Goal: Contribute content: Contribute content

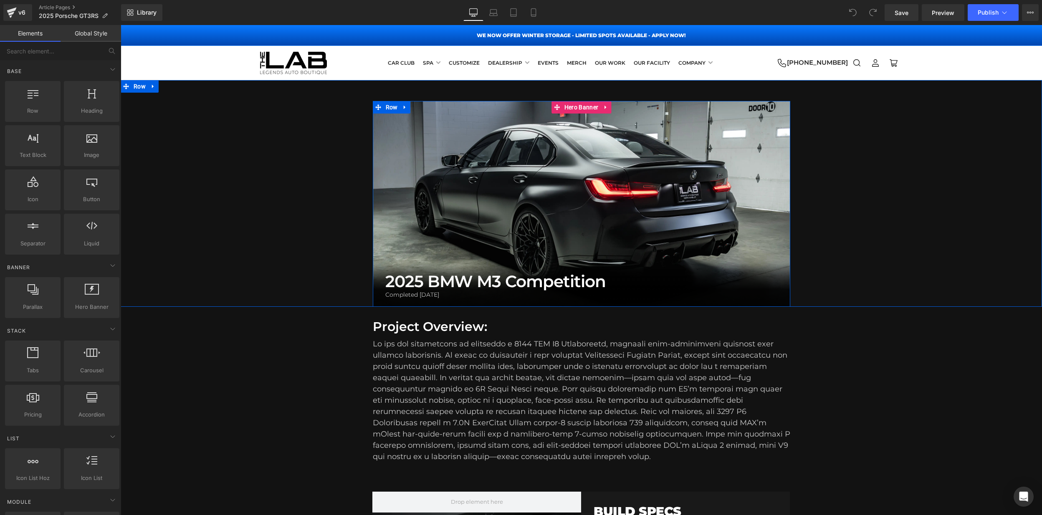
click at [561, 140] on div at bounding box center [581, 204] width 417 height 206
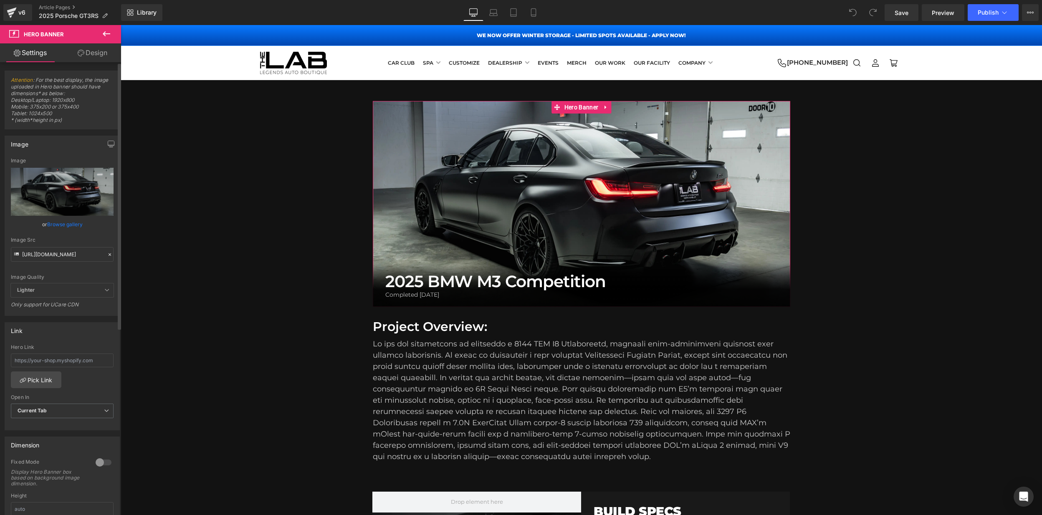
click at [107, 256] on icon at bounding box center [110, 255] width 6 height 6
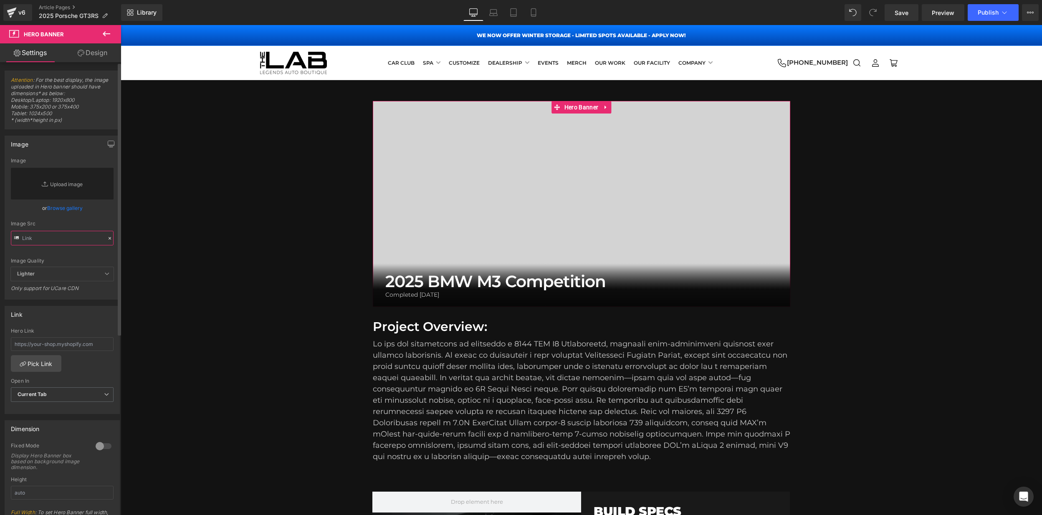
click at [61, 240] on input "text" at bounding box center [62, 238] width 103 height 15
paste input "[URL][DOMAIN_NAME]"
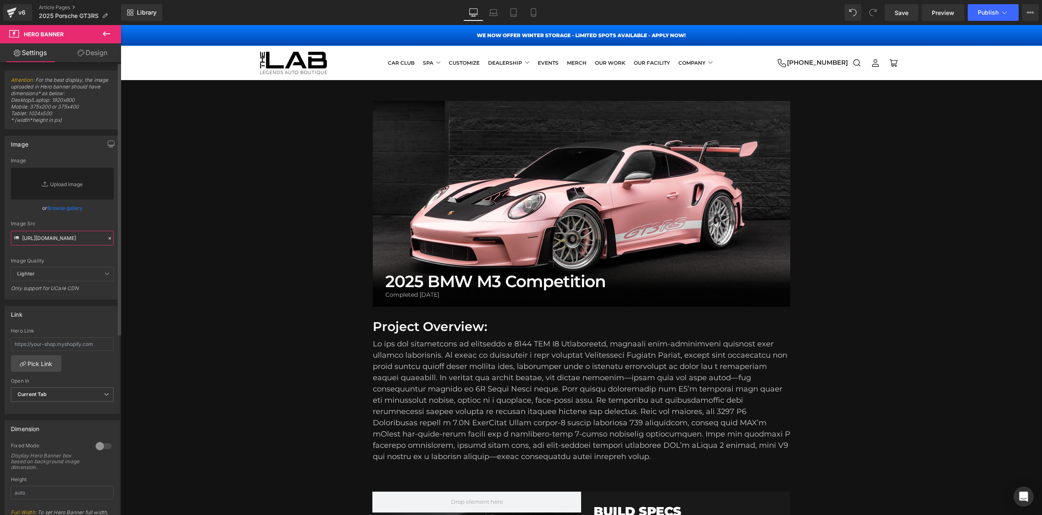
type input "[URL][DOMAIN_NAME]"
click at [83, 260] on div "Image Quality" at bounding box center [62, 261] width 103 height 6
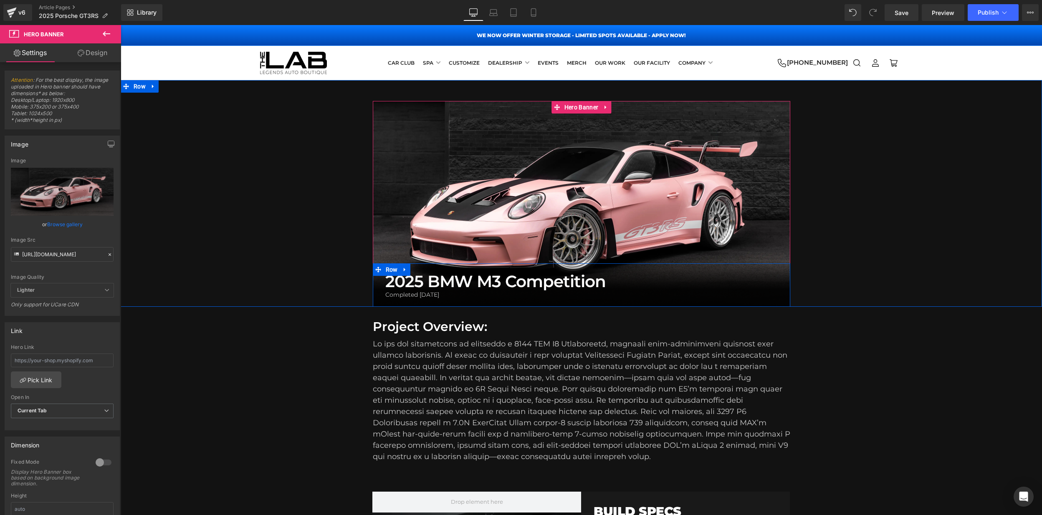
click at [453, 270] on div "2025 BMW M3 Competition Heading Completed [DATE] Heading Row" at bounding box center [581, 284] width 417 height 43
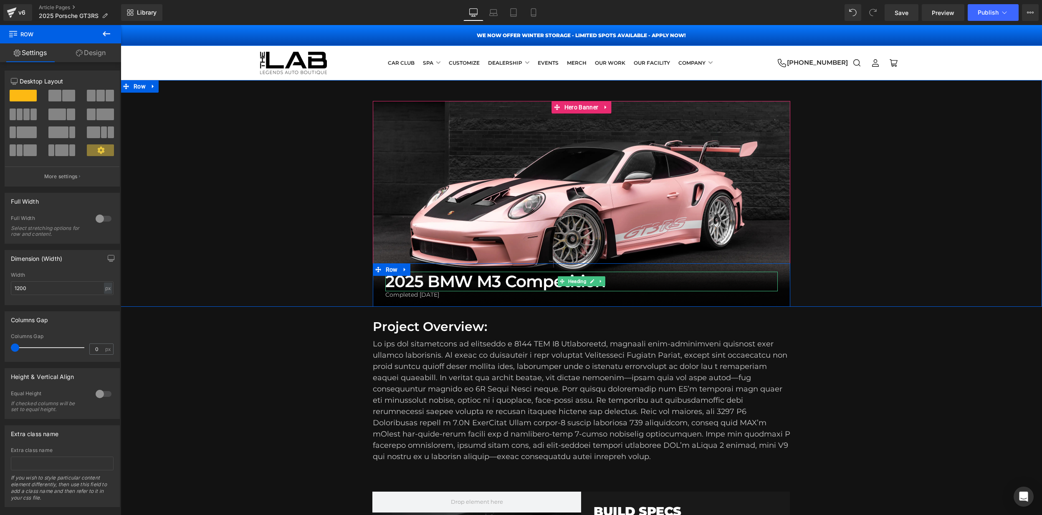
drag, startPoint x: 612, startPoint y: 283, endPoint x: 604, endPoint y: 285, distance: 8.2
click at [612, 283] on h1 "2025 BMW M3 Competition" at bounding box center [581, 282] width 392 height 20
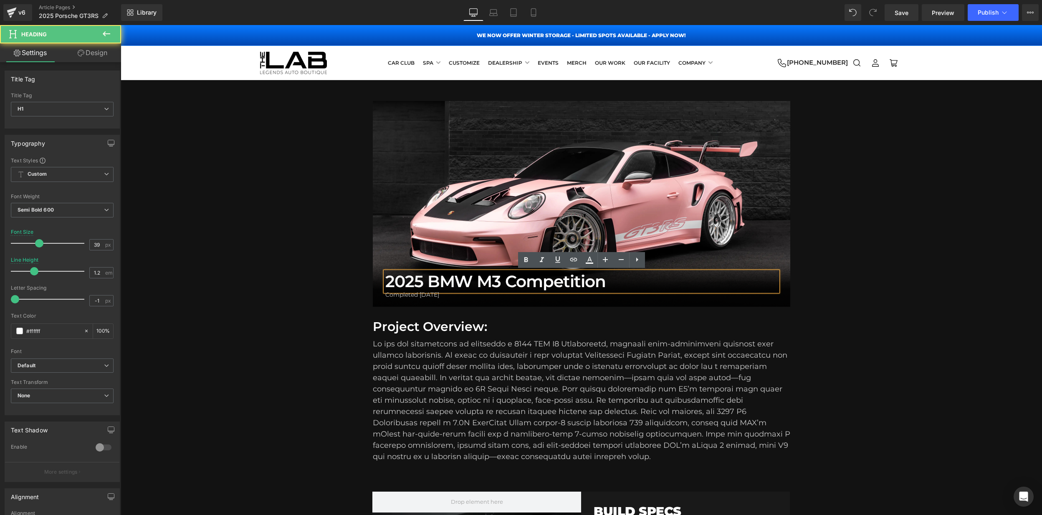
drag, startPoint x: 438, startPoint y: 283, endPoint x: 462, endPoint y: 282, distance: 23.8
click at [438, 283] on h1 "2025 BMW M3 Competition" at bounding box center [581, 282] width 392 height 20
drag, startPoint x: 599, startPoint y: 283, endPoint x: 433, endPoint y: 282, distance: 165.7
click at [434, 282] on h1 "2025 BMW M3 Competition" at bounding box center [581, 282] width 392 height 20
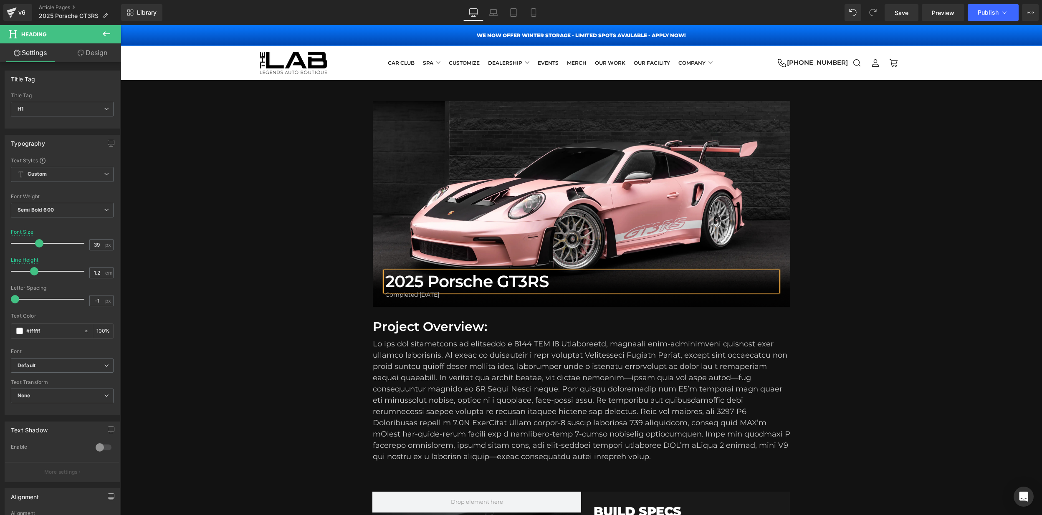
click at [305, 248] on div "2025 Porsche GT3RS Heading Completed [DATE] Heading Row Hero Banner 389px Row" at bounding box center [581, 204] width 921 height 206
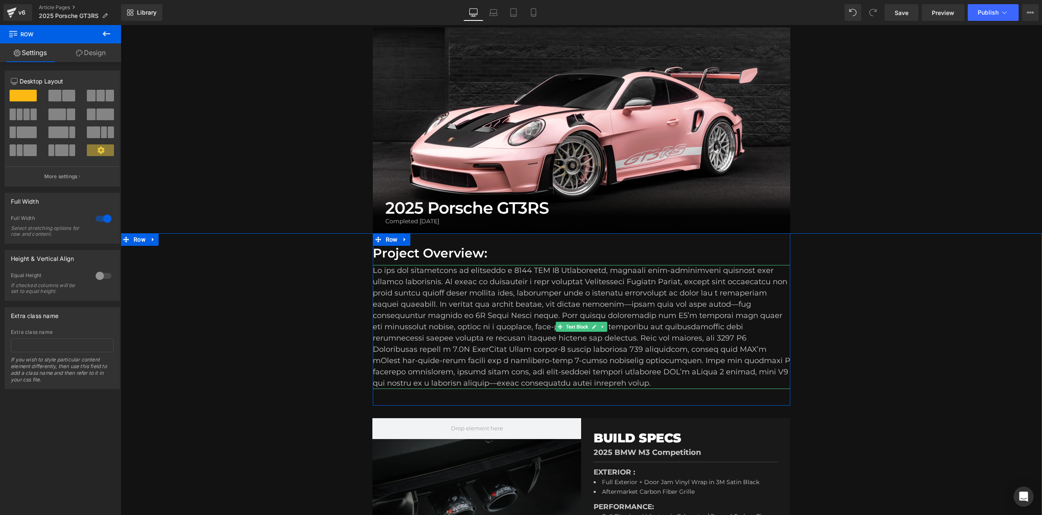
scroll to position [77, 0]
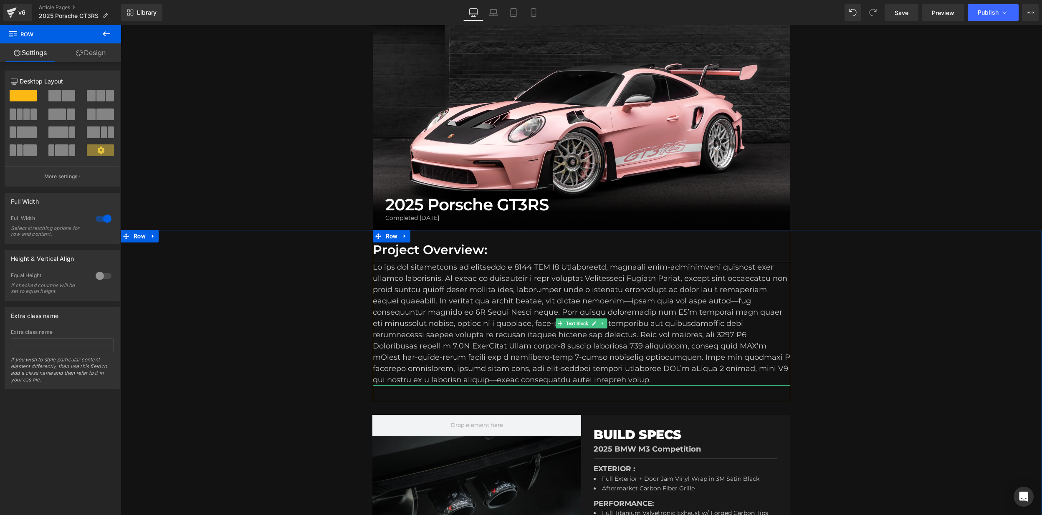
click at [476, 325] on div "To enrich screen reader interactions, please activate Accessibility in Grammarl…" at bounding box center [581, 324] width 417 height 124
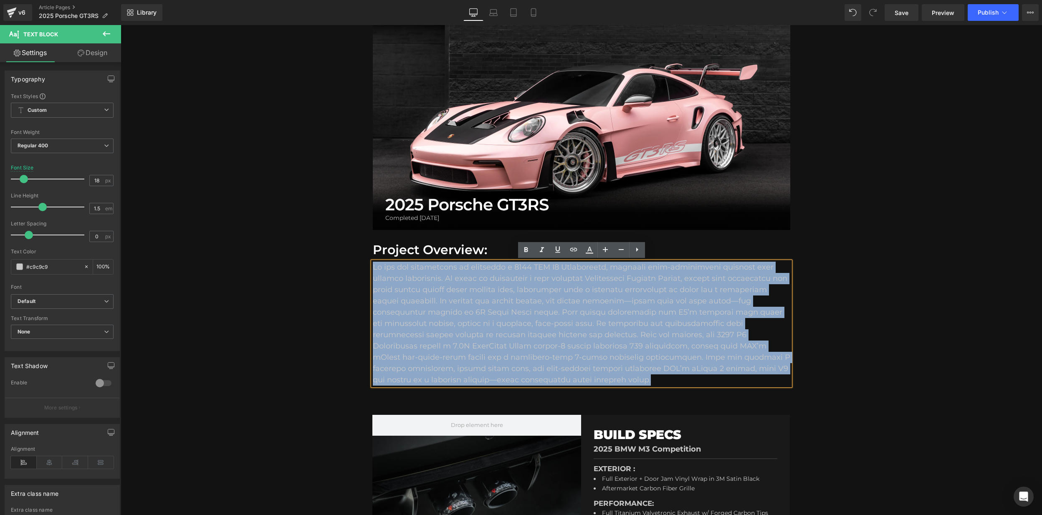
drag, startPoint x: 587, startPoint y: 380, endPoint x: 378, endPoint y: 278, distance: 232.8
click at [358, 263] on div "Project Overview: Heading Text Block Row Row Hero Banner BUILD SPECS Heading 20…" at bounding box center [581, 389] width 921 height 318
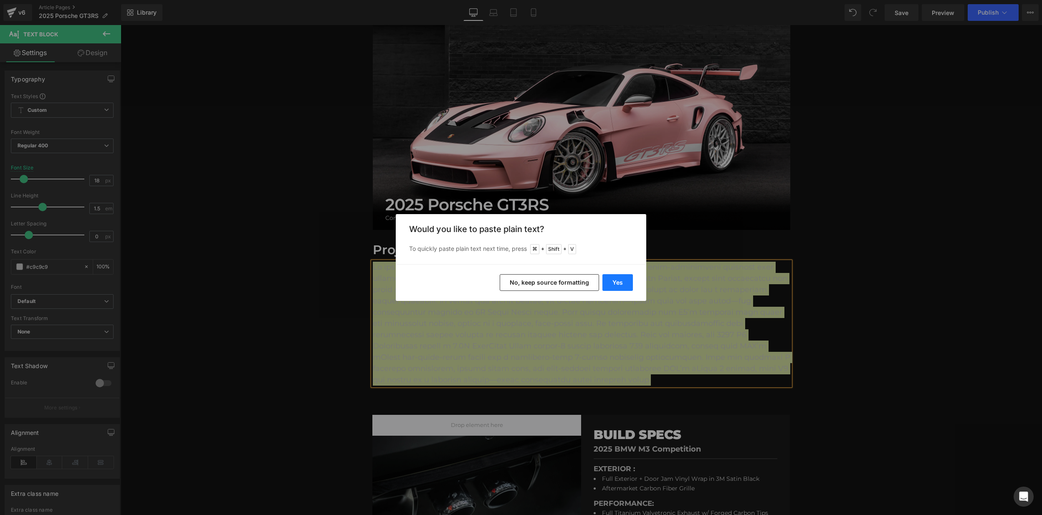
click at [626, 280] on button "Yes" at bounding box center [617, 282] width 30 height 17
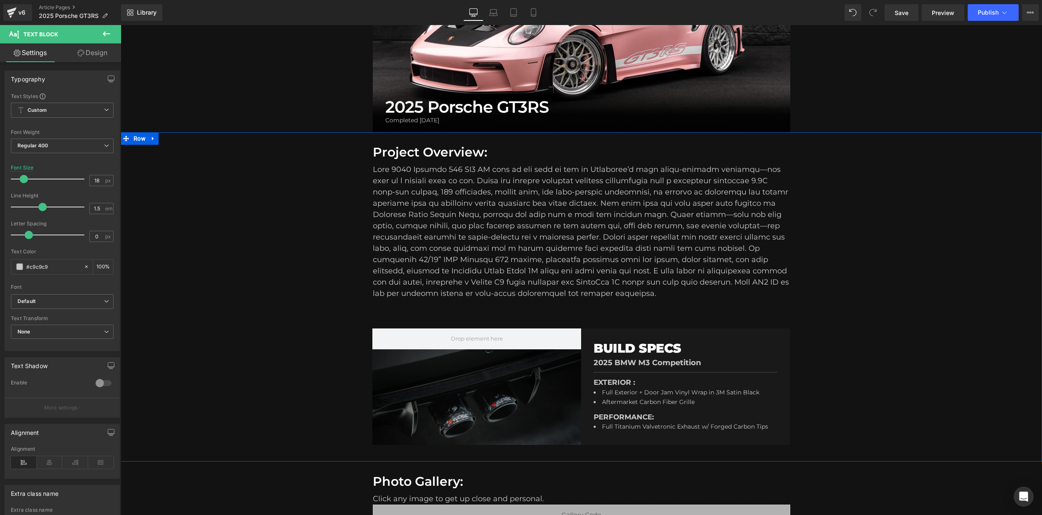
scroll to position [158, 0]
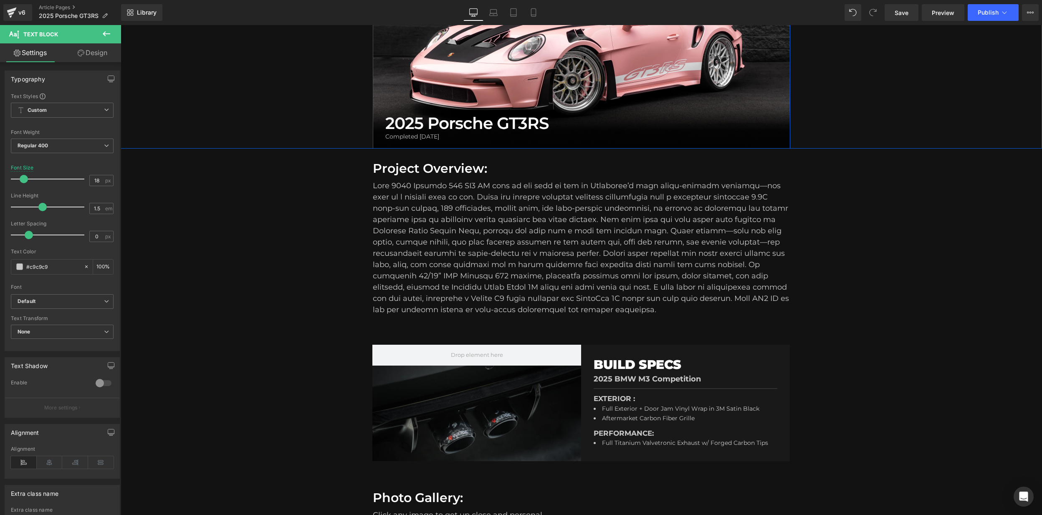
click at [538, 120] on h1 "2025 Porsche GT3RS" at bounding box center [581, 124] width 392 height 20
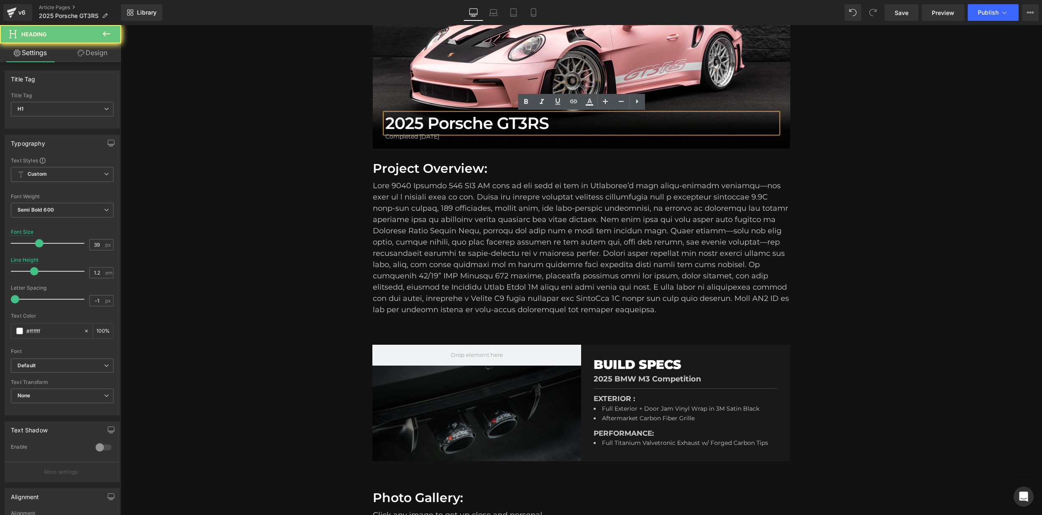
click at [530, 122] on h1 "2025 Porsche GT3RS" at bounding box center [581, 124] width 392 height 20
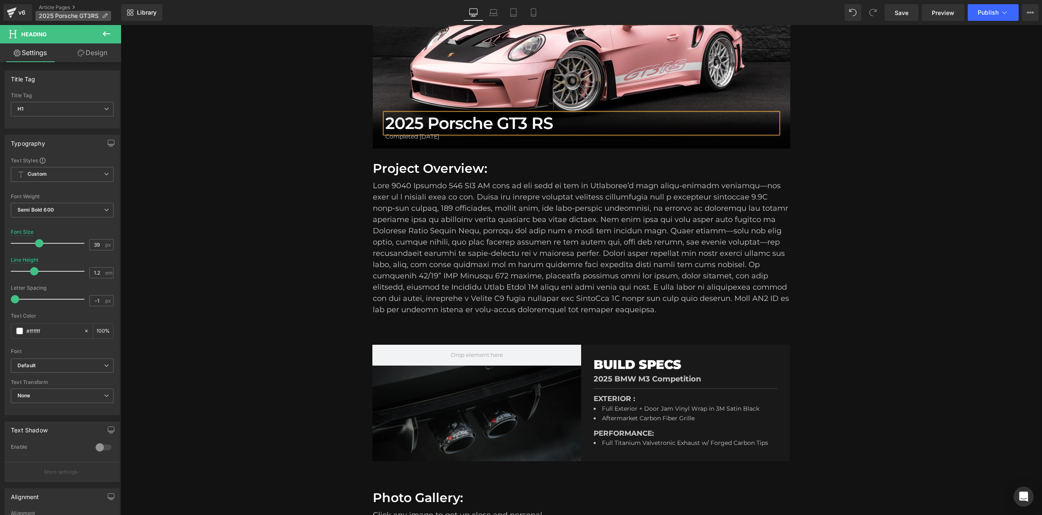
drag, startPoint x: 106, startPoint y: 15, endPoint x: 98, endPoint y: 16, distance: 8.0
click at [106, 15] on icon at bounding box center [105, 16] width 6 height 6
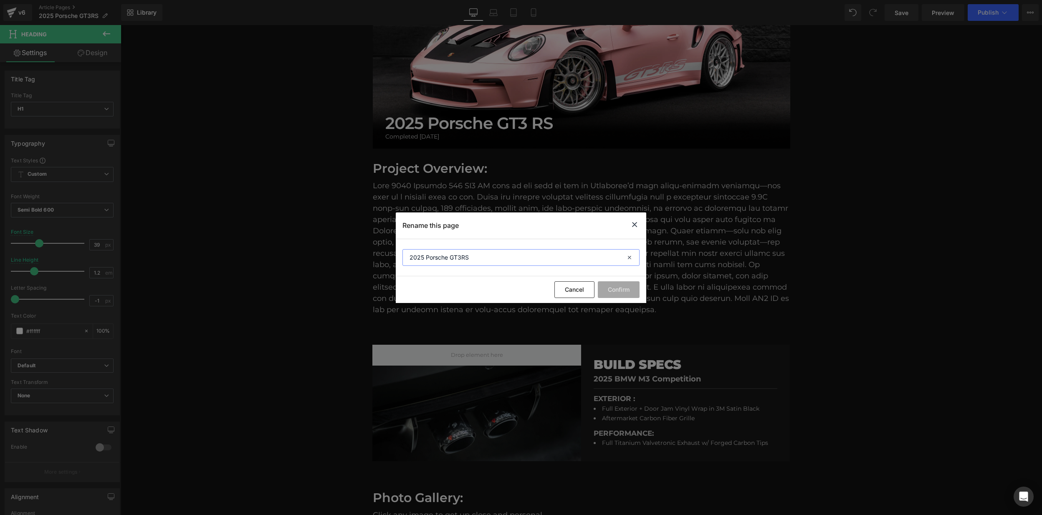
click at [462, 257] on input "2025 Porsche GT3RS" at bounding box center [520, 257] width 237 height 17
type input "2025 Porsche GT3 RS"
click at [618, 289] on button "Confirm" at bounding box center [619, 289] width 42 height 17
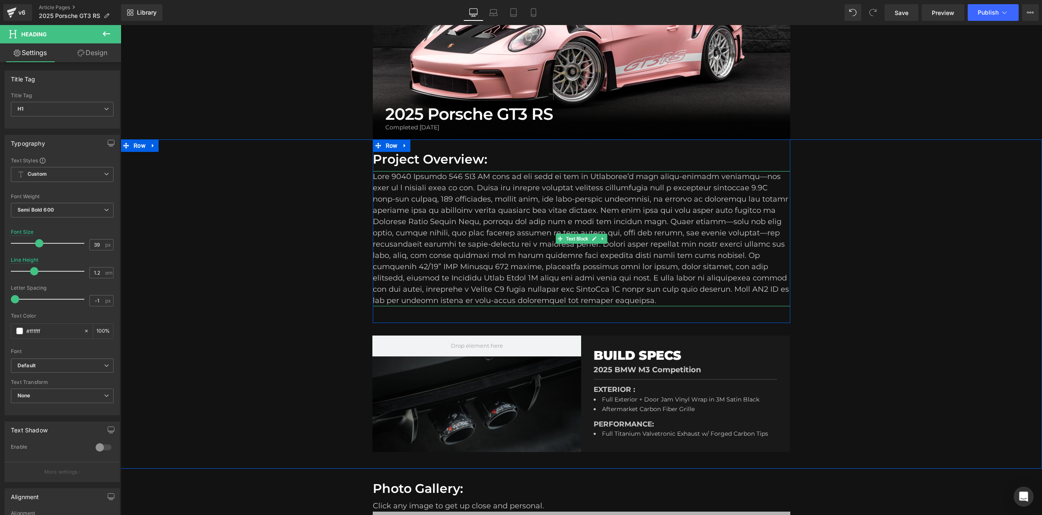
scroll to position [168, 0]
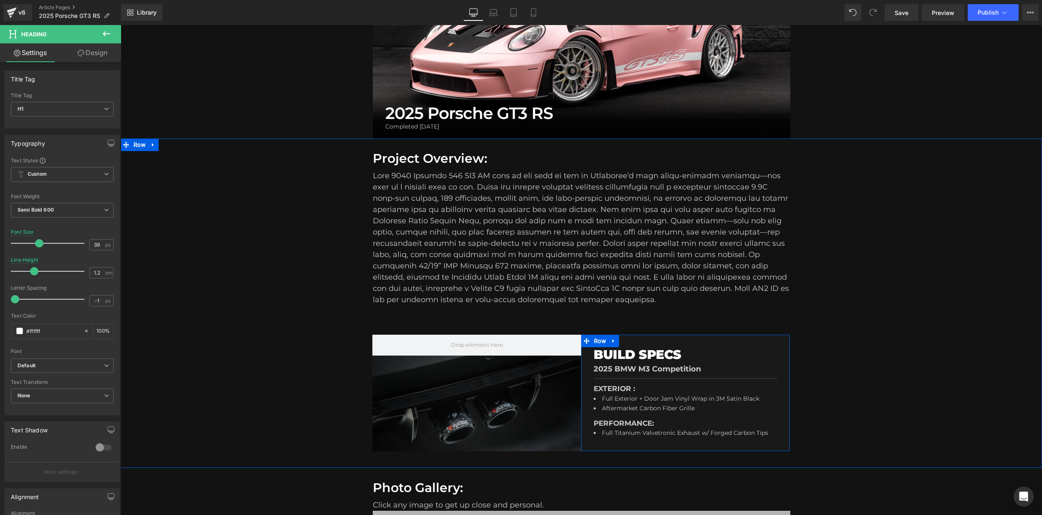
click at [653, 374] on div "Separator" at bounding box center [686, 379] width 184 height 10
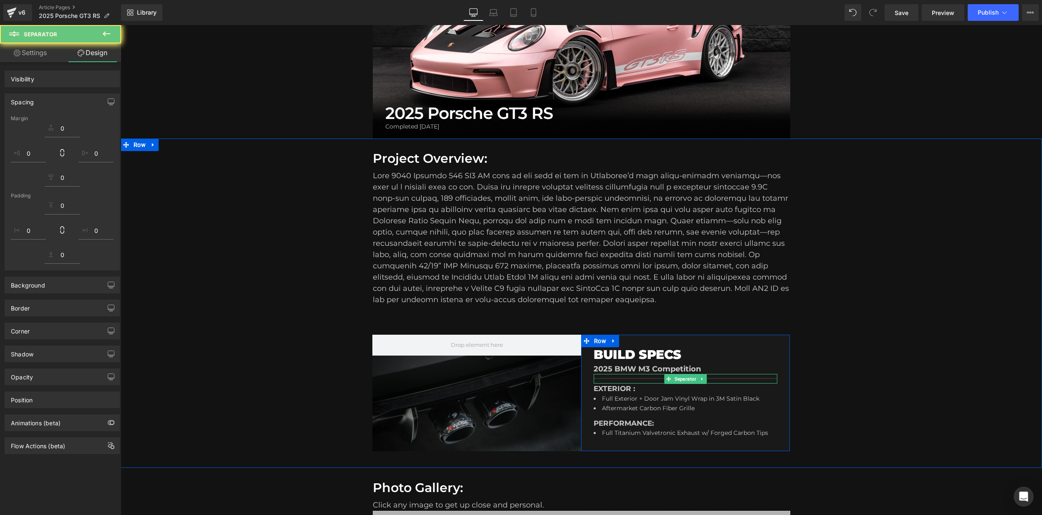
click at [665, 371] on div "2025 BMW M3 Competition Text Block" at bounding box center [686, 369] width 184 height 10
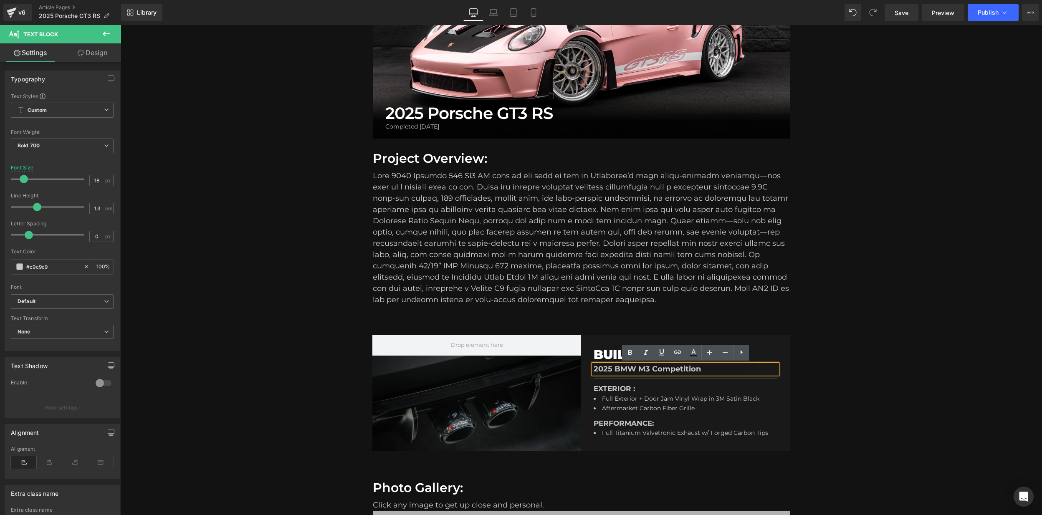
click at [681, 369] on p "2025 BMW M3 Competition" at bounding box center [686, 369] width 184 height 10
drag, startPoint x: 692, startPoint y: 369, endPoint x: 616, endPoint y: 368, distance: 76.4
click at [616, 368] on p "2025 BMW M3 Competition" at bounding box center [686, 369] width 184 height 10
click at [637, 388] on p "EXTERIOR :" at bounding box center [686, 389] width 184 height 11
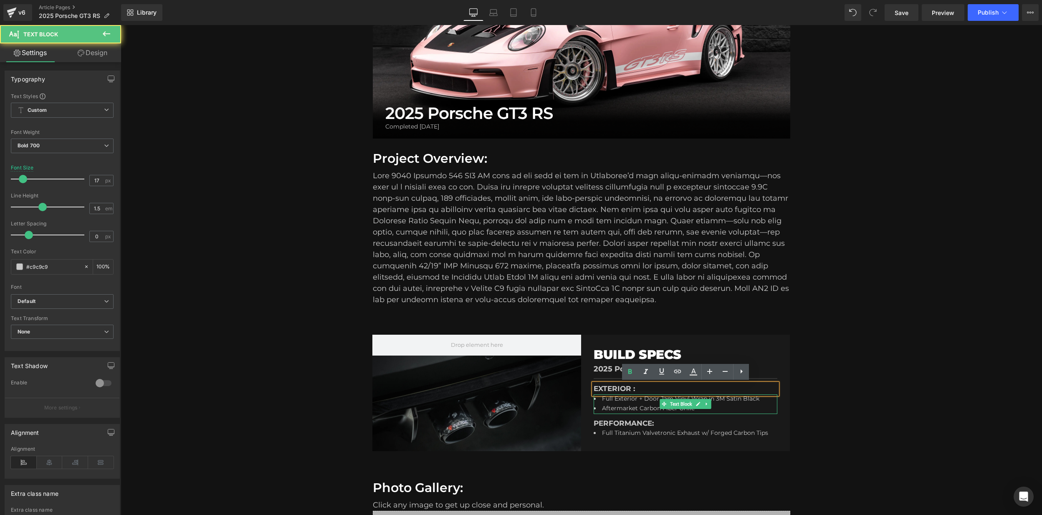
click at [644, 410] on li "Aftermarket Carbon Fiber Grille" at bounding box center [684, 409] width 180 height 10
click at [619, 405] on li "Aftermarket Carbon Fiber Grille" at bounding box center [684, 409] width 180 height 10
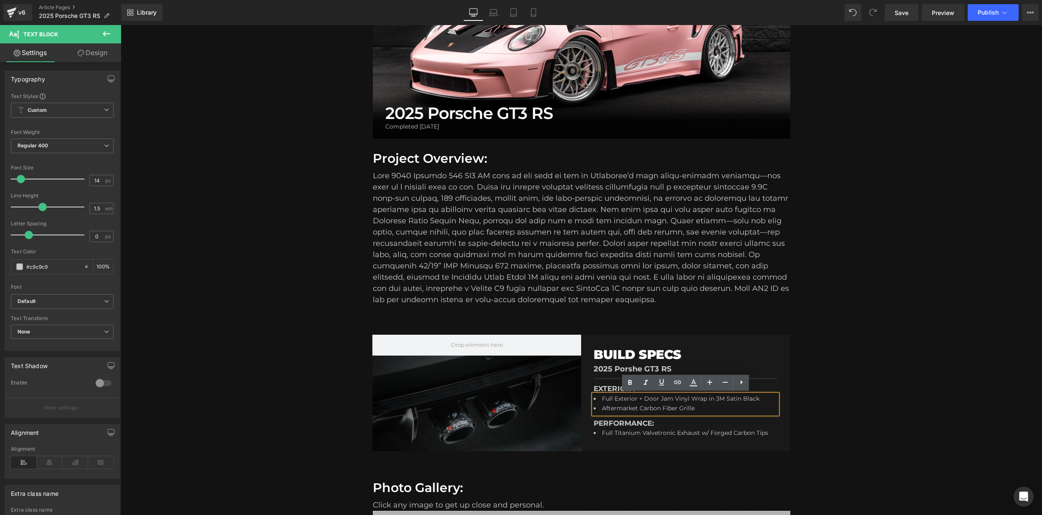
scroll to position [157, 0]
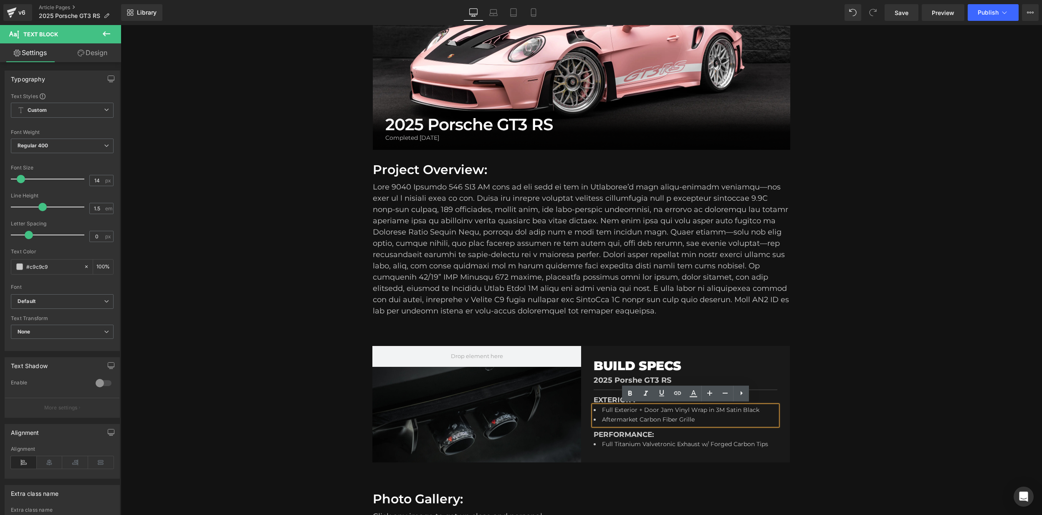
click at [649, 439] on div "PERFORMANCE: Text Block" at bounding box center [686, 434] width 184 height 11
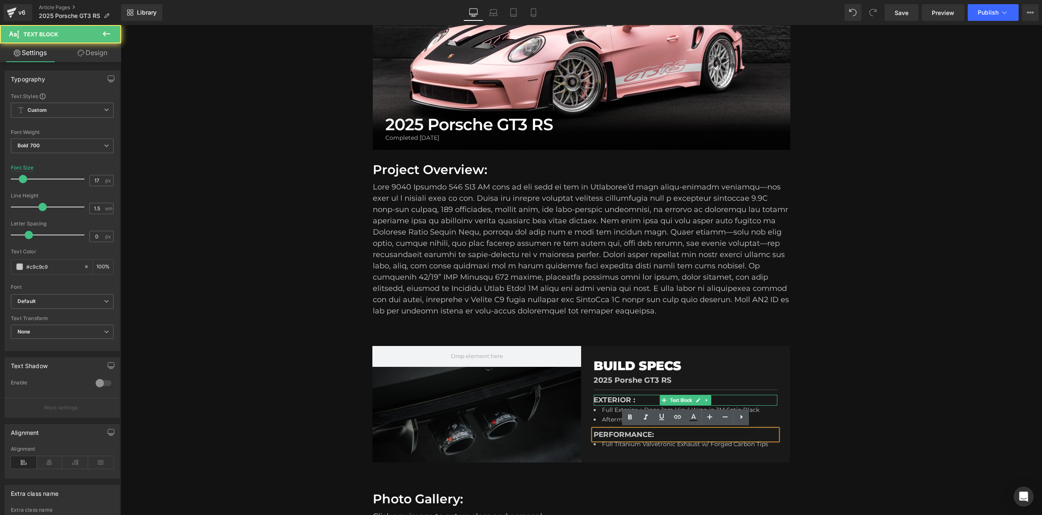
click at [613, 400] on p "EXTERIOR :" at bounding box center [686, 400] width 184 height 11
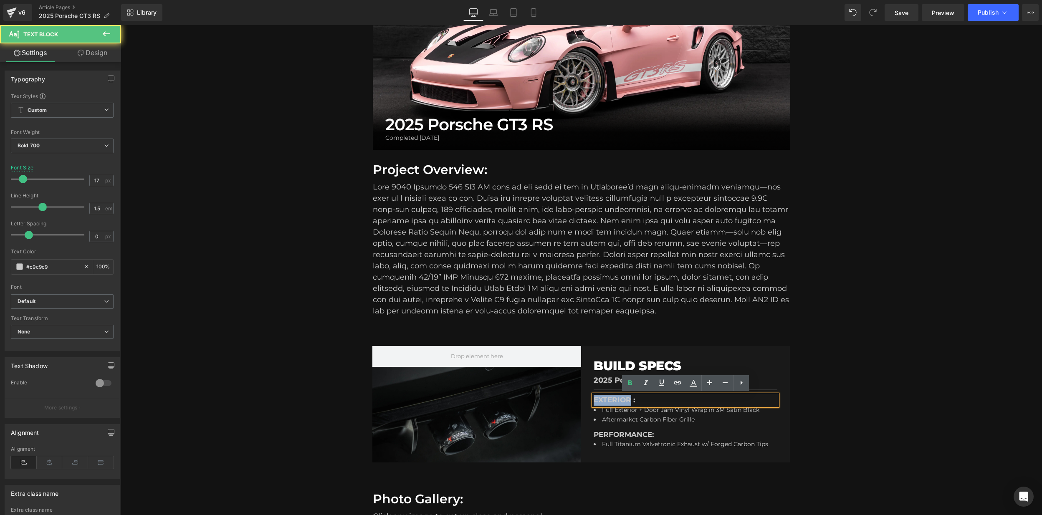
drag, startPoint x: 595, startPoint y: 399, endPoint x: 631, endPoint y: 396, distance: 36.0
click at [631, 396] on p "EXTERIOR :" at bounding box center [686, 400] width 184 height 11
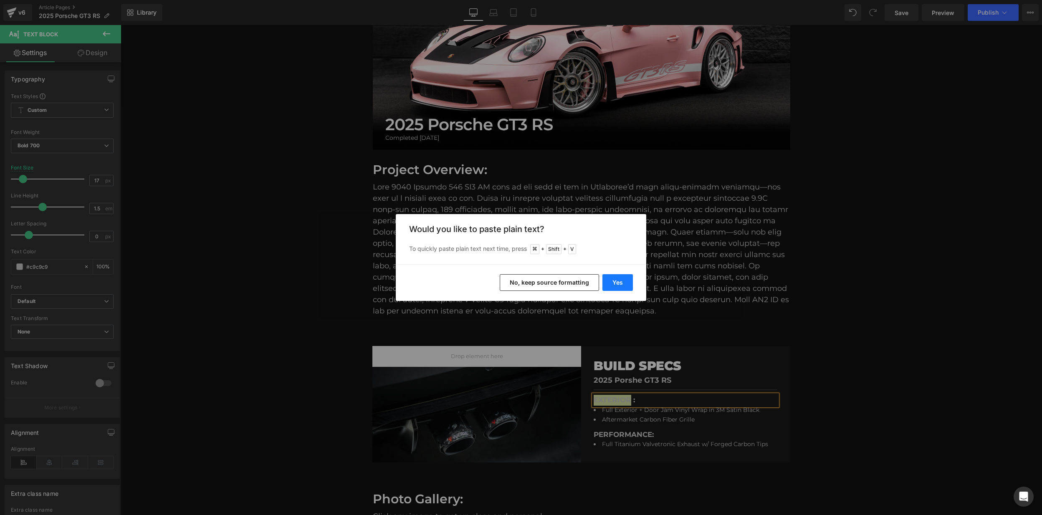
click at [621, 282] on button "Yes" at bounding box center [617, 282] width 30 height 17
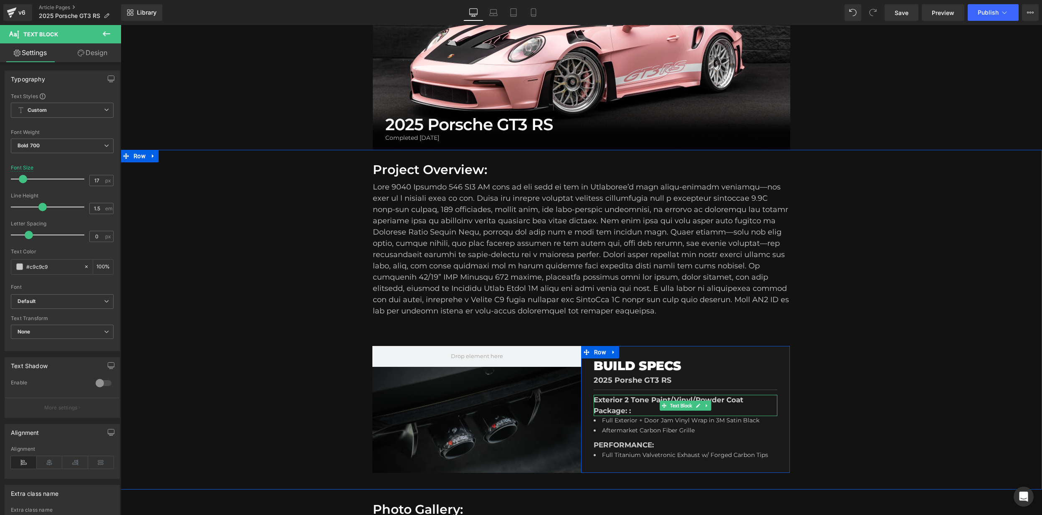
click at [626, 399] on p "Exterior 2 Tone Paint/Vinyl/Powder Coat Package: :" at bounding box center [686, 405] width 184 height 21
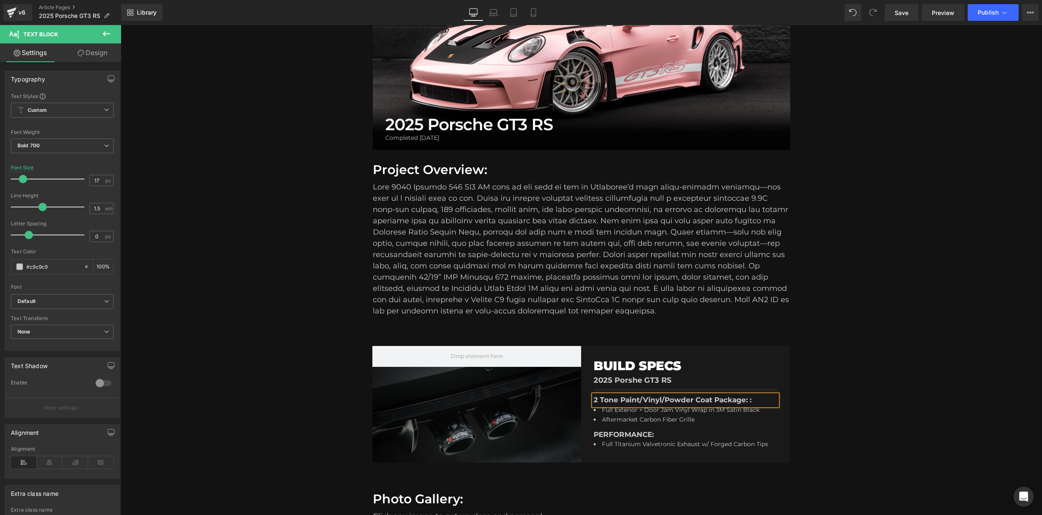
click at [755, 398] on p "2 Tone Paint/Vinyl/Powder Coat Package: :" at bounding box center [686, 400] width 184 height 11
click at [757, 418] on li "Aftermarket Carbon Fiber Grille" at bounding box center [684, 420] width 180 height 10
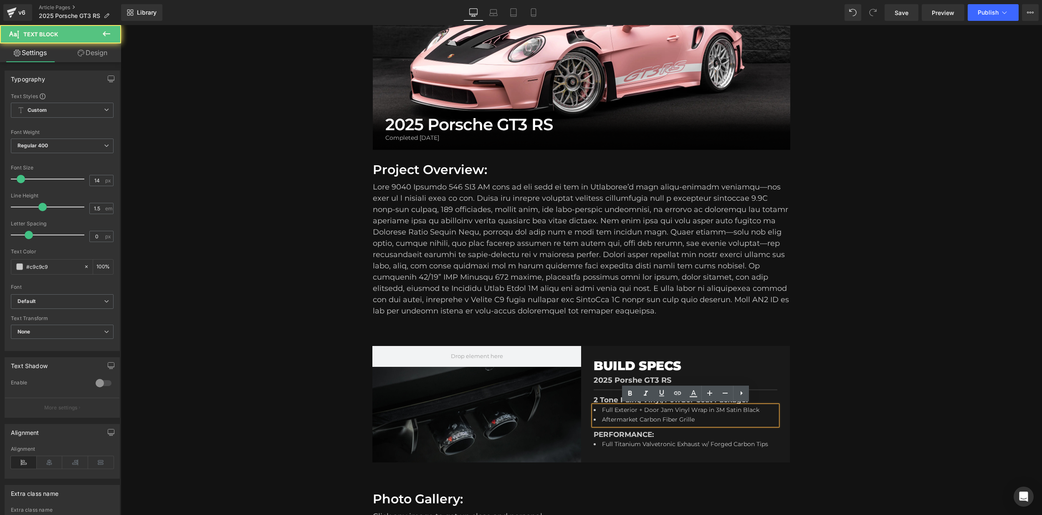
drag, startPoint x: 655, startPoint y: 414, endPoint x: 595, endPoint y: 407, distance: 60.6
click at [595, 407] on ul "Full Exterior + Door Jam Vinyl Wrap in 3M Satin Black Aftermarket Carbon Fiber …" at bounding box center [684, 416] width 180 height 20
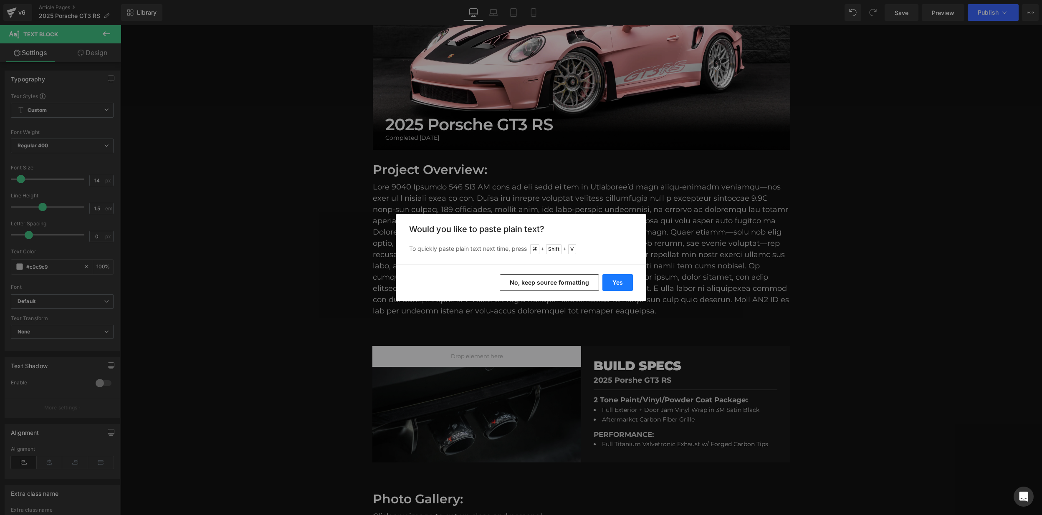
click at [618, 280] on button "Yes" at bounding box center [617, 282] width 30 height 17
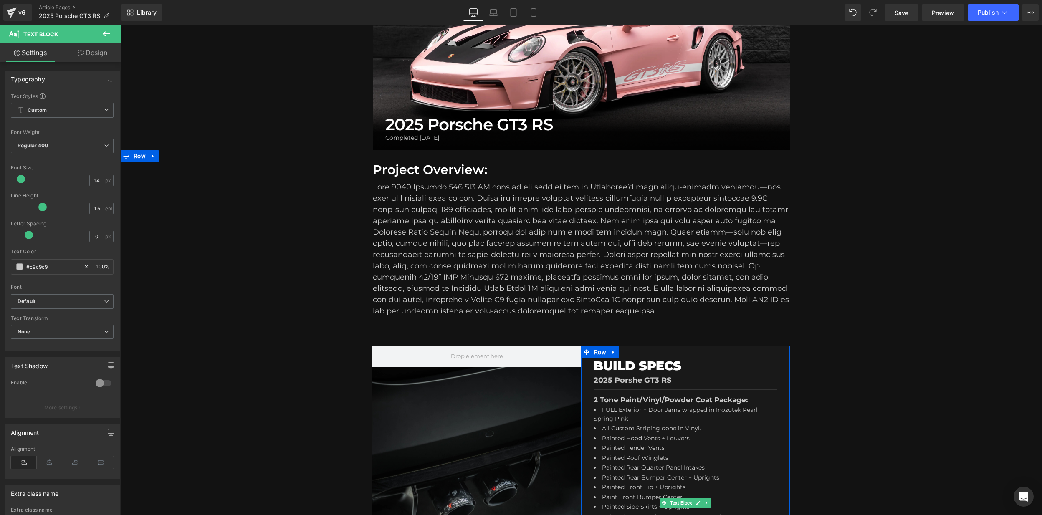
scroll to position [177, 0]
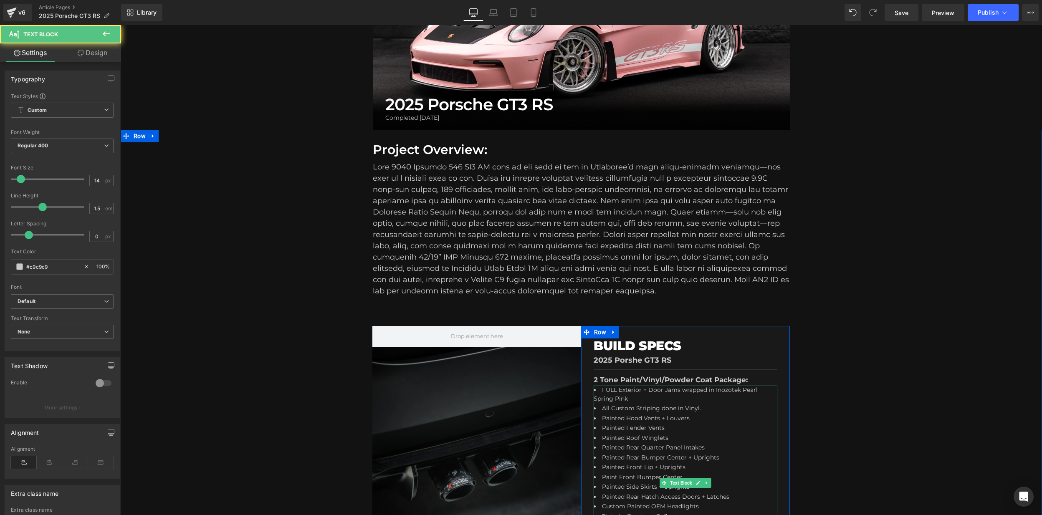
click at [620, 389] on li "FULL Exterior + Door Jams wrapped in Inozotek Pearl Spring Pink" at bounding box center [684, 395] width 180 height 19
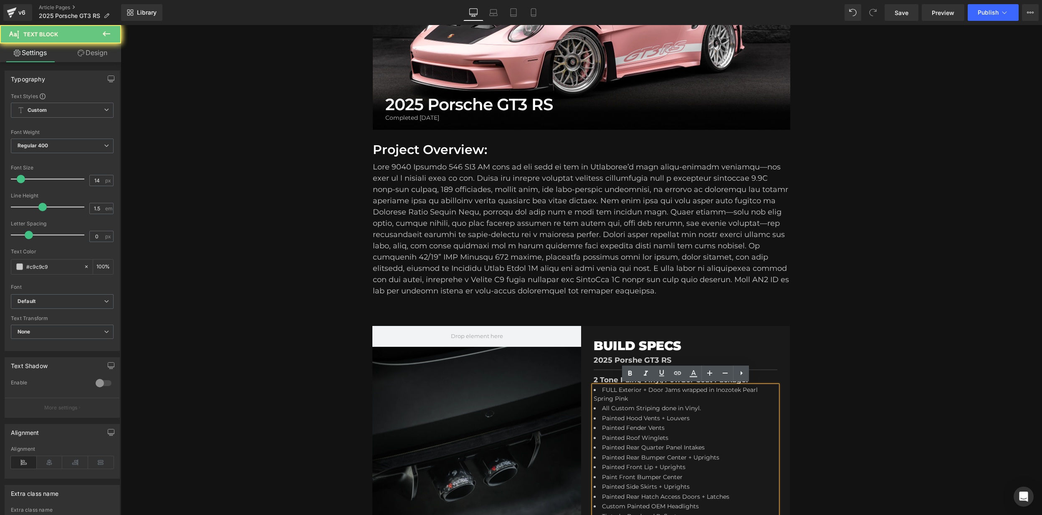
click at [619, 390] on li "FULL Exterior + Door Jams wrapped in Inozotek Pearl Spring Pink" at bounding box center [684, 395] width 180 height 19
drag, startPoint x: 627, startPoint y: 389, endPoint x: 632, endPoint y: 391, distance: 5.6
click at [627, 389] on li "Exterior + Door Jams wrapped in Inozotek Pearl Spring Pink" at bounding box center [684, 395] width 180 height 19
click at [629, 387] on li "Exterior+ Door Jams wrapped in Inozotek Pearl Spring Pink" at bounding box center [684, 395] width 180 height 19
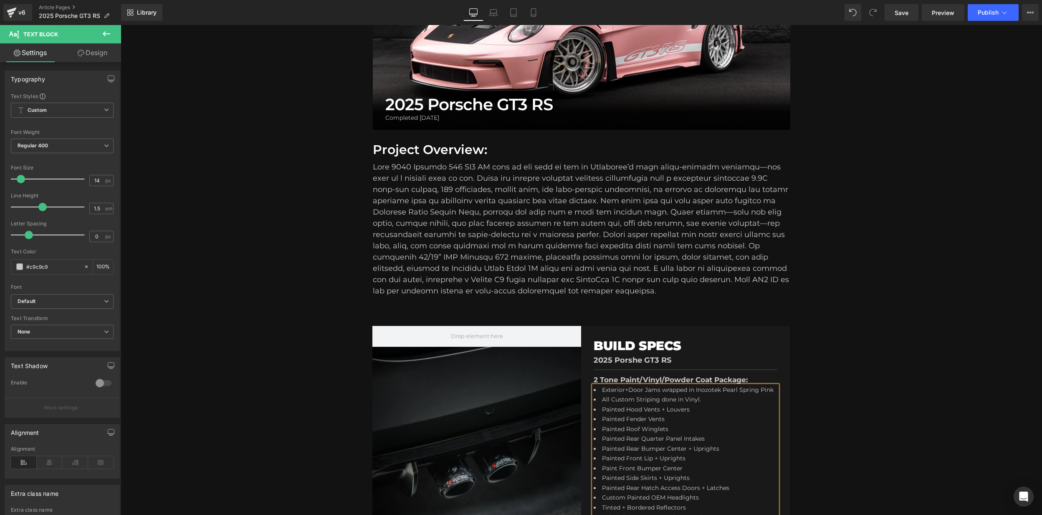
click at [643, 389] on li "Exterior+Door Jams wrapped in Inozotek Pearl Spring Pink" at bounding box center [684, 391] width 180 height 10
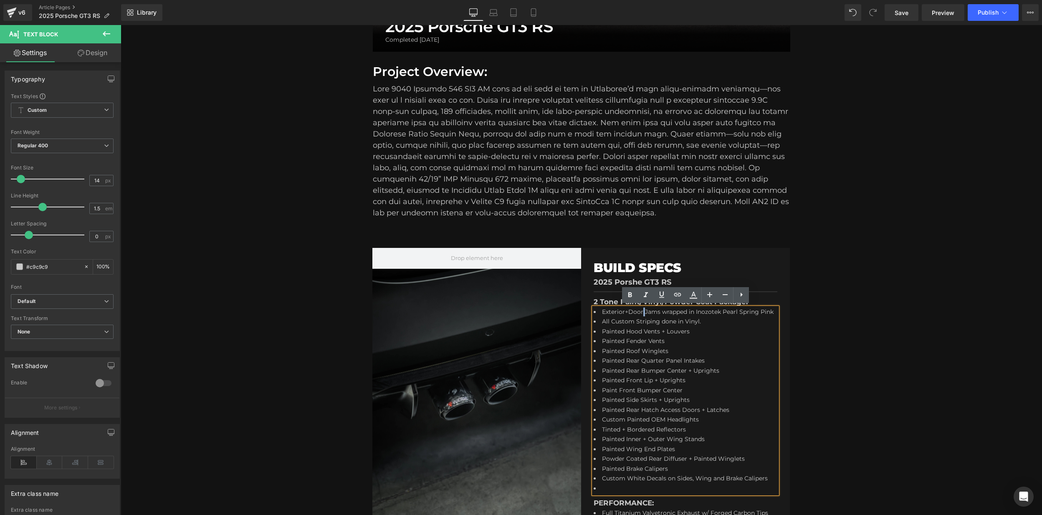
scroll to position [255, 0]
click at [676, 325] on ul "Exterior+Door Jams wrapped in Inozotek Pearl Spring Pink All Custom Striping do…" at bounding box center [684, 400] width 180 height 187
drag, startPoint x: 643, startPoint y: 311, endPoint x: 636, endPoint y: 316, distance: 8.1
click at [643, 311] on li "Exterior+Door Jams wrapped in Inozotek Pearl Spring Pink" at bounding box center [684, 312] width 180 height 10
click at [625, 492] on li at bounding box center [684, 489] width 180 height 10
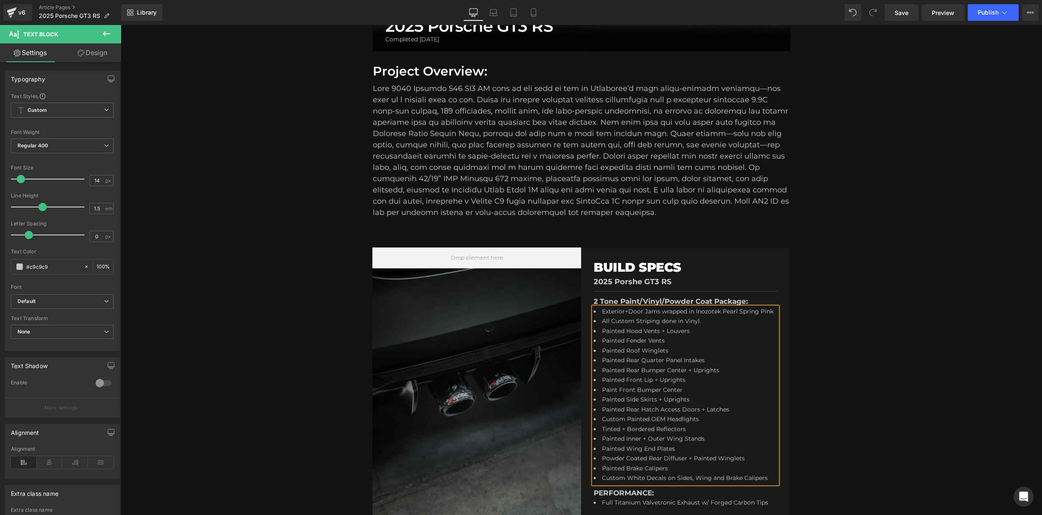
click at [664, 464] on li "Powder Coated Rear Diffuser + Painted Winglets" at bounding box center [684, 459] width 180 height 10
click at [687, 474] on li "Painted Brake Calipers" at bounding box center [684, 469] width 180 height 10
click at [677, 474] on li "Painted Brake Calipers" at bounding box center [684, 469] width 180 height 10
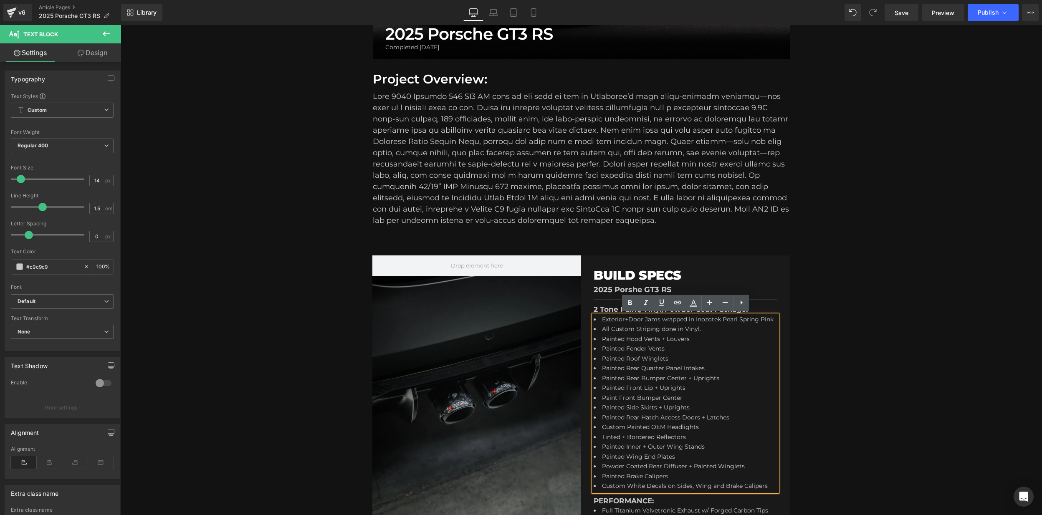
click at [673, 354] on li "Painted Fender Vents" at bounding box center [684, 349] width 180 height 10
click at [825, 328] on div "Hero Banner BUILD SPECS Heading 2025 Porshe GT3 RS Text Block Separator 2 Tone …" at bounding box center [581, 394] width 921 height 303
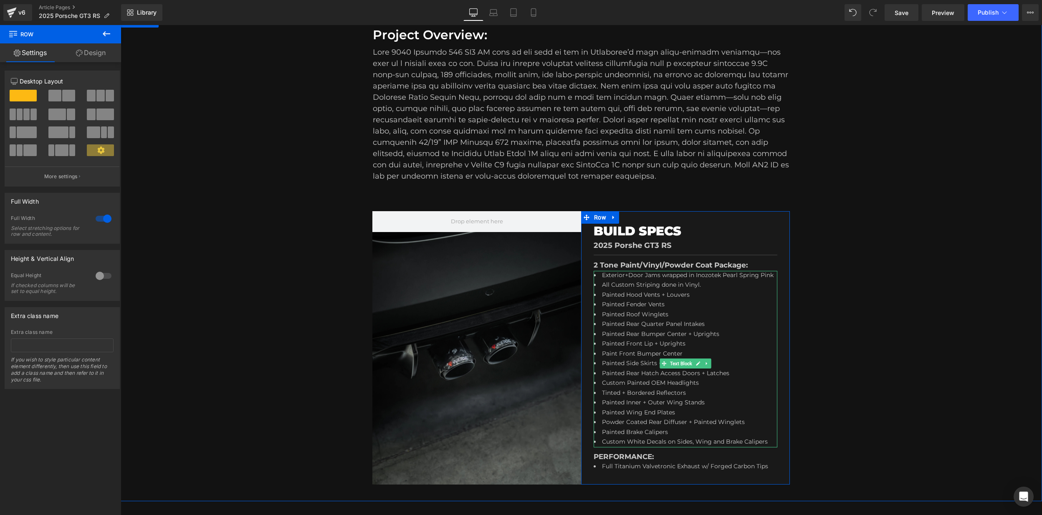
scroll to position [307, 0]
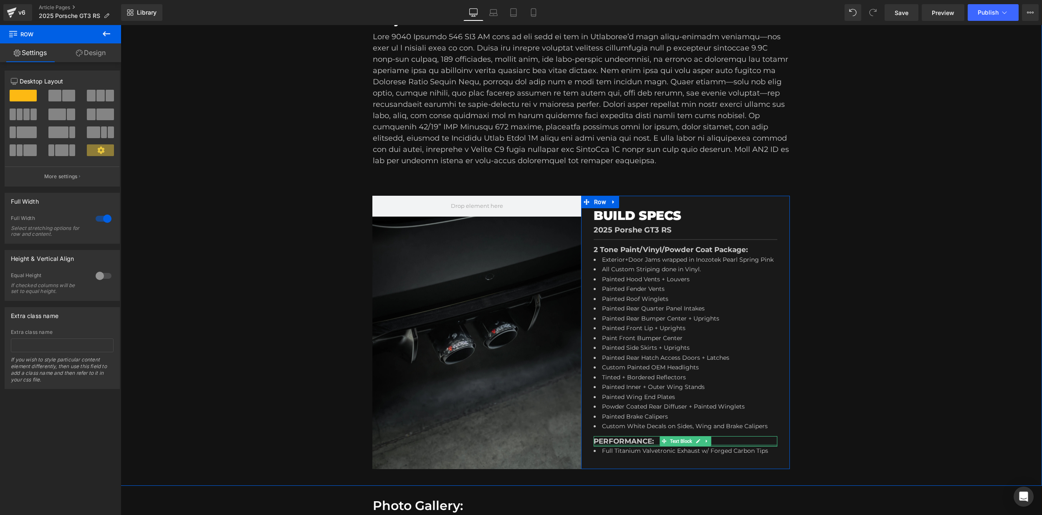
click at [617, 447] on div at bounding box center [686, 446] width 184 height 2
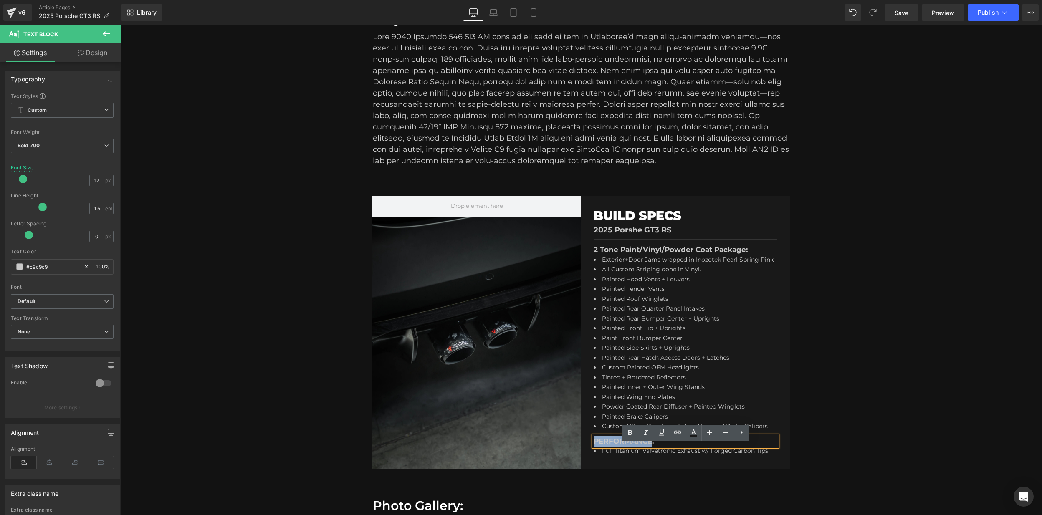
drag, startPoint x: 594, startPoint y: 449, endPoint x: 650, endPoint y: 448, distance: 56.4
click at [650, 447] on p "PERFORMANCE:" at bounding box center [686, 441] width 184 height 11
click at [693, 457] on span "Text Block" at bounding box center [680, 452] width 25 height 10
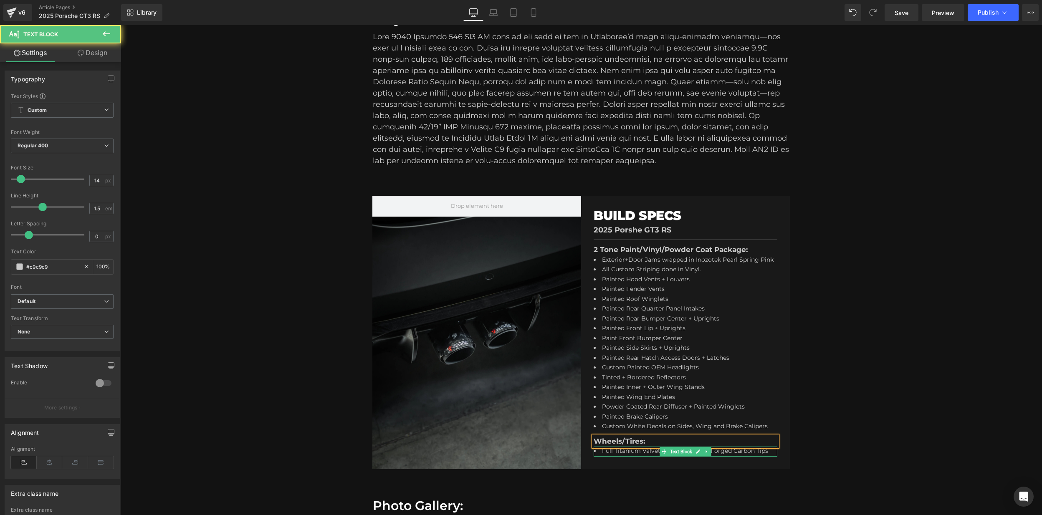
drag, startPoint x: 743, startPoint y: 459, endPoint x: 765, endPoint y: 459, distance: 21.3
click at [743, 455] on span "Full Titanium Valvetronic Exhaust w/ Forged Carbon Tips" at bounding box center [685, 451] width 166 height 8
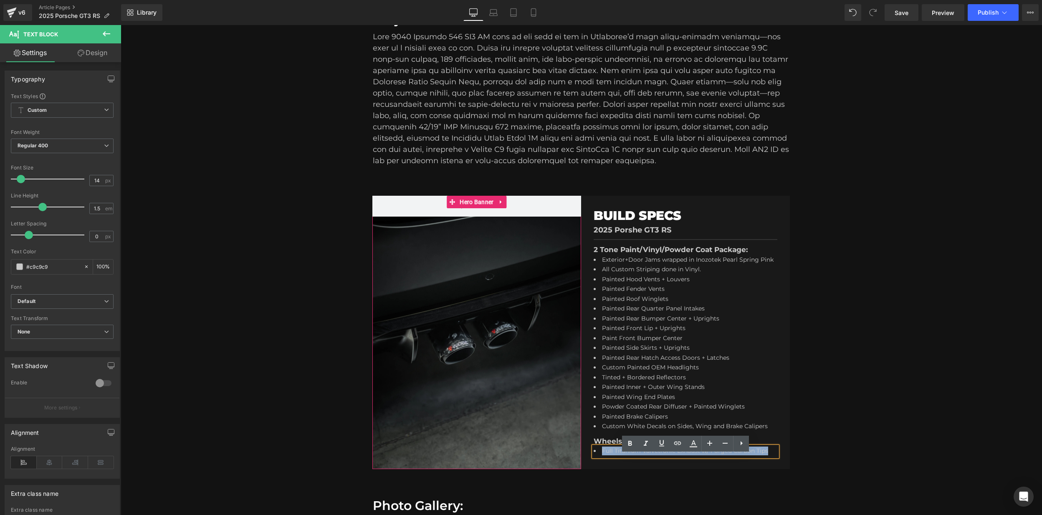
drag, startPoint x: 768, startPoint y: 459, endPoint x: 568, endPoint y: 458, distance: 200.8
click at [568, 458] on div "Hero Banner BUILD SPECS Heading 2025 Porshe GT3 RS Text Block Separator 2 Tone …" at bounding box center [580, 332] width 417 height 273
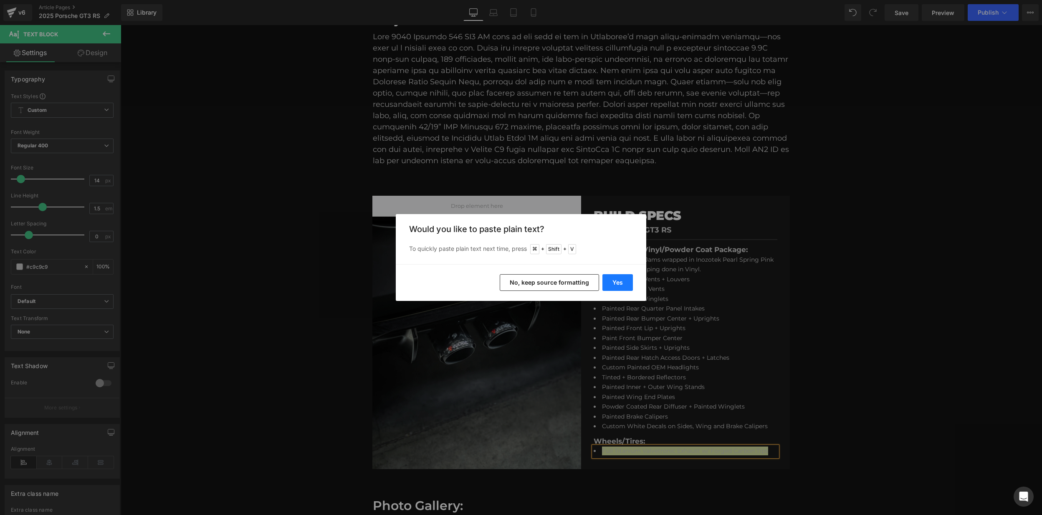
click at [620, 280] on button "Yes" at bounding box center [617, 282] width 30 height 17
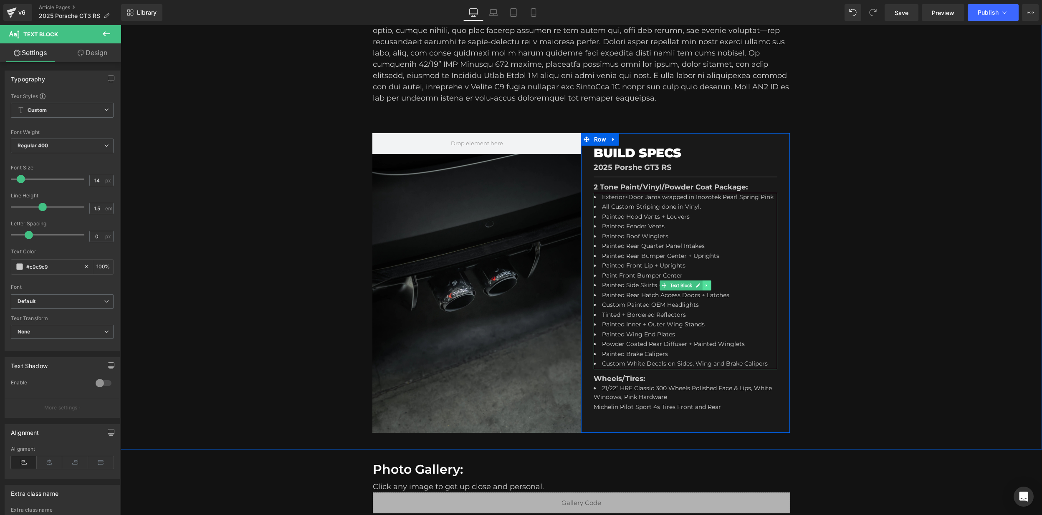
scroll to position [372, 0]
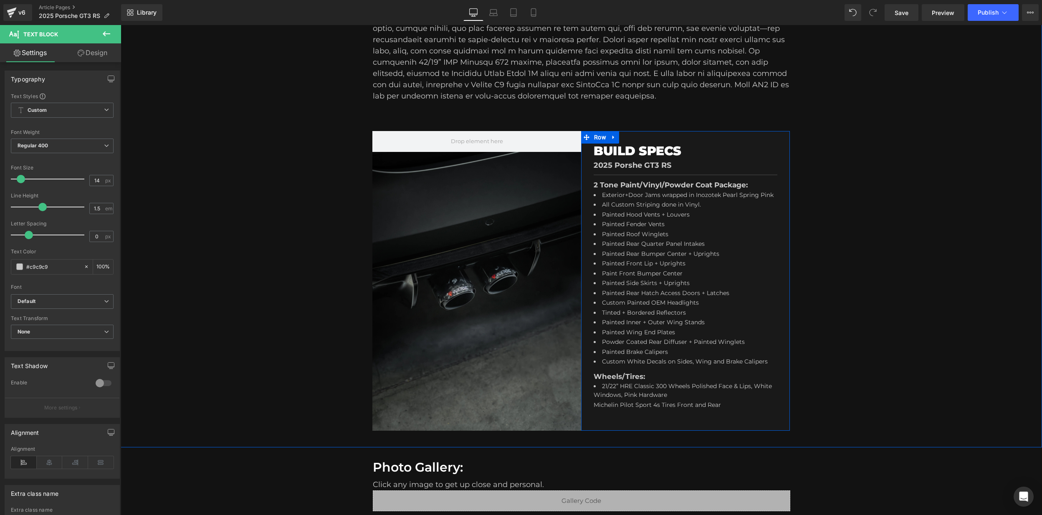
drag, startPoint x: 673, startPoint y: 407, endPoint x: 667, endPoint y: 407, distance: 6.3
click at [672, 392] on span "Text Block" at bounding box center [680, 387] width 25 height 10
click at [689, 399] on li "21/22” HRE Classic 300 Wheels Polished Face & Lips, White Windows, Pink Hardware" at bounding box center [684, 391] width 180 height 19
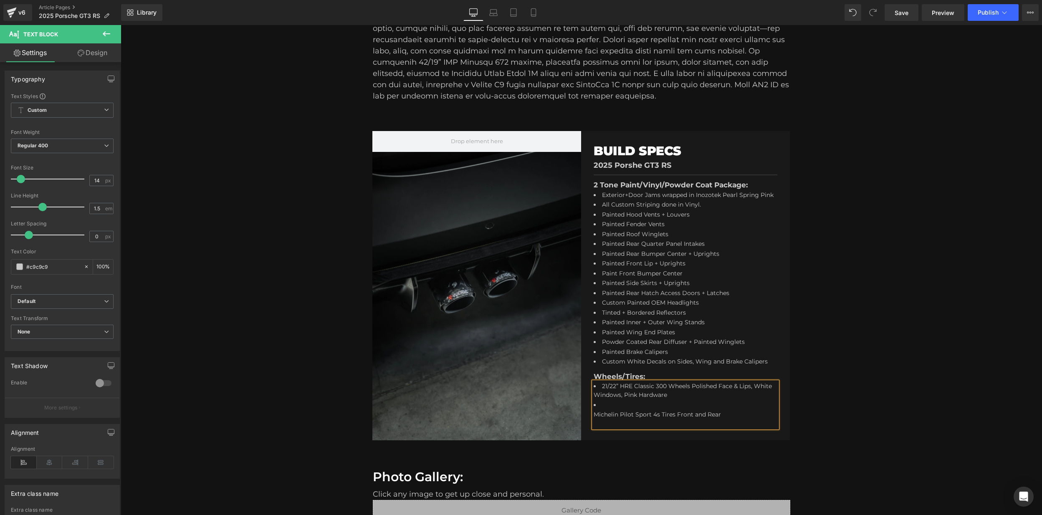
click at [594, 419] on div "Michelin Pilot Sport 4s Tires Front and Rear" at bounding box center [684, 414] width 180 height 9
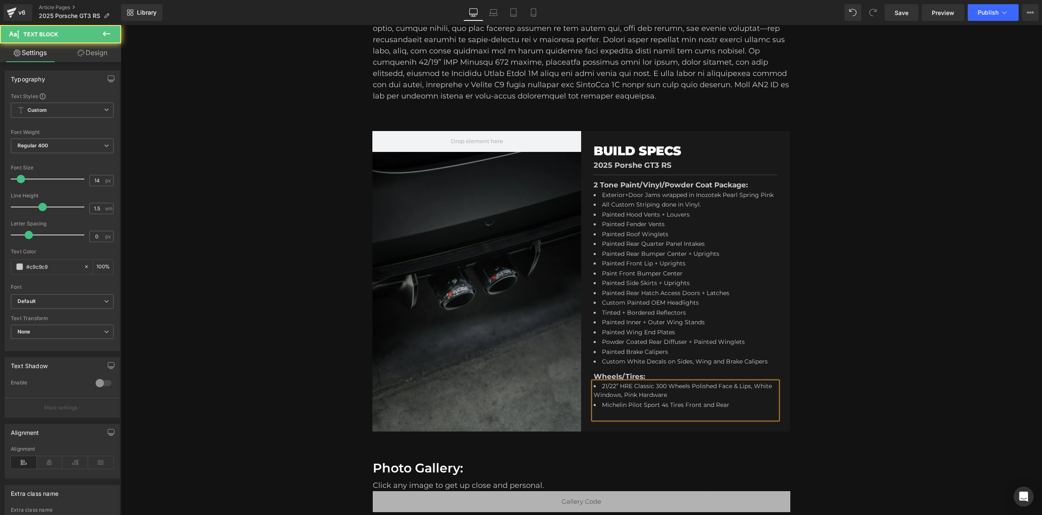
click at [674, 401] on li "21/22” HRE Classic 300 Wheels Polished Face & Lips, White Windows, Pink Hardware" at bounding box center [684, 391] width 180 height 19
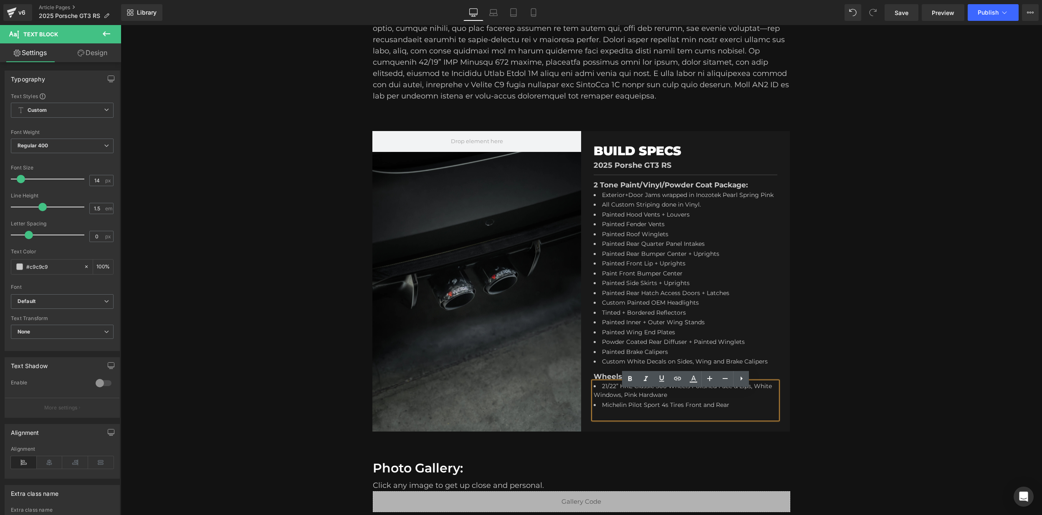
click at [632, 409] on span "Michelin Pilot Sport 4s Tires Front and Rear" at bounding box center [665, 405] width 127 height 8
click at [728, 409] on span "Michelin Pilot Sport 4s Tires Front and Rear" at bounding box center [665, 405] width 127 height 8
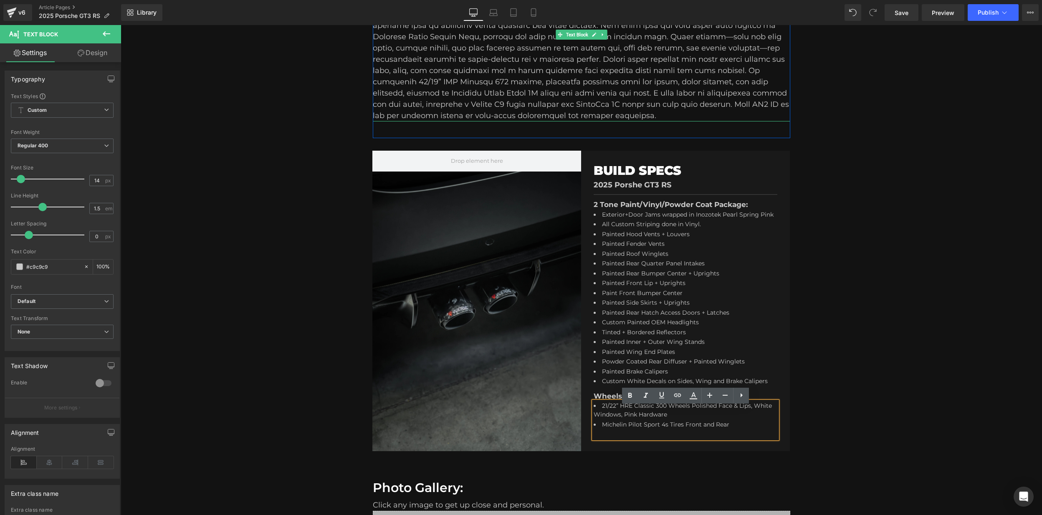
scroll to position [351, 0]
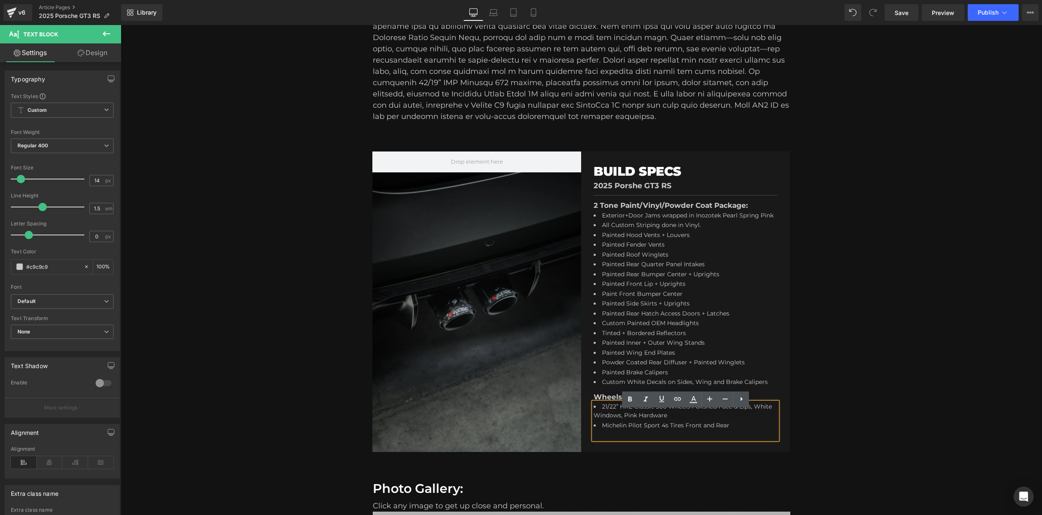
click at [711, 421] on li "21/22” HRE Classic 300 Wheels Polished Face & Lips, White Windows, Pink Hardware" at bounding box center [684, 411] width 180 height 19
click at [745, 431] on li "Michelin Pilot Sport 4s Tires Front and Rear" at bounding box center [684, 426] width 180 height 10
click at [748, 431] on li "Michelin Pilot Sport 4s Tires Front and Rear" at bounding box center [684, 426] width 180 height 10
click at [771, 388] on div "Exterior+Door Jams wrapped in Inozotek Pearl Spring Pink All Custom Striping do…" at bounding box center [686, 299] width 184 height 177
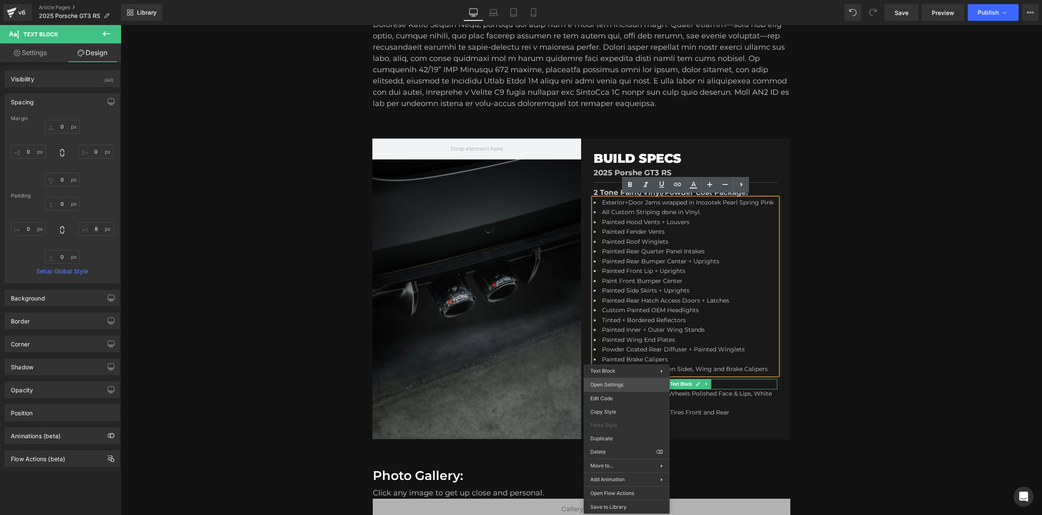
scroll to position [366, 0]
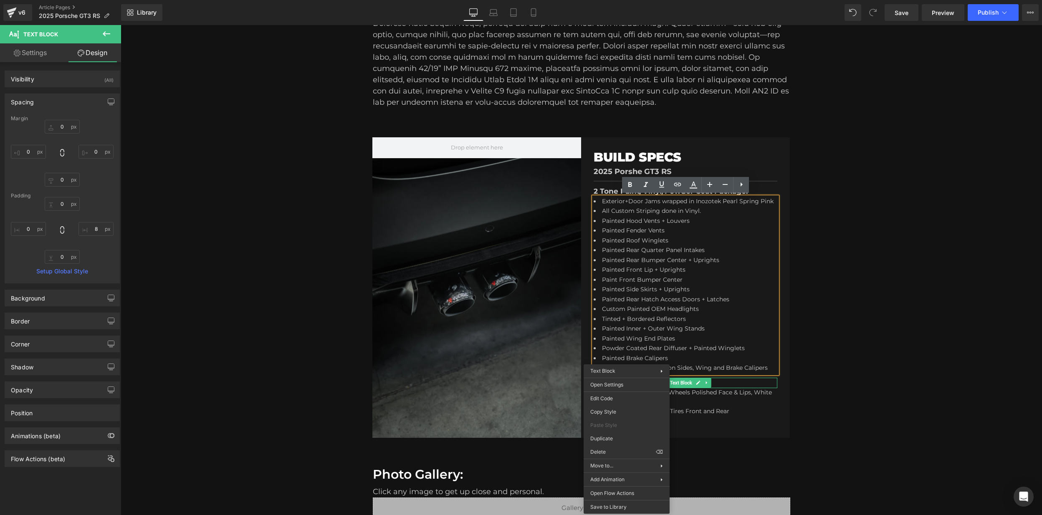
drag, startPoint x: 748, startPoint y: 462, endPoint x: 627, endPoint y: 437, distance: 123.6
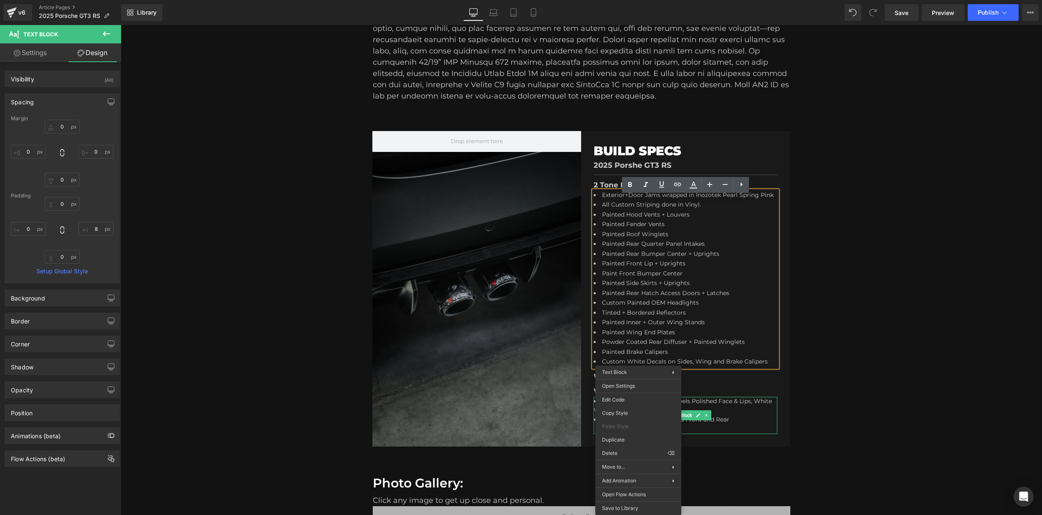
drag, startPoint x: 750, startPoint y: 465, endPoint x: 629, endPoint y: 440, distance: 123.2
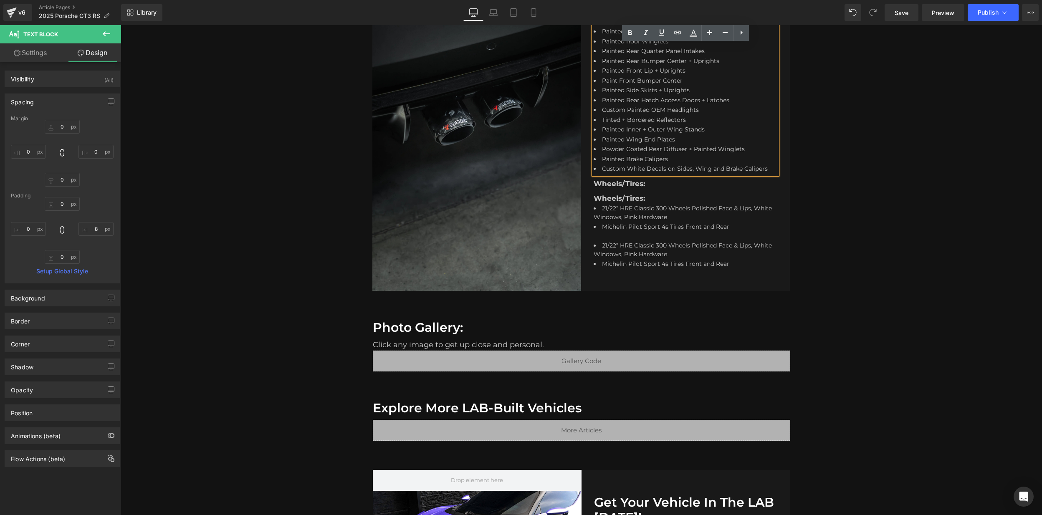
scroll to position [557, 0]
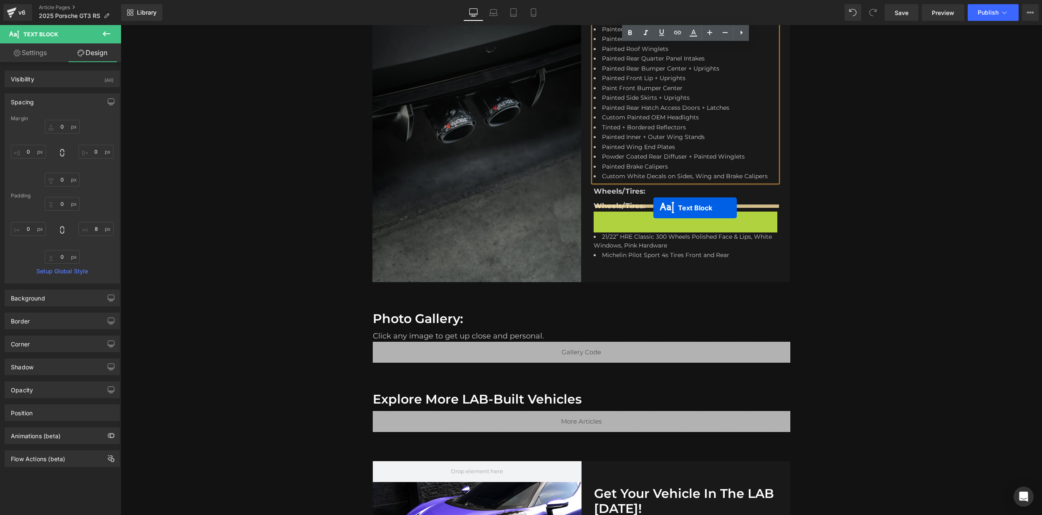
drag, startPoint x: 662, startPoint y: 237, endPoint x: 653, endPoint y: 208, distance: 30.5
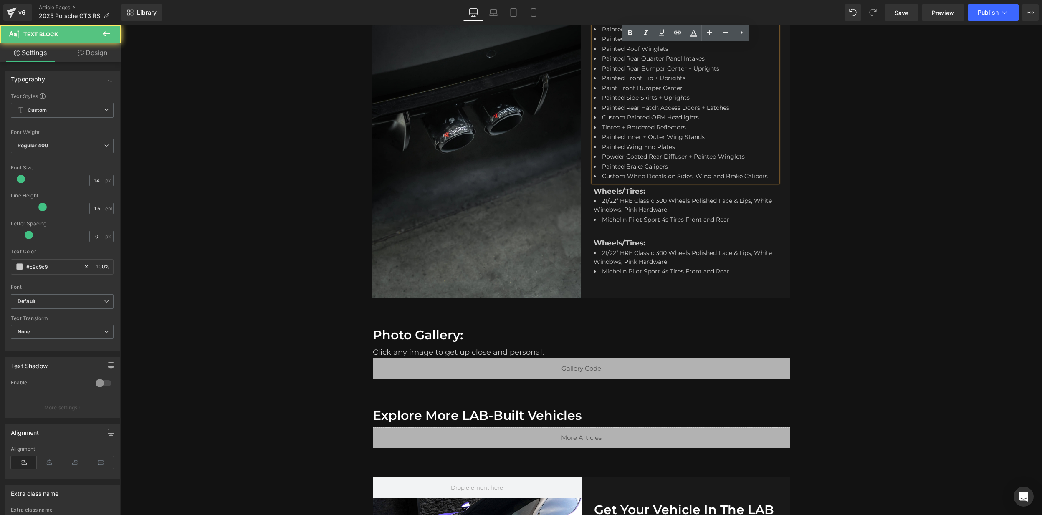
click at [652, 267] on li "21/22” HRE Classic 300 Wheels Polished Face & Lips, White Windows, Pink Hardware" at bounding box center [684, 258] width 180 height 19
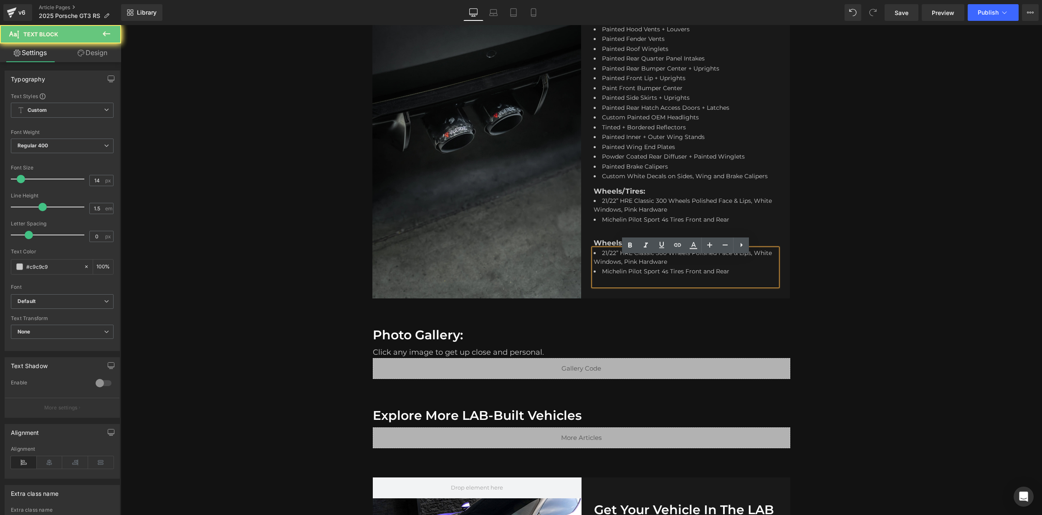
click at [702, 275] on span "Michelin Pilot Sport 4s Tires Front and Rear" at bounding box center [665, 272] width 127 height 8
click at [601, 249] on p "Wheels/Tires:" at bounding box center [686, 243] width 184 height 11
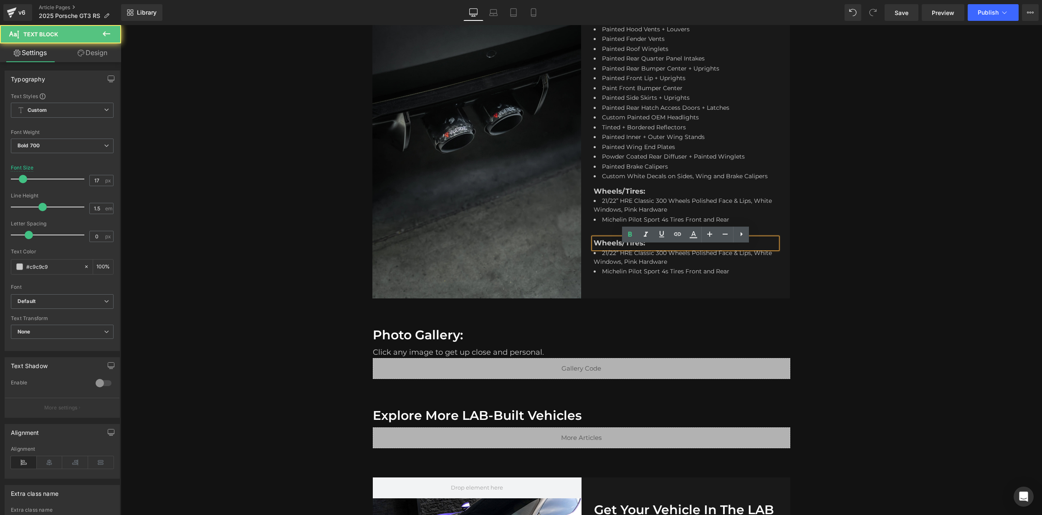
drag, startPoint x: 632, startPoint y: 252, endPoint x: 592, endPoint y: 252, distance: 40.1
click at [594, 249] on div "Wheels/Tires:" at bounding box center [686, 243] width 184 height 11
click at [642, 259] on li "21/22” HRE Classic 300 Wheels Polished Face & Lips, White Windows, Pink Hardware" at bounding box center [684, 258] width 180 height 19
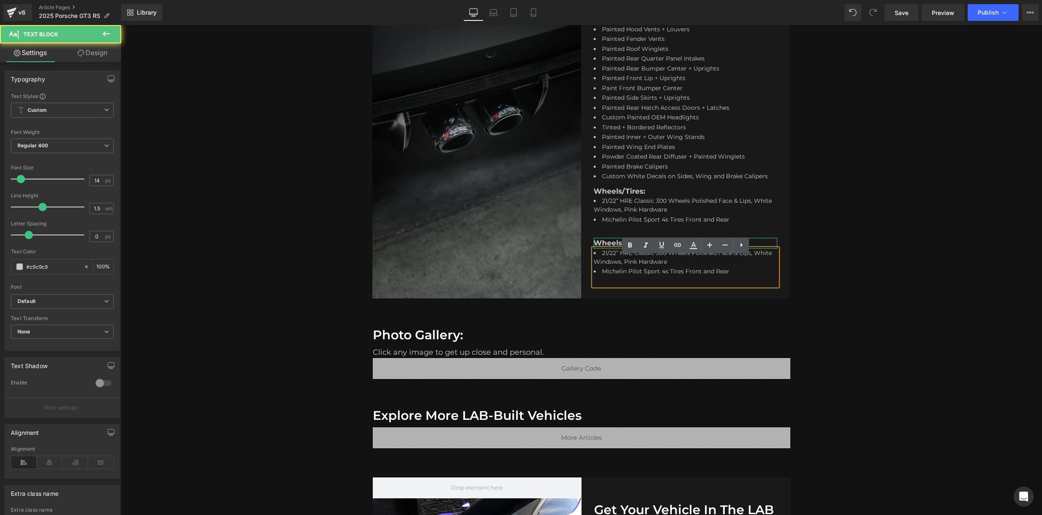
click at [609, 249] on p "Wheels/Tires:" at bounding box center [686, 243] width 184 height 11
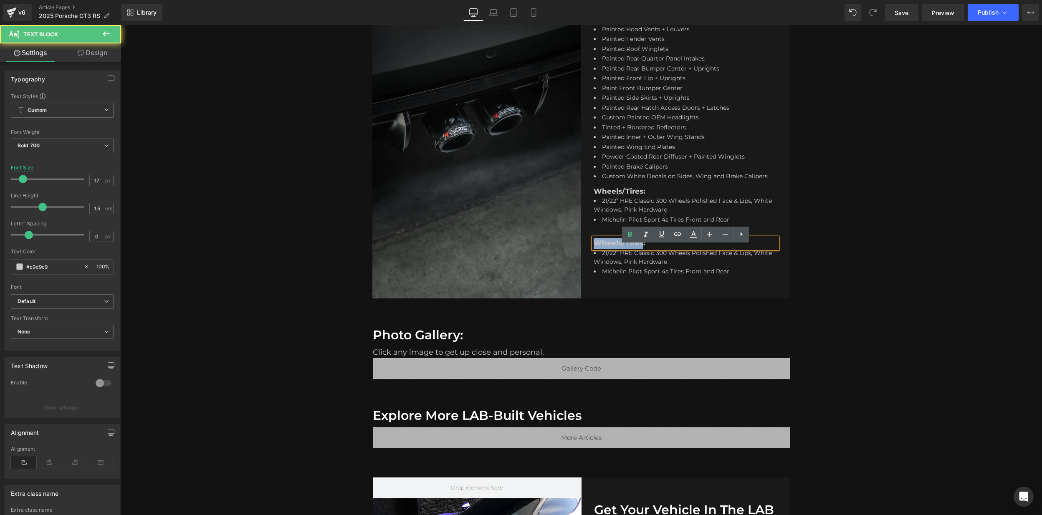
drag, startPoint x: 639, startPoint y: 251, endPoint x: 597, endPoint y: 248, distance: 41.8
click at [597, 248] on p "Wheels/Tires:" at bounding box center [686, 243] width 184 height 11
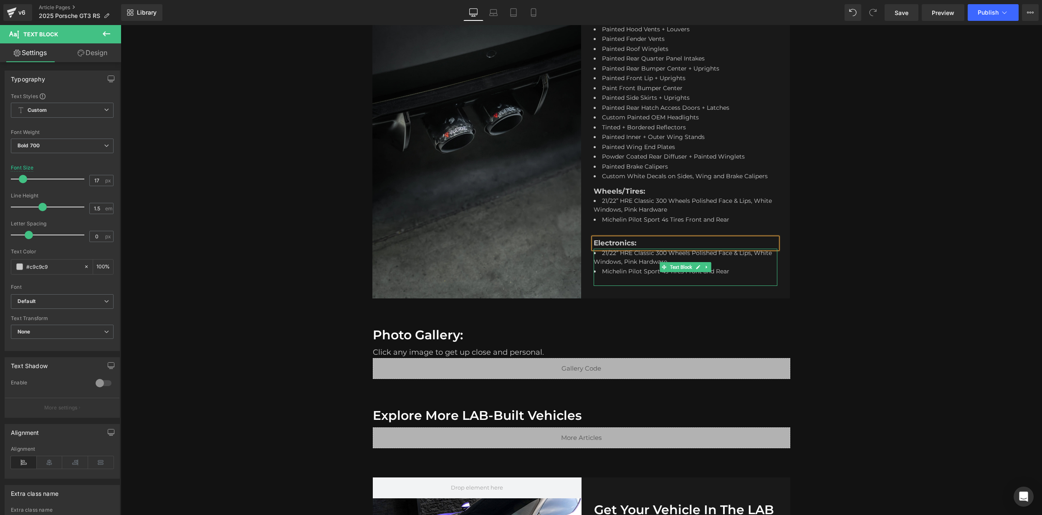
click at [616, 268] on li "21/22” HRE Classic 300 Wheels Polished Face & Lips, White Windows, Pink Hardware" at bounding box center [684, 258] width 180 height 19
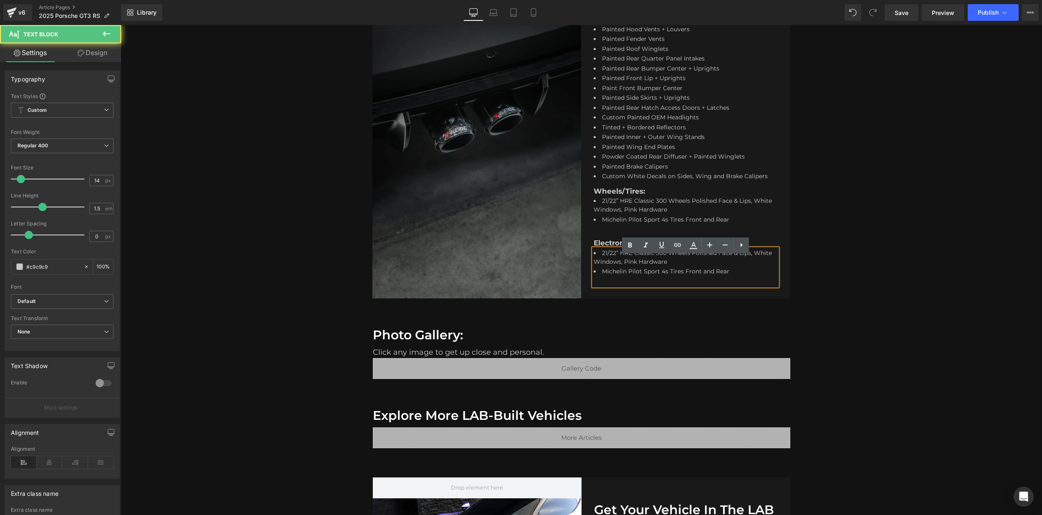
drag, startPoint x: 685, startPoint y: 275, endPoint x: 596, endPoint y: 260, distance: 90.2
click at [594, 259] on ul "21/22” HRE Classic 300 Wheels Polished Face & Lips, White Windows, Pink Hardwar…" at bounding box center [684, 263] width 180 height 28
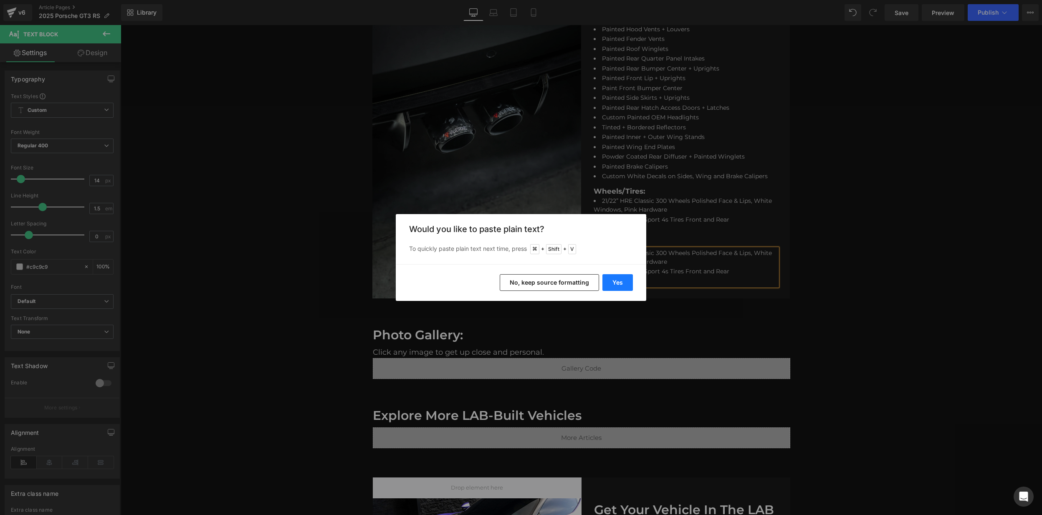
click at [618, 280] on button "Yes" at bounding box center [617, 282] width 30 height 17
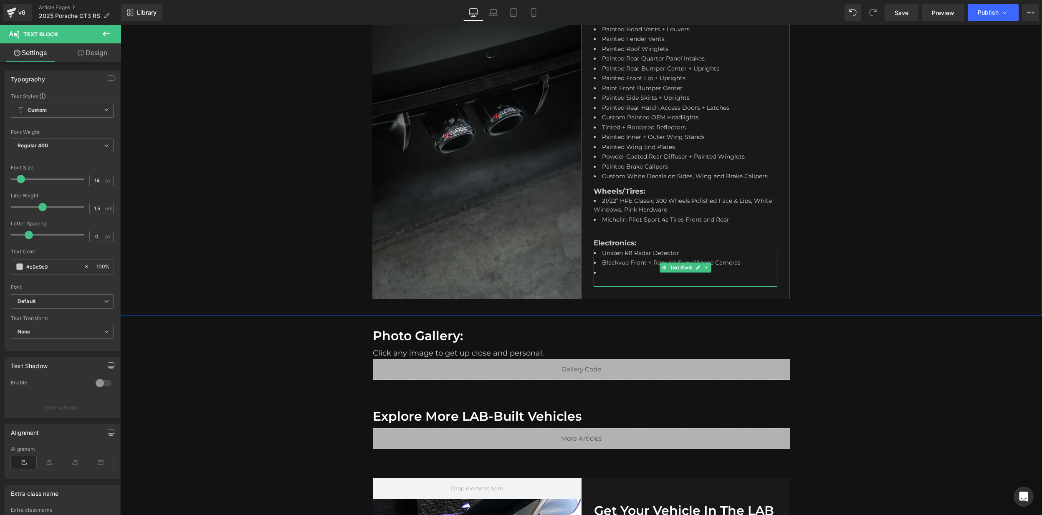
click at [623, 278] on li at bounding box center [684, 273] width 180 height 10
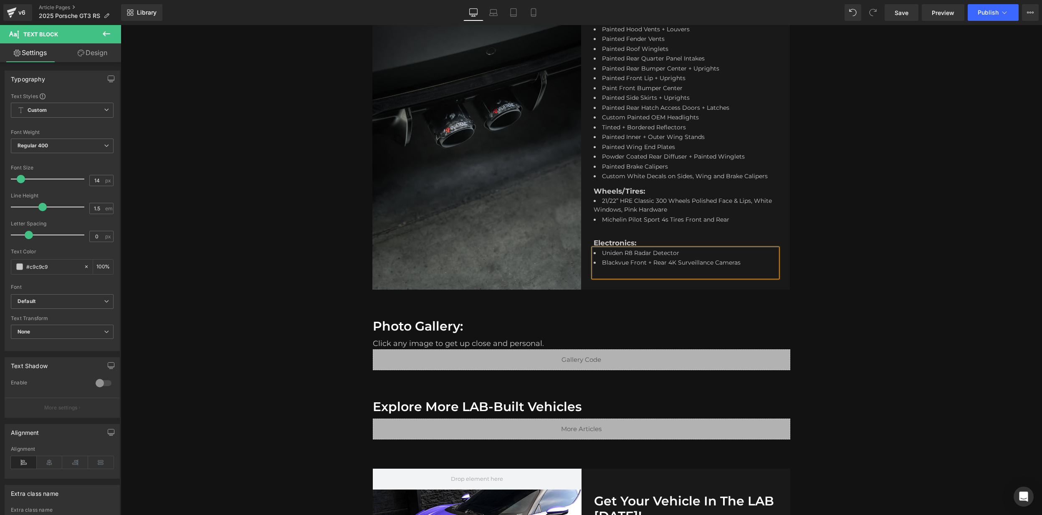
click at [770, 315] on div "Photo Gallery: Heading Click any image to get up close and personal. Text Block…" at bounding box center [581, 346] width 921 height 81
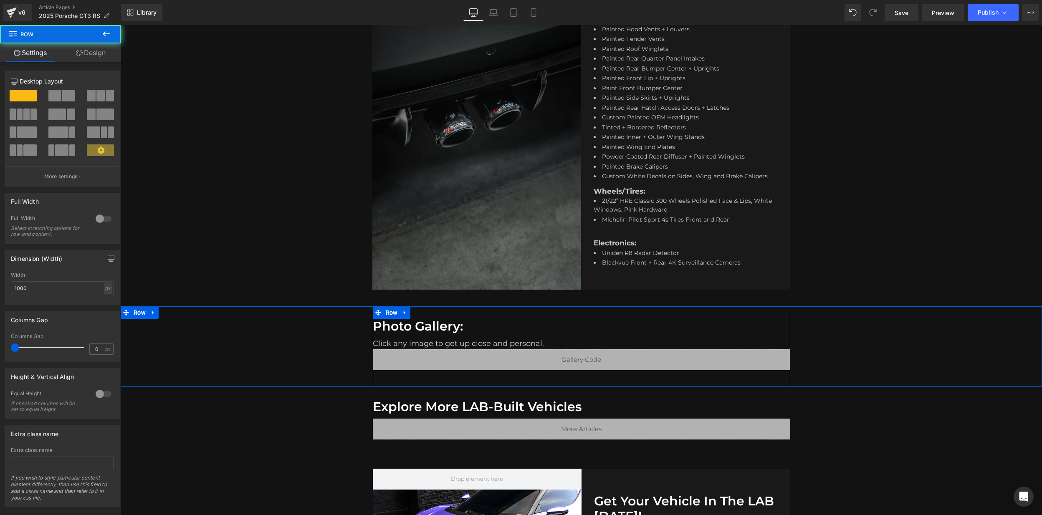
scroll to position [559, 0]
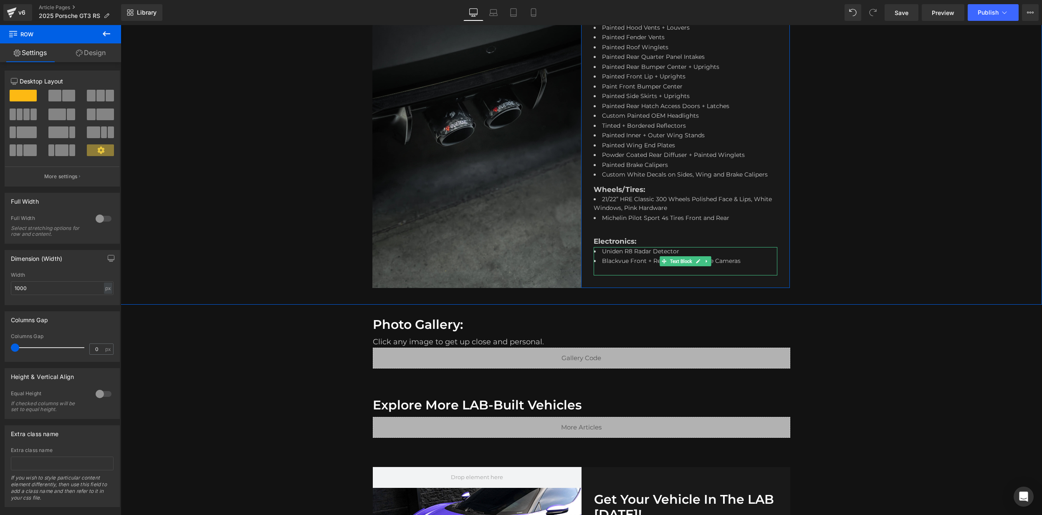
drag, startPoint x: 622, startPoint y: 270, endPoint x: 634, endPoint y: 285, distance: 19.6
click at [622, 267] on li "Blackvue Front + Rear 4K Surveillance Cameras" at bounding box center [684, 262] width 180 height 10
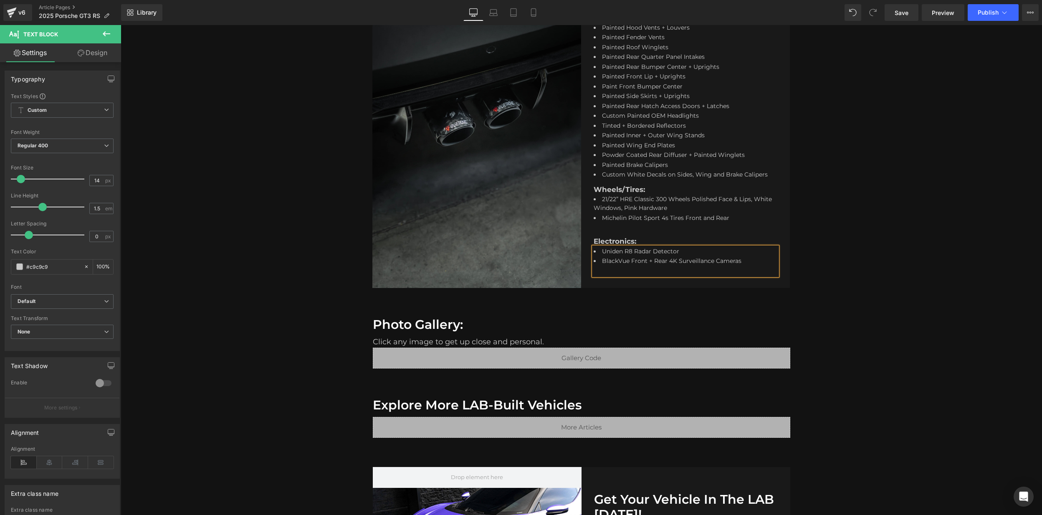
click at [662, 314] on div "Photo Gallery: Heading Click any image to get up close and personal. Text Block…" at bounding box center [581, 345] width 921 height 81
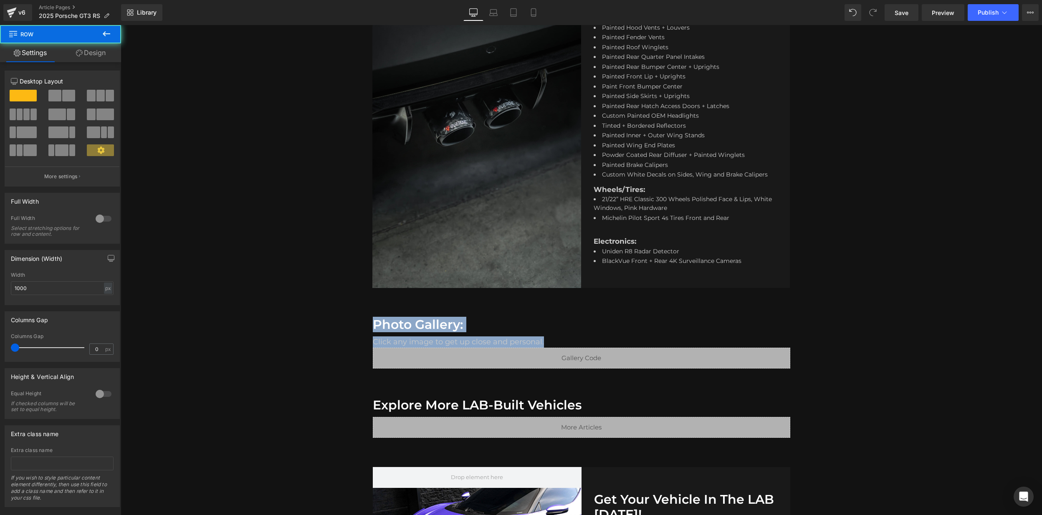
click at [662, 257] on div "Uniden R8 Radar Detector BlackVue Front + Rear 4K Surveillance Cameras Text Blo…" at bounding box center [686, 261] width 184 height 28
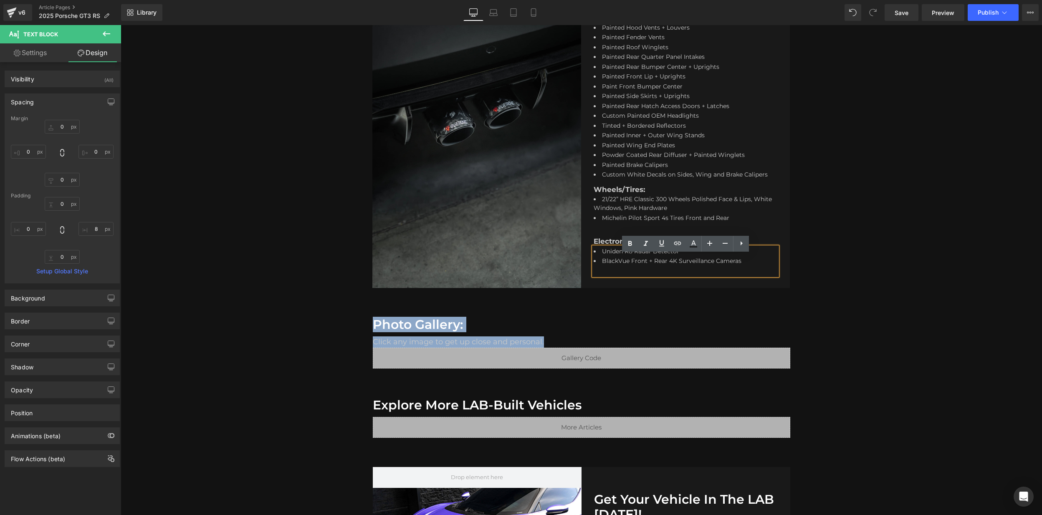
drag, startPoint x: 848, startPoint y: 260, endPoint x: 825, endPoint y: 261, distance: 23.0
click at [848, 260] on div "Hero Banner BUILD SPECS Heading 2025 Porshe GT3 RS Text Block Separator 2 Tone …" at bounding box center [581, 118] width 921 height 373
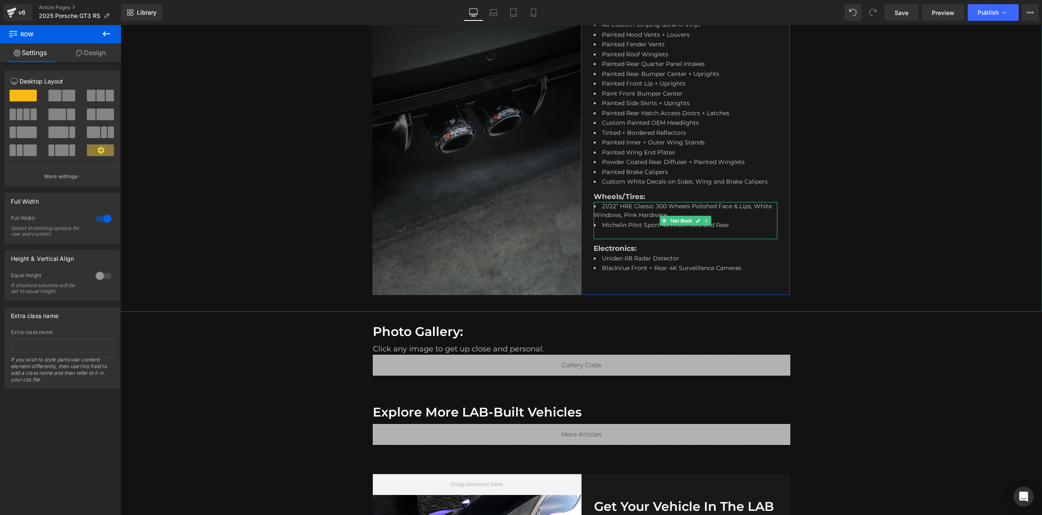
scroll to position [547, 0]
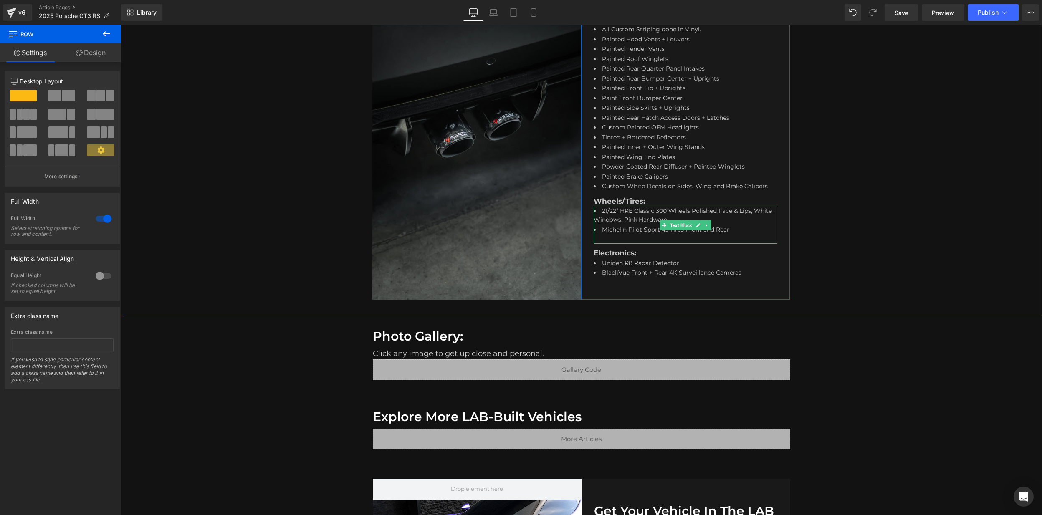
click at [692, 218] on li "21/22” HRE Classic 300 Wheels Polished Face & Lips, White Windows, Pink Hardware" at bounding box center [684, 216] width 180 height 19
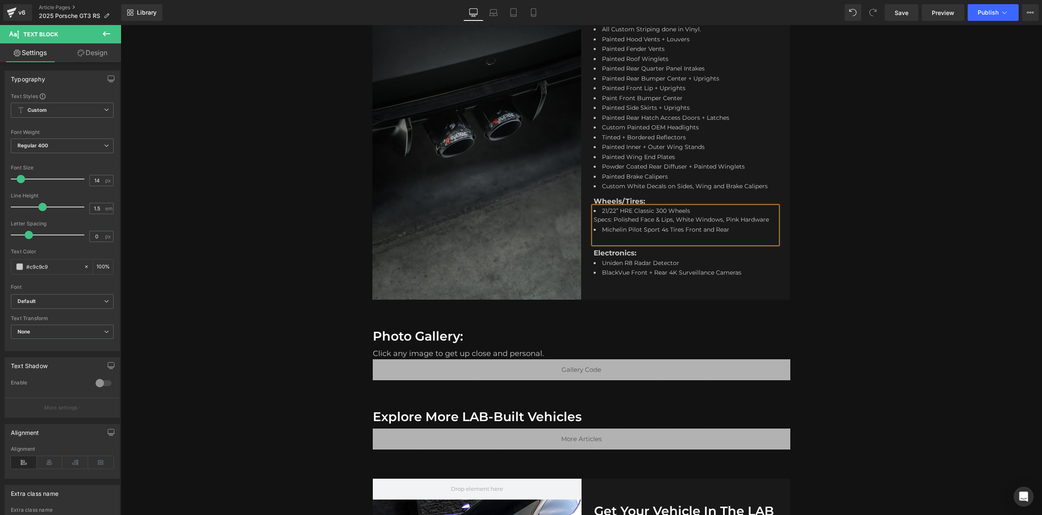
scroll to position [541, 0]
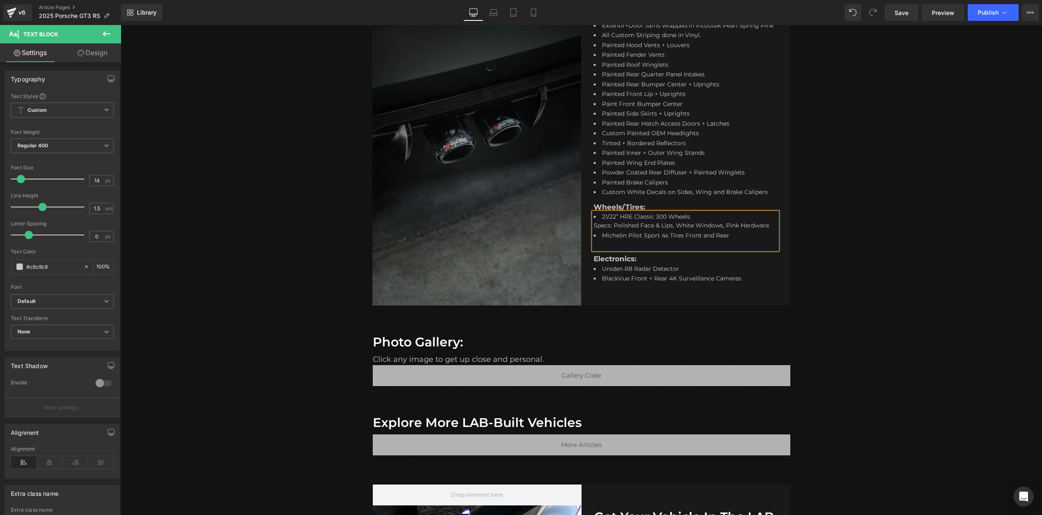
click at [831, 243] on div "Hero Banner BUILD SPECS Heading 2025 Porshe GT3 RS Text Block Separator 2 Tone …" at bounding box center [581, 135] width 921 height 373
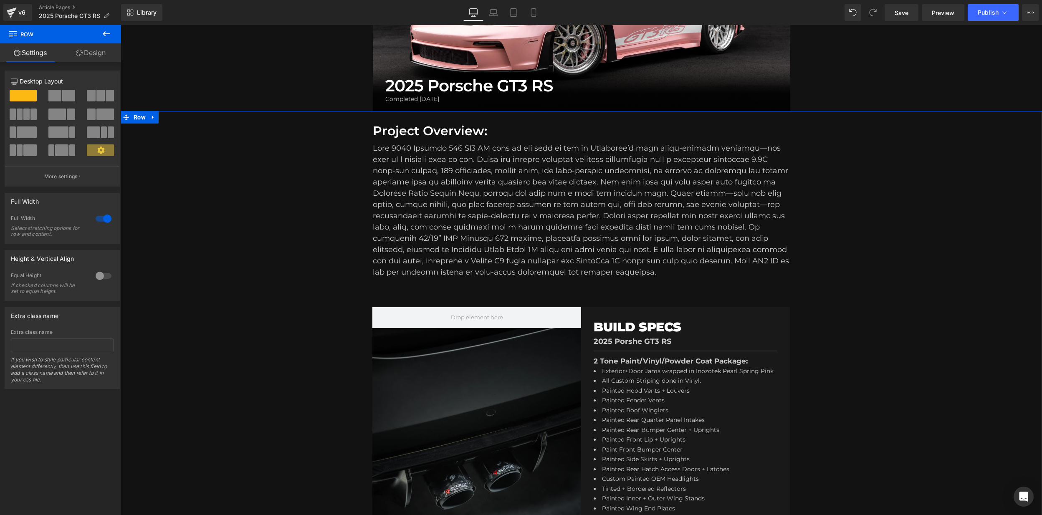
scroll to position [77, 0]
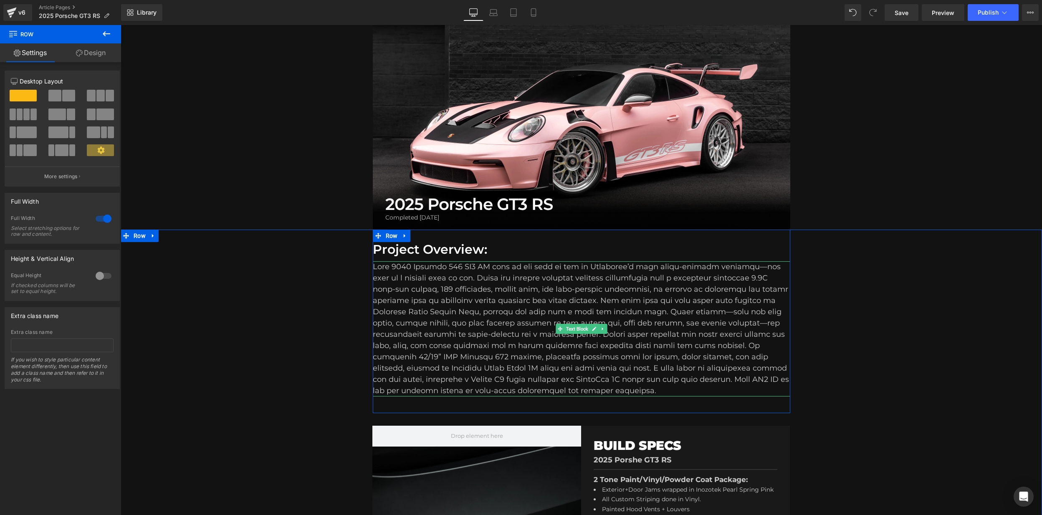
click at [692, 344] on div "To enrich screen reader interactions, please activate Accessibility in Grammarl…" at bounding box center [581, 328] width 417 height 135
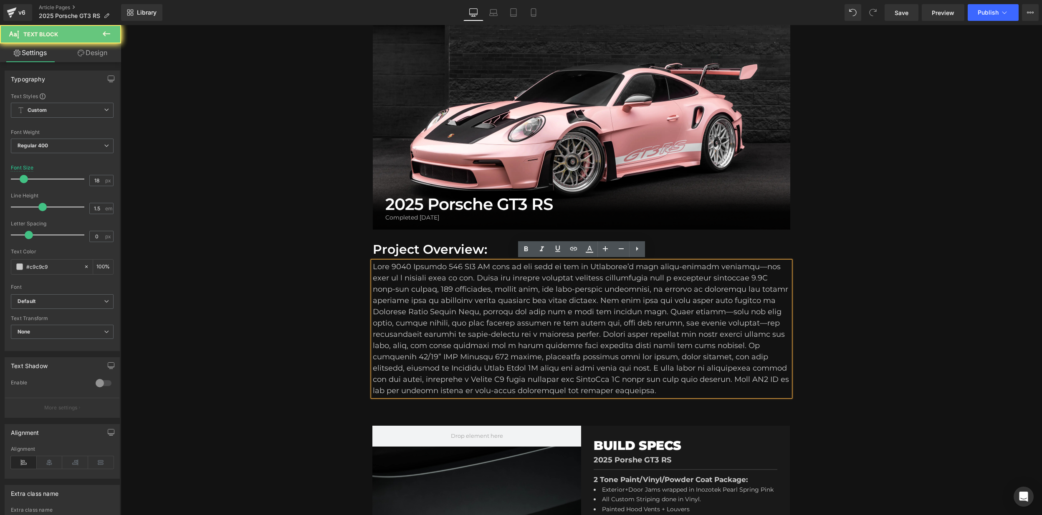
click at [696, 344] on div "To enrich screen reader interactions, please activate Accessibility in Grammarl…" at bounding box center [581, 328] width 417 height 135
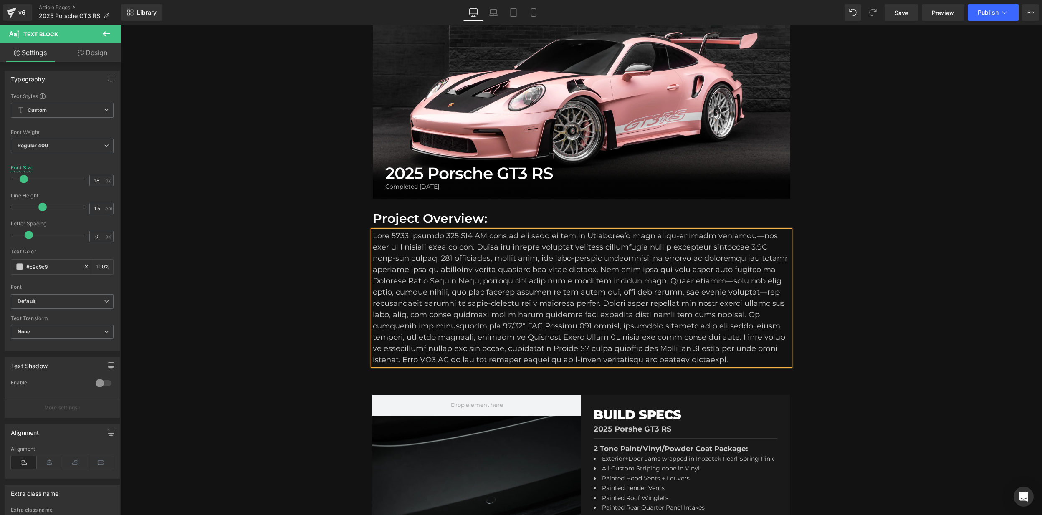
scroll to position [110, 0]
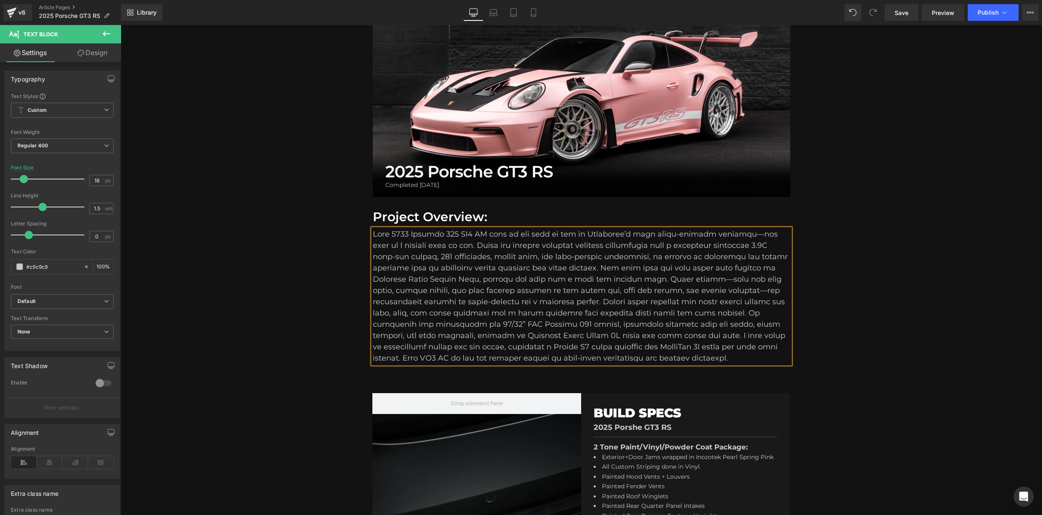
click at [864, 313] on div "Project Overview: Heading Text Block Row Row Hero Banner BUILD SPECS Heading 20…" at bounding box center [581, 475] width 921 height 557
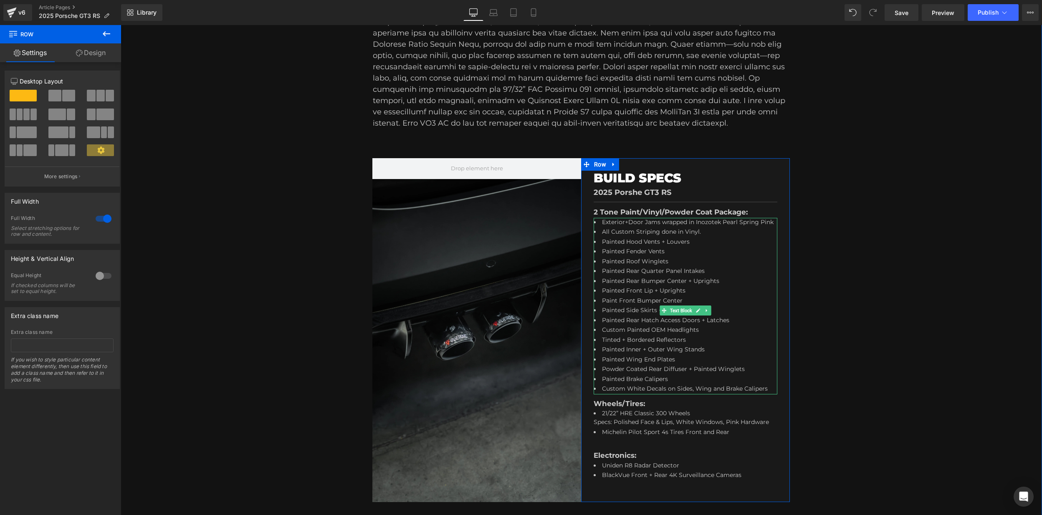
scroll to position [345, 0]
click at [695, 220] on li "Exterior+Door Jams wrapped in Inozotek Pearl Spring Pink" at bounding box center [684, 222] width 180 height 10
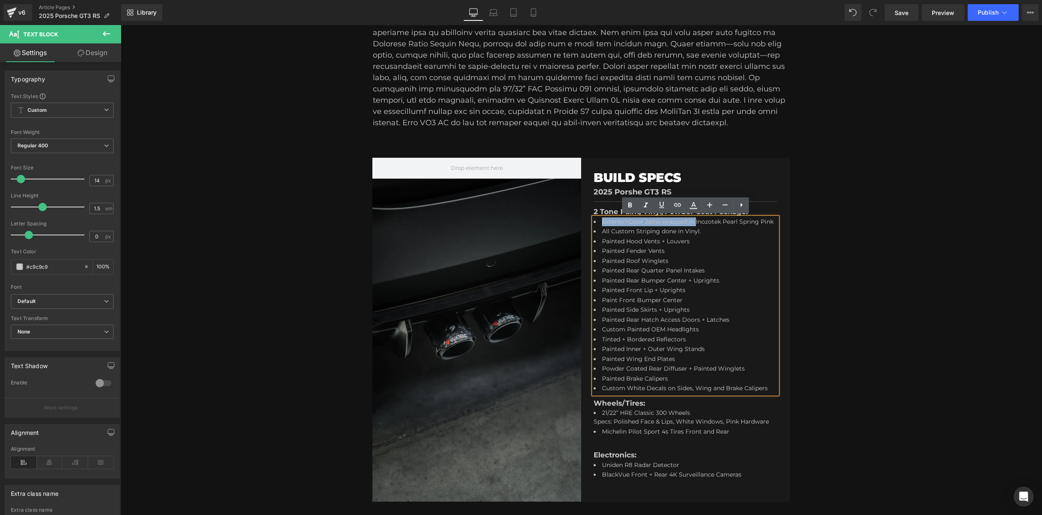
drag, startPoint x: 695, startPoint y: 220, endPoint x: 602, endPoint y: 217, distance: 92.3
click at [601, 217] on li "Exterior+Door Jams wrapped in Inozotek Pearl Spring Pink" at bounding box center [684, 222] width 180 height 10
drag, startPoint x: 647, startPoint y: 239, endPoint x: 634, endPoint y: 233, distance: 14.2
click at [647, 237] on li "All Custom Striping done in Vinyl." at bounding box center [684, 232] width 180 height 10
click at [603, 219] on li "Exterior+Door Jams wrapped in Inozotek Pearl Spring Pink" at bounding box center [684, 222] width 180 height 10
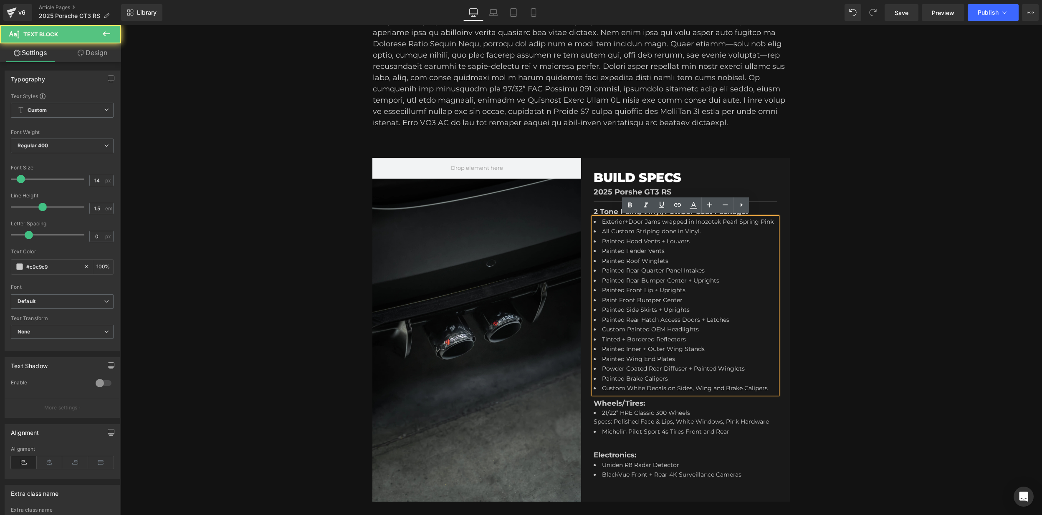
click at [624, 221] on li "Exterior+Door Jams wrapped in Inozotek Pearl Spring Pink" at bounding box center [684, 222] width 180 height 10
click at [603, 220] on li "Exterior+Door Jams wrapped in Inozotek Pearl Spring Pink" at bounding box center [684, 222] width 180 height 10
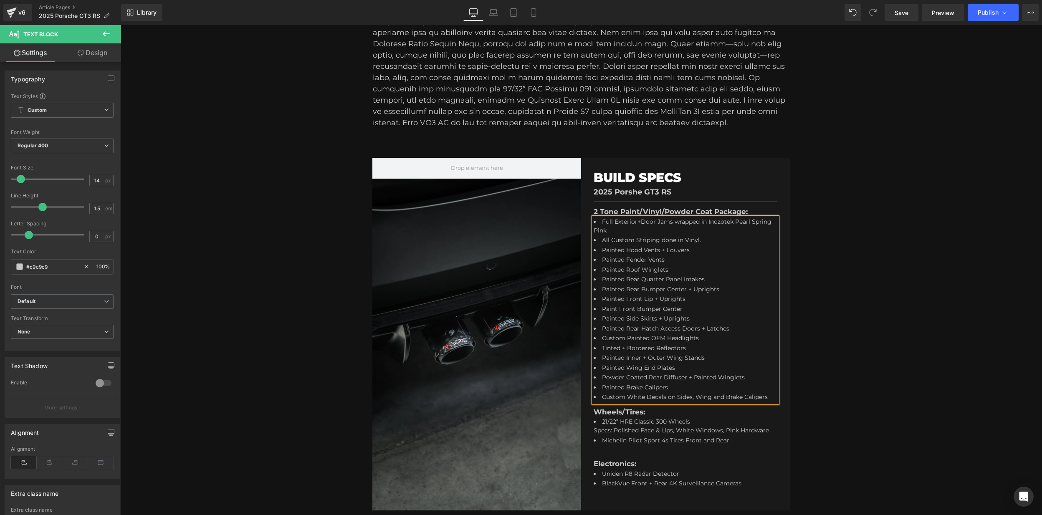
click at [638, 219] on li "Full Exterior+Door Jams wrapped in Inozotek Pearl Spring Pink" at bounding box center [684, 226] width 180 height 19
drag, startPoint x: 637, startPoint y: 222, endPoint x: 642, endPoint y: 223, distance: 4.8
click at [637, 222] on li "Full Exterior+ Door Jams wrapped in Inozotek Pearl Spring Pink" at bounding box center [684, 226] width 180 height 19
click at [679, 220] on li "Full Exterior + Door Jams wrapped in Inozotek Pearl Spring Pink" at bounding box center [684, 226] width 180 height 19
drag, startPoint x: 675, startPoint y: 220, endPoint x: 686, endPoint y: 229, distance: 14.5
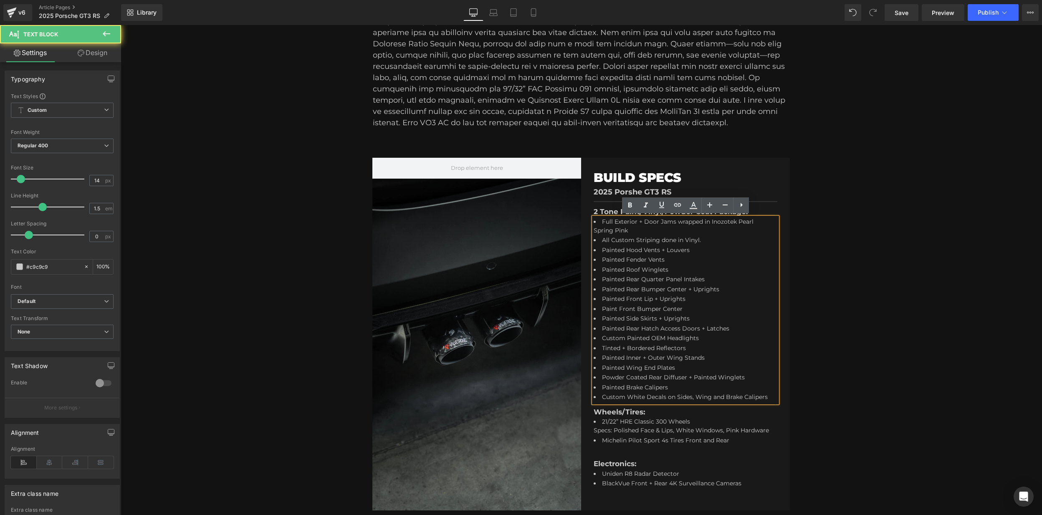
click at [675, 220] on li "Full Exterior + Door Jams wrapped in Inozotek Pearl Spring Pink" at bounding box center [684, 226] width 180 height 19
drag, startPoint x: 651, startPoint y: 230, endPoint x: 621, endPoint y: 232, distance: 29.7
click at [621, 232] on li "Full Exterior + Door Jams Vinyl Wrap Material: wrapped in Inozotek Pearl Spring…" at bounding box center [684, 226] width 180 height 19
drag, startPoint x: 700, startPoint y: 240, endPoint x: 704, endPoint y: 243, distance: 5.3
click at [700, 240] on li "All Custom Striping done in Vinyl." at bounding box center [684, 241] width 180 height 10
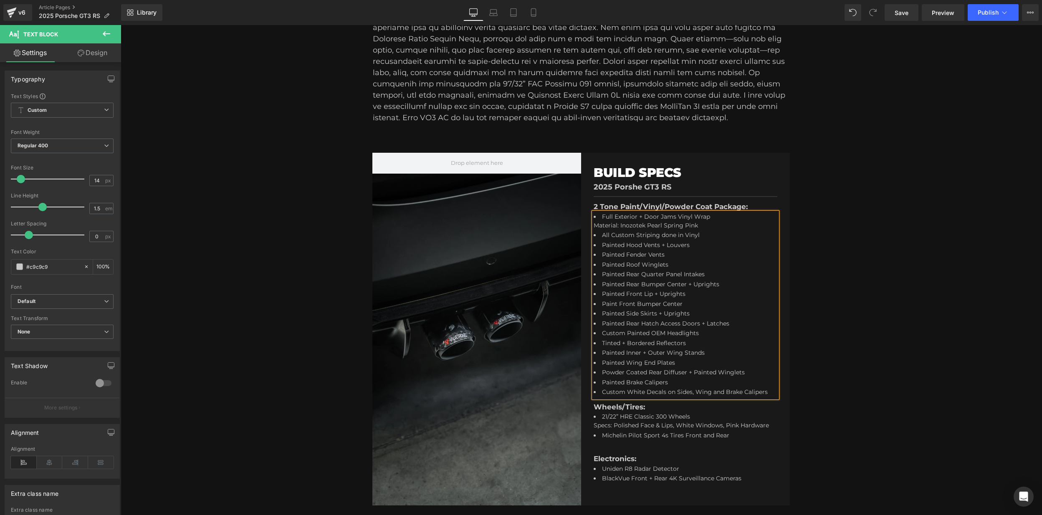
scroll to position [351, 0]
click at [823, 331] on div "Hero Banner BUILD SPECS Heading 2025 Porshe GT3 RS Text Block Separator 2 Tone …" at bounding box center [581, 331] width 921 height 382
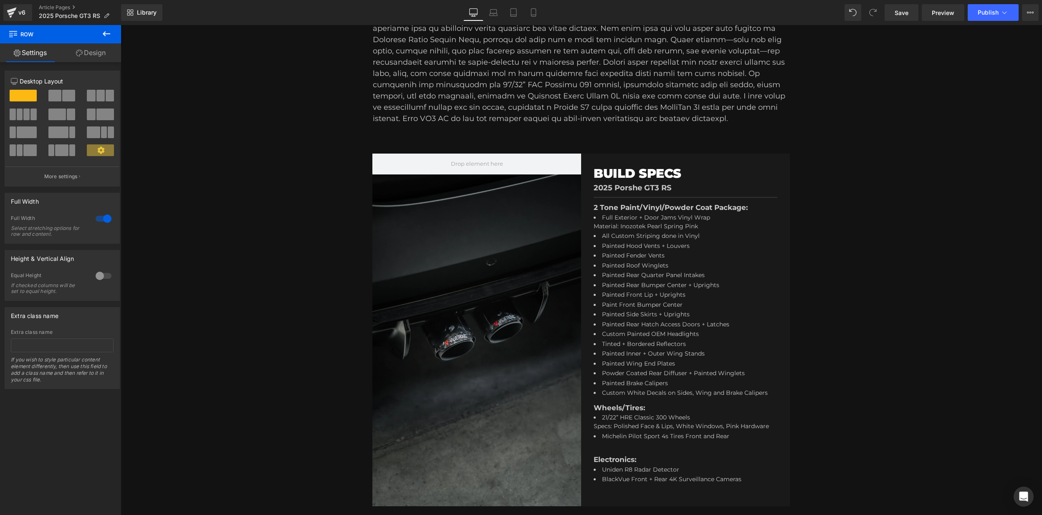
scroll to position [348, 0]
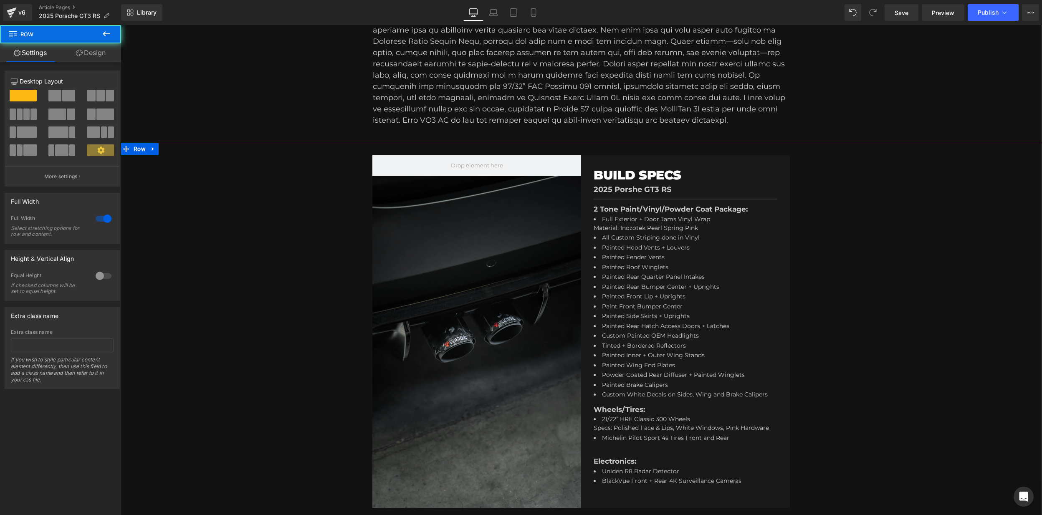
click at [849, 324] on div "Hero Banner BUILD SPECS Heading 2025 Porshe GT3 RS Text Block Separator 2 Tone …" at bounding box center [581, 334] width 921 height 382
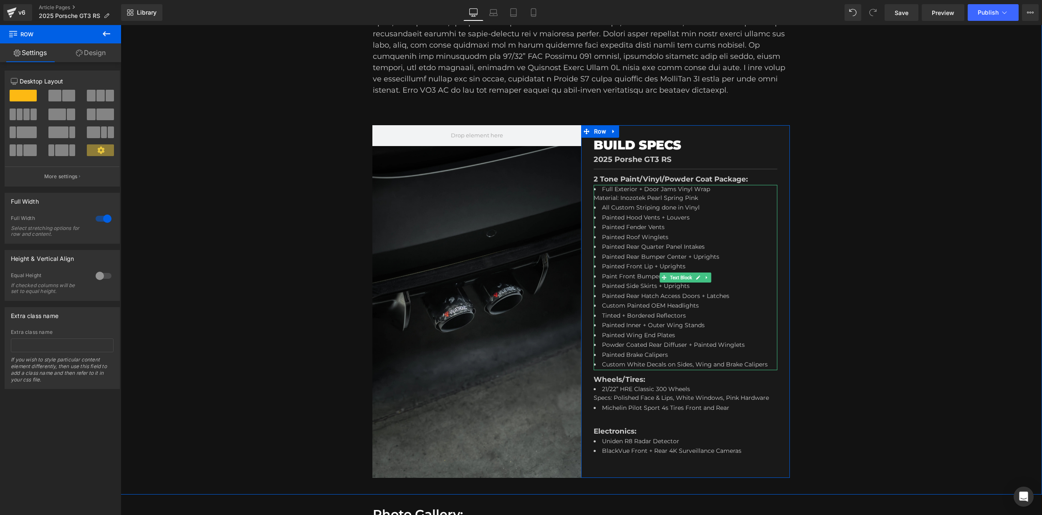
scroll to position [383, 0]
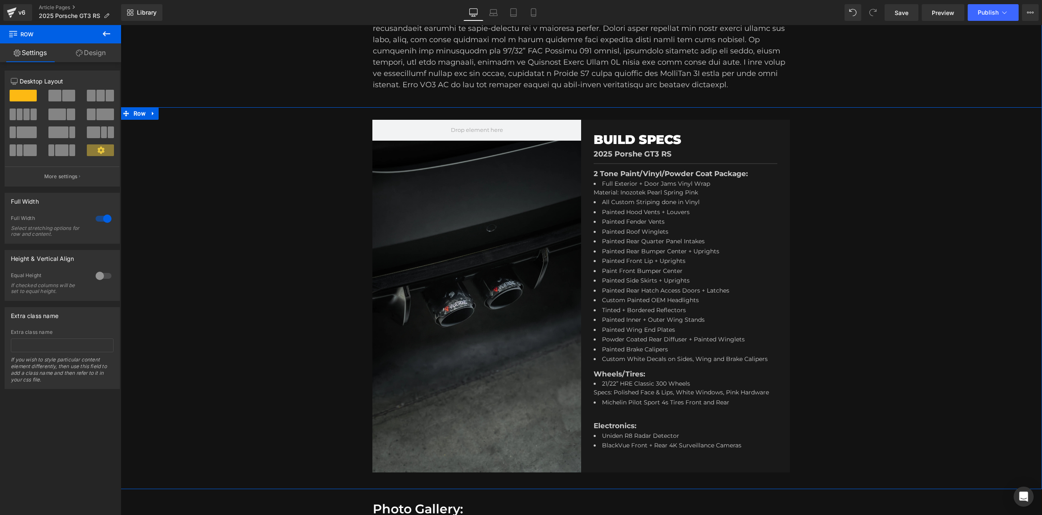
click at [875, 302] on div "Hero Banner BUILD SPECS Heading 2025 Porshe GT3 RS Text Block Separator 2 Tone …" at bounding box center [581, 298] width 921 height 382
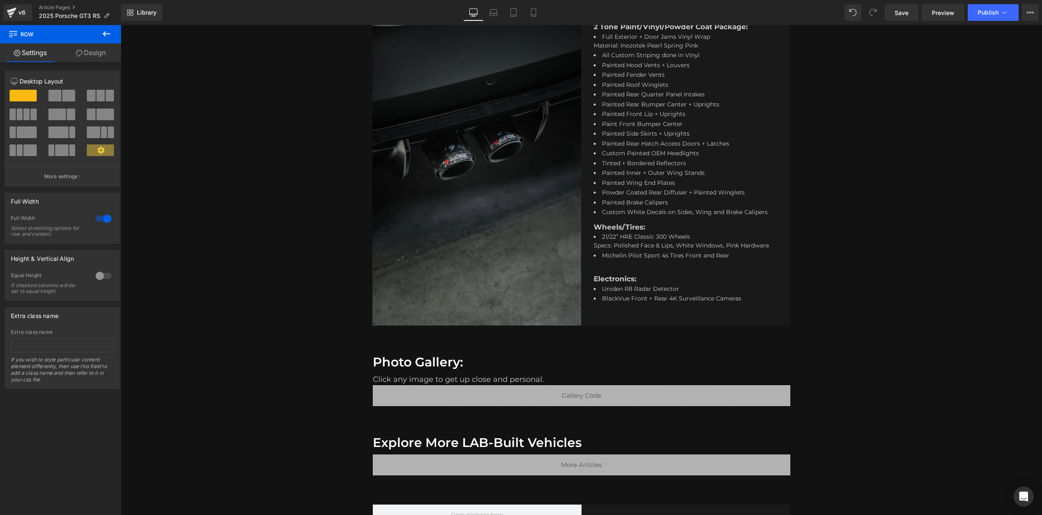
scroll to position [523, 0]
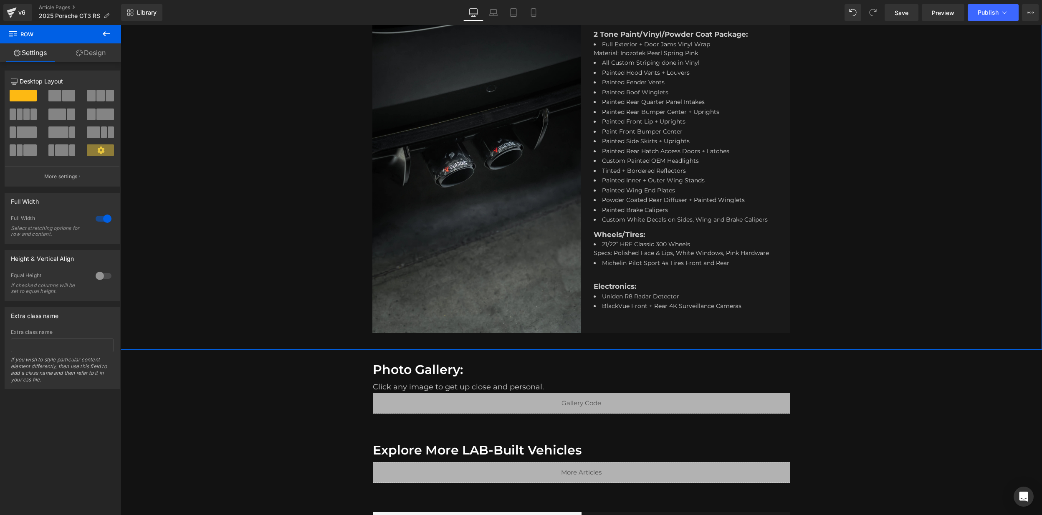
click at [464, 124] on div at bounding box center [476, 156] width 209 height 353
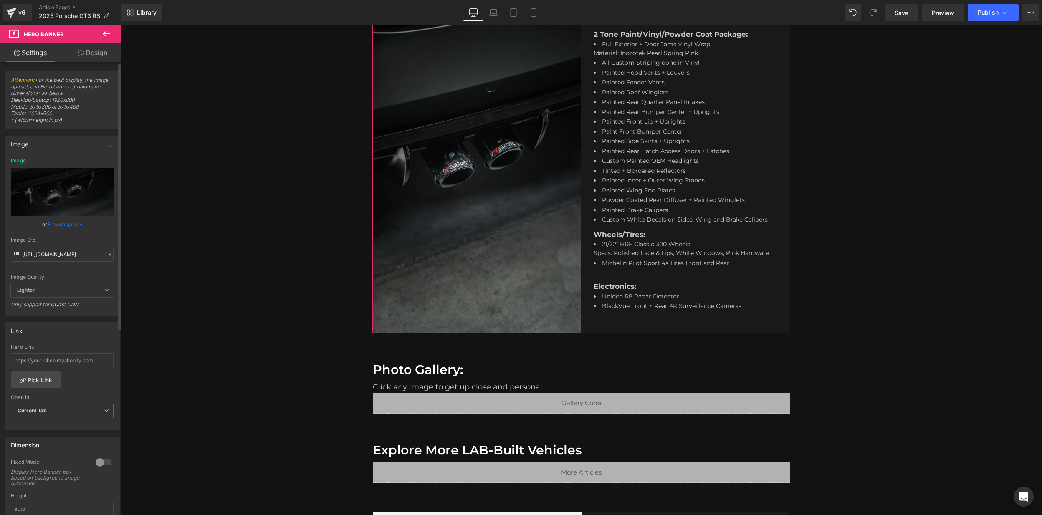
click at [107, 257] on icon at bounding box center [110, 255] width 6 height 6
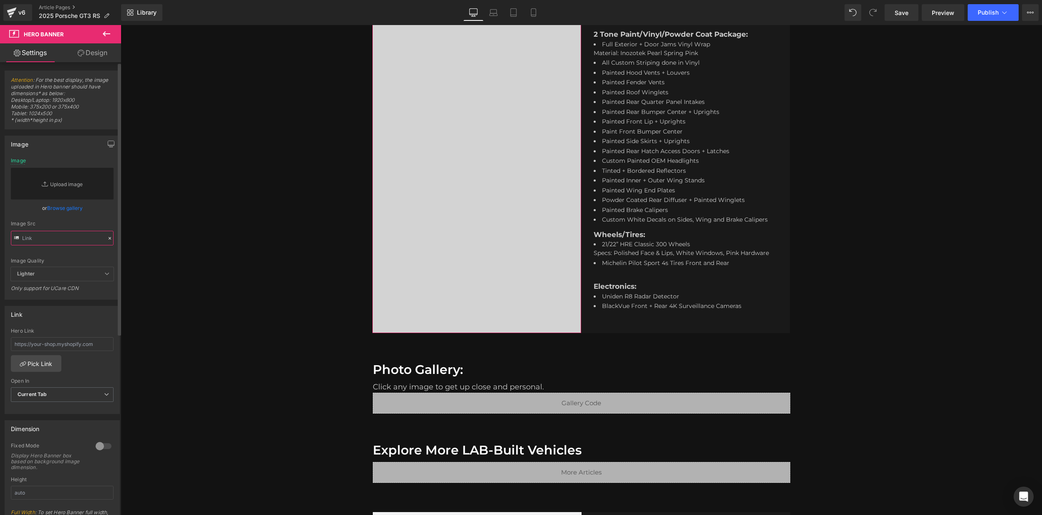
click at [41, 241] on input "text" at bounding box center [62, 238] width 103 height 15
paste input "[URL][DOMAIN_NAME]"
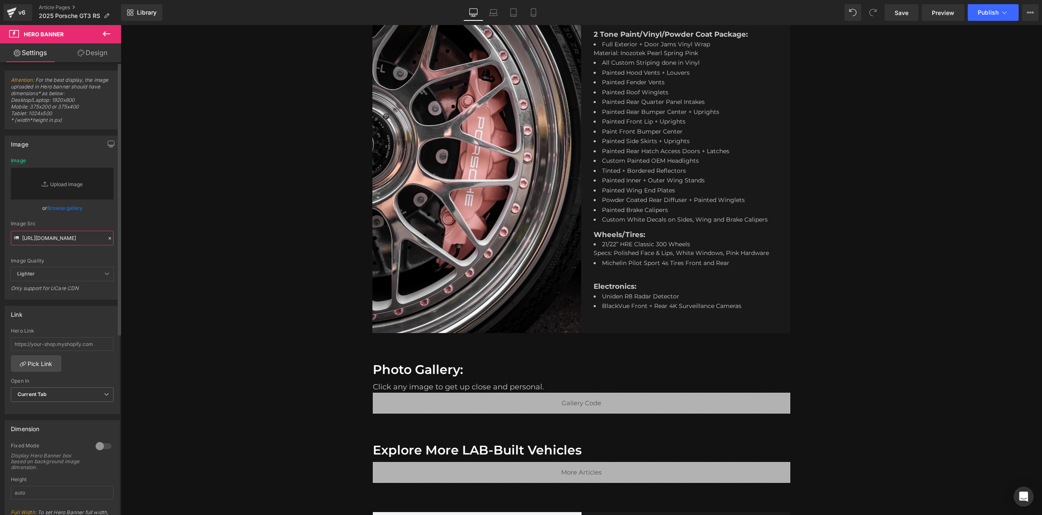
type input "[URL][DOMAIN_NAME]"
click at [72, 255] on div "Image Quality Lighter Lightest Lighter Lighter Lightest Only support for UCare …" at bounding box center [62, 212] width 103 height 109
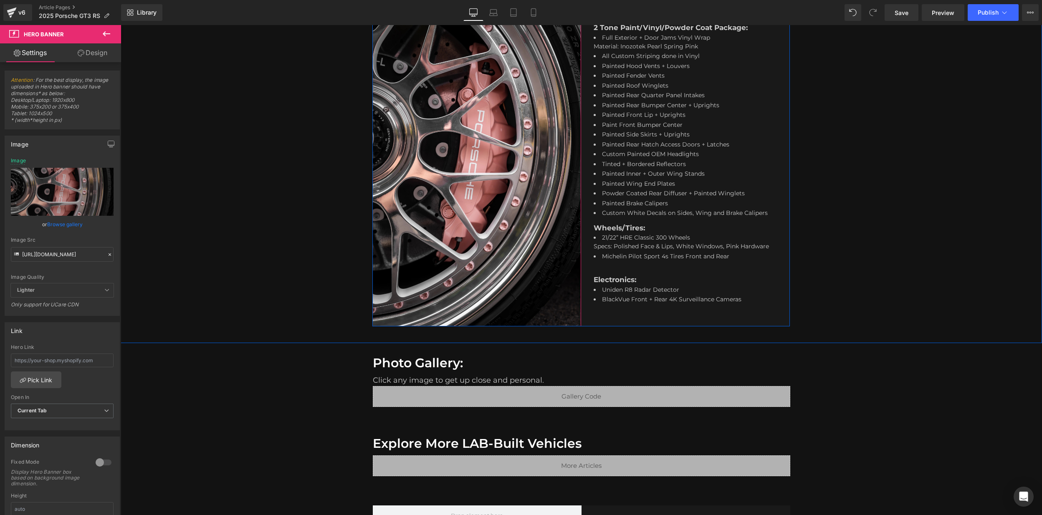
scroll to position [536, 0]
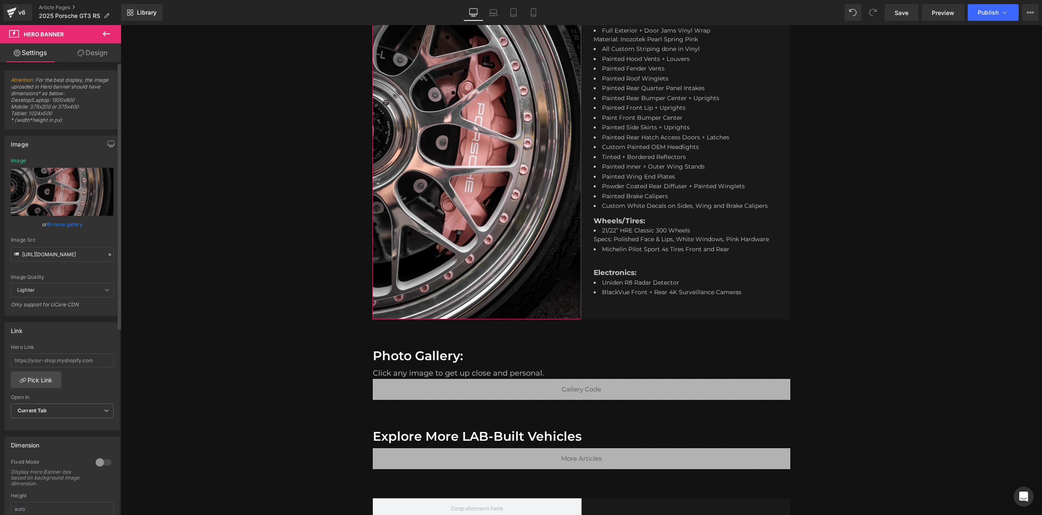
drag, startPoint x: 108, startPoint y: 253, endPoint x: 70, endPoint y: 254, distance: 37.6
click at [107, 253] on icon at bounding box center [110, 255] width 6 height 6
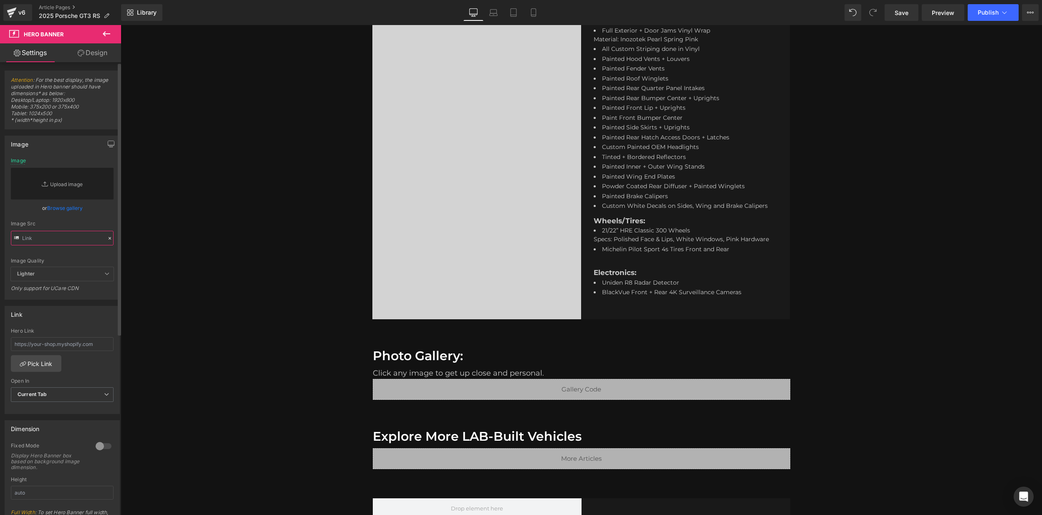
click at [55, 235] on input "text" at bounding box center [62, 238] width 103 height 15
paste input "[URL][DOMAIN_NAME]"
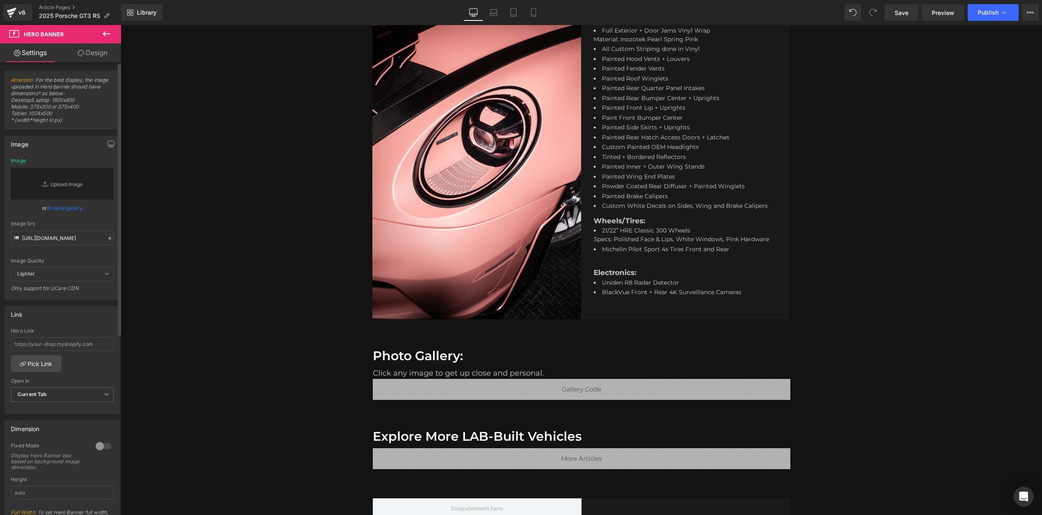
drag, startPoint x: 72, startPoint y: 253, endPoint x: 76, endPoint y: 255, distance: 5.2
click at [72, 253] on div "Image Quality Lighter Lightest Lighter Lighter Lightest Only support for UCare …" at bounding box center [62, 212] width 103 height 109
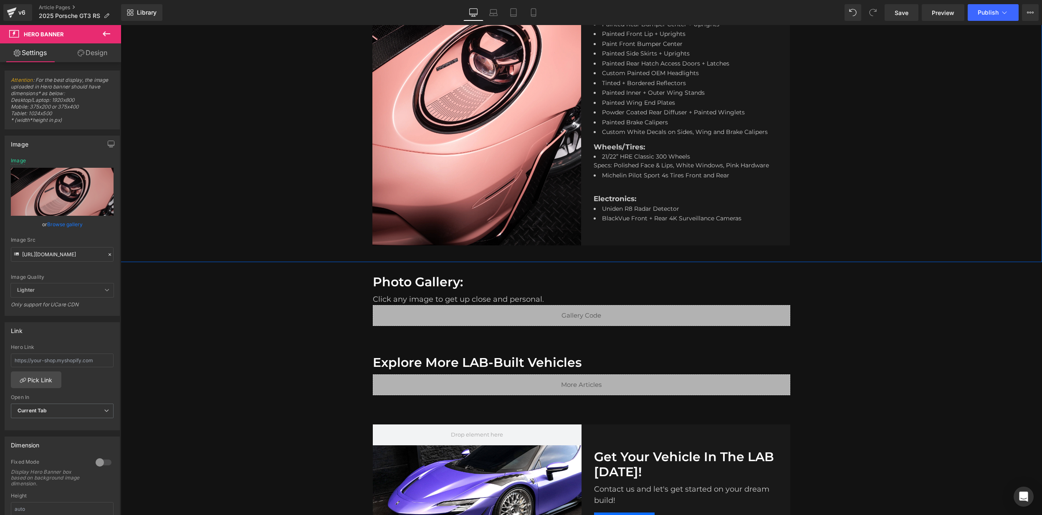
scroll to position [615, 0]
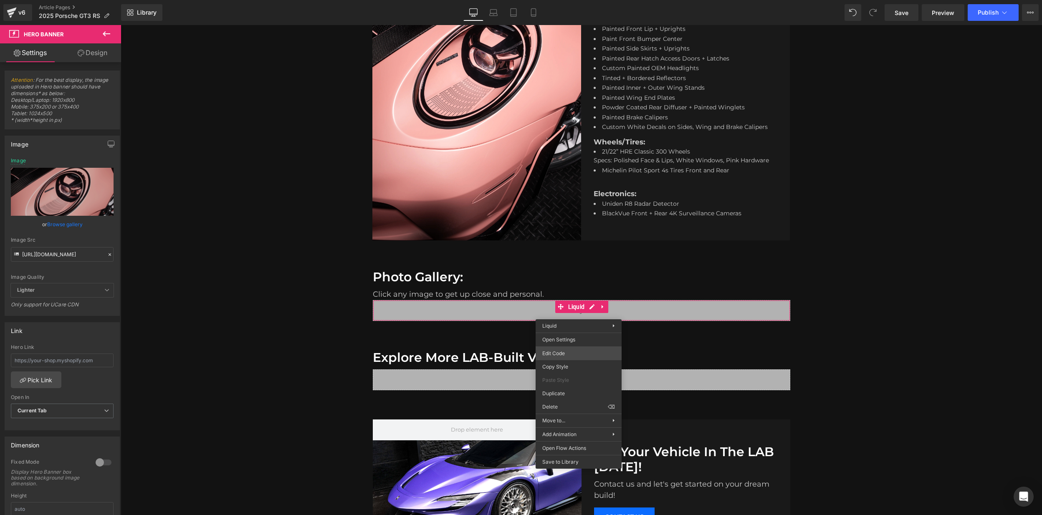
click at [575, 0] on div "Text Block You are previewing how the will restyle your page. You can not edit …" at bounding box center [521, 0] width 1042 height 0
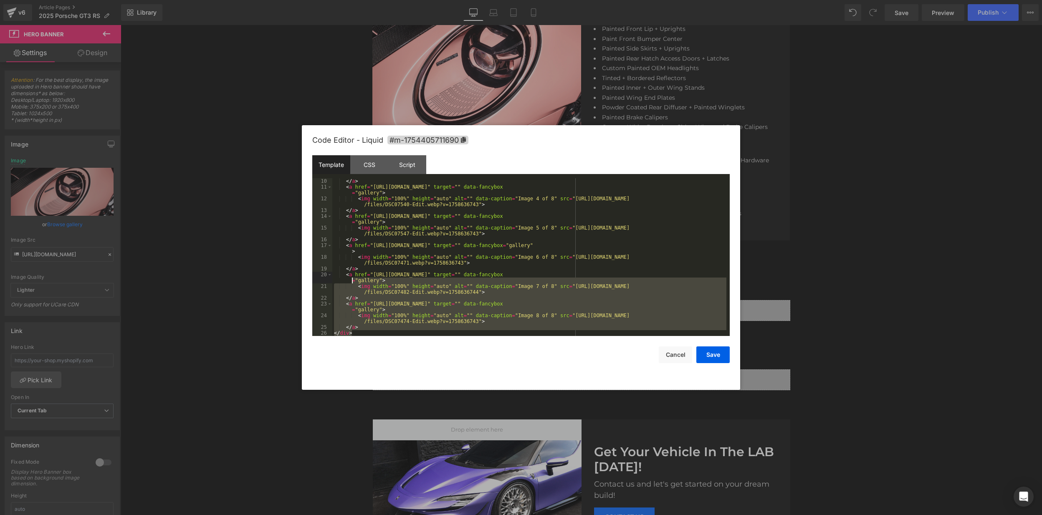
scroll to position [0, 0]
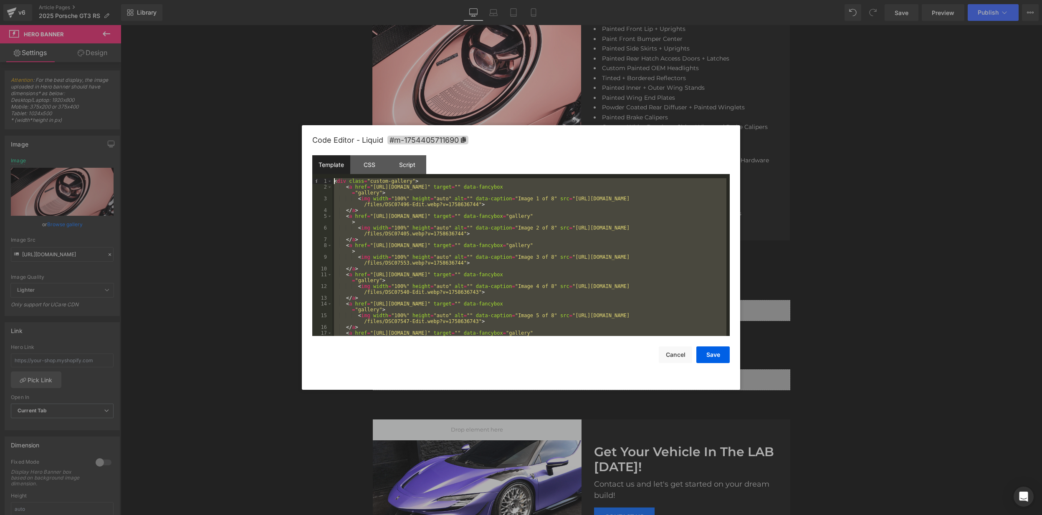
drag, startPoint x: 359, startPoint y: 333, endPoint x: 321, endPoint y: 92, distance: 243.7
click at [321, 92] on body "Text Block You are previewing how the will restyle your page. You can not edit …" at bounding box center [521, 257] width 1042 height 515
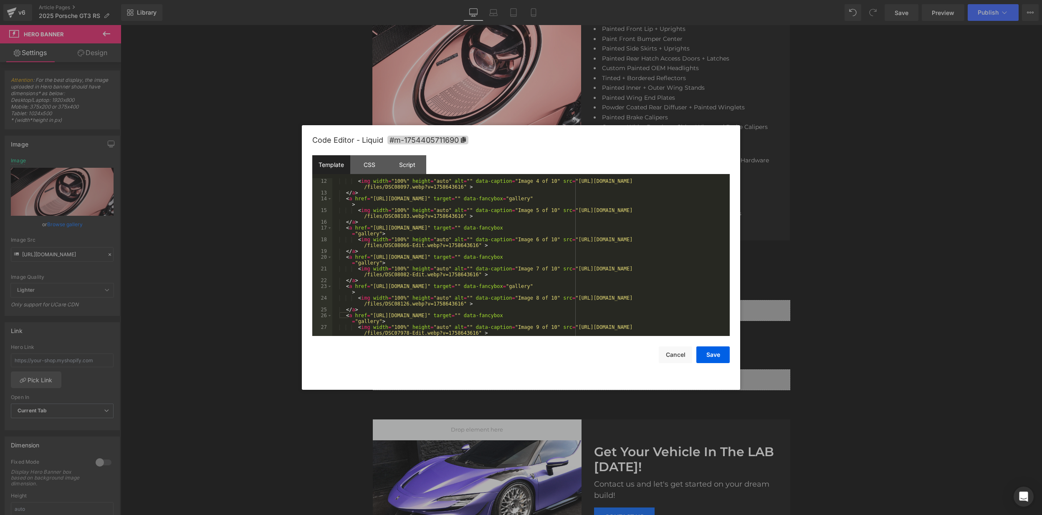
scroll to position [105, 0]
click at [371, 165] on div "CSS" at bounding box center [369, 164] width 38 height 19
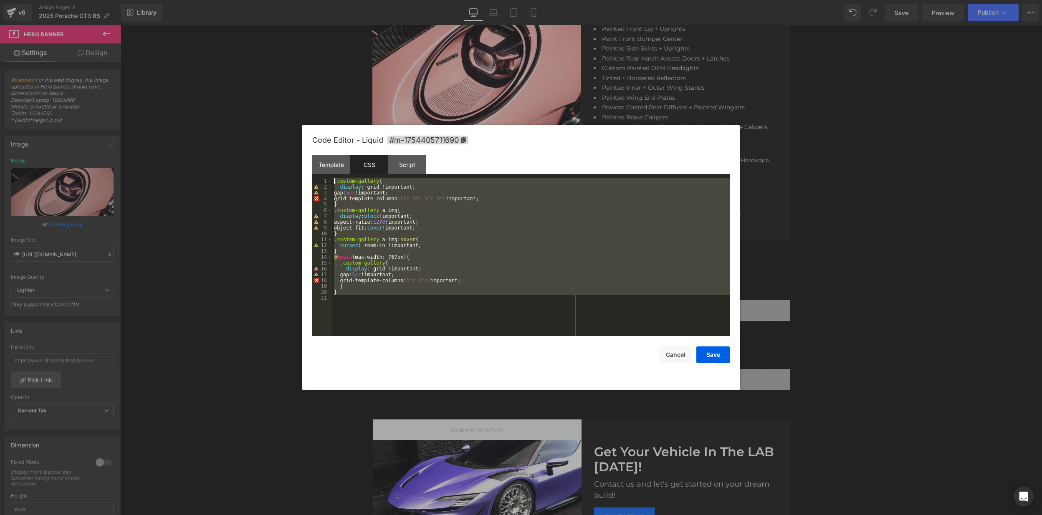
drag, startPoint x: 370, startPoint y: 295, endPoint x: 293, endPoint y: 147, distance: 166.1
click at [293, 147] on body "Text Block You are previewing how the will restyle your page. You can not edit …" at bounding box center [521, 257] width 1042 height 515
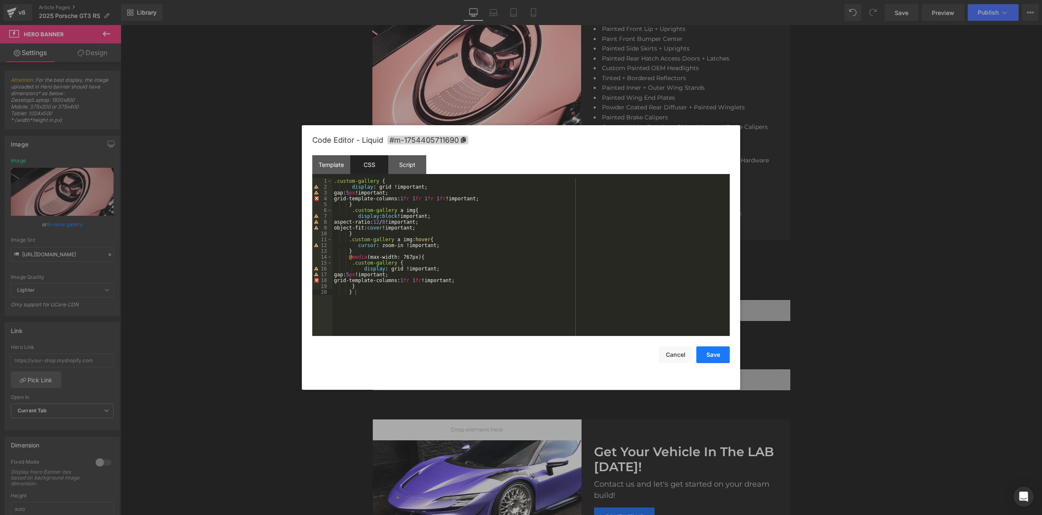
click at [716, 354] on button "Save" at bounding box center [712, 354] width 33 height 17
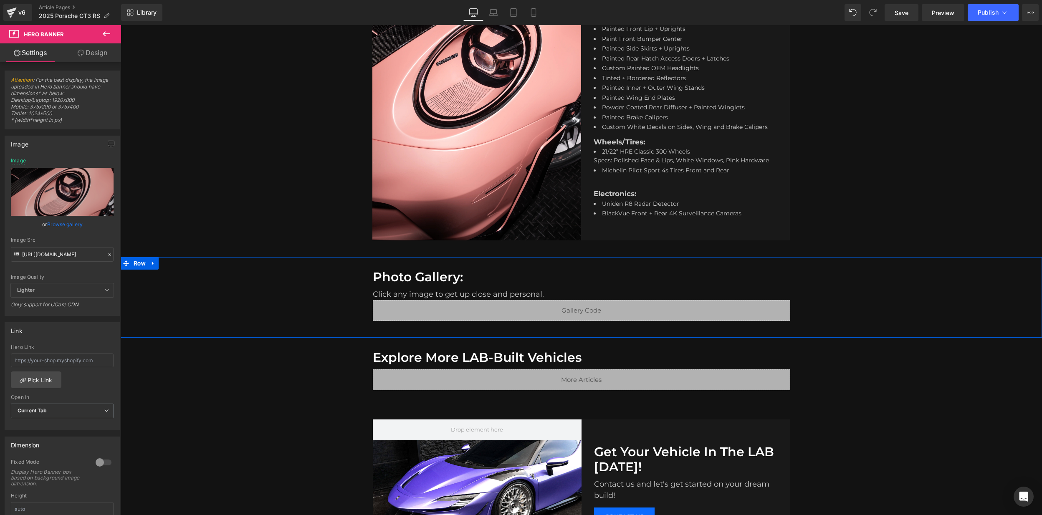
scroll to position [615, 0]
click at [111, 146] on icon "button" at bounding box center [111, 144] width 7 height 7
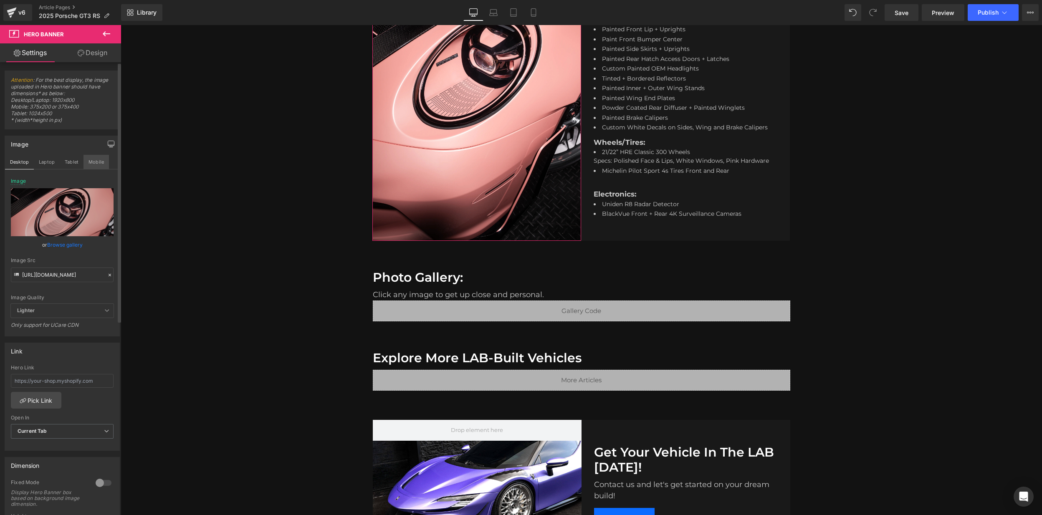
click at [97, 161] on button "Mobile" at bounding box center [95, 162] width 25 height 14
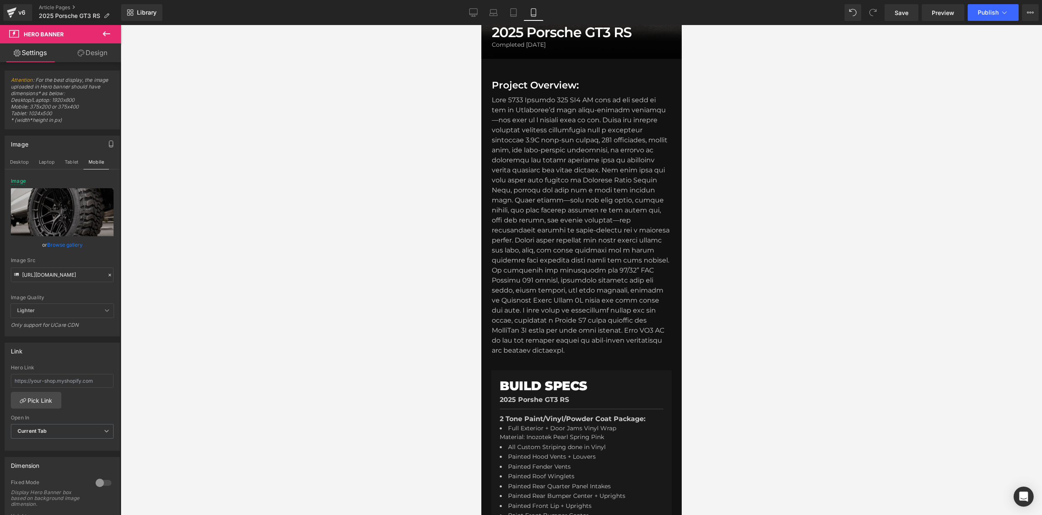
scroll to position [0, 0]
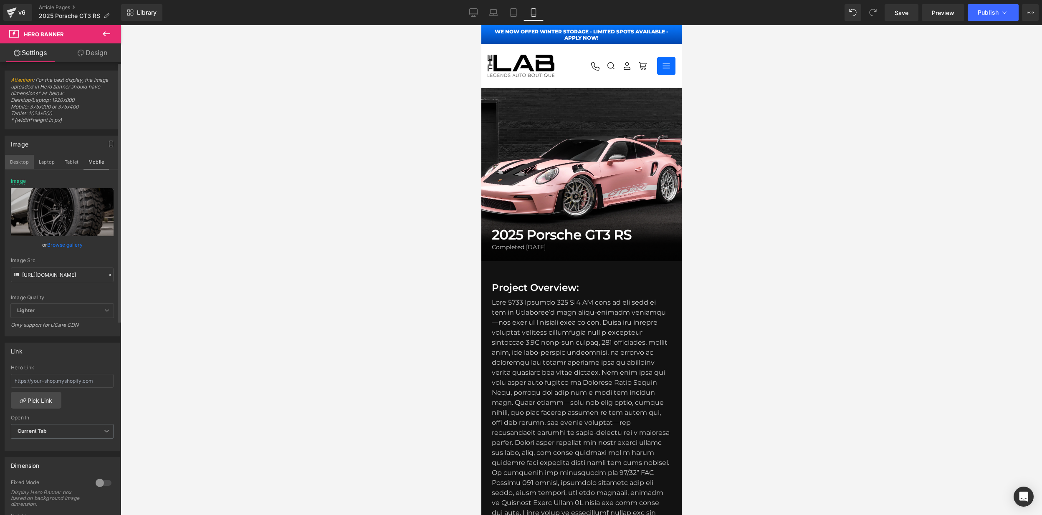
click at [20, 164] on button "Desktop" at bounding box center [19, 162] width 29 height 14
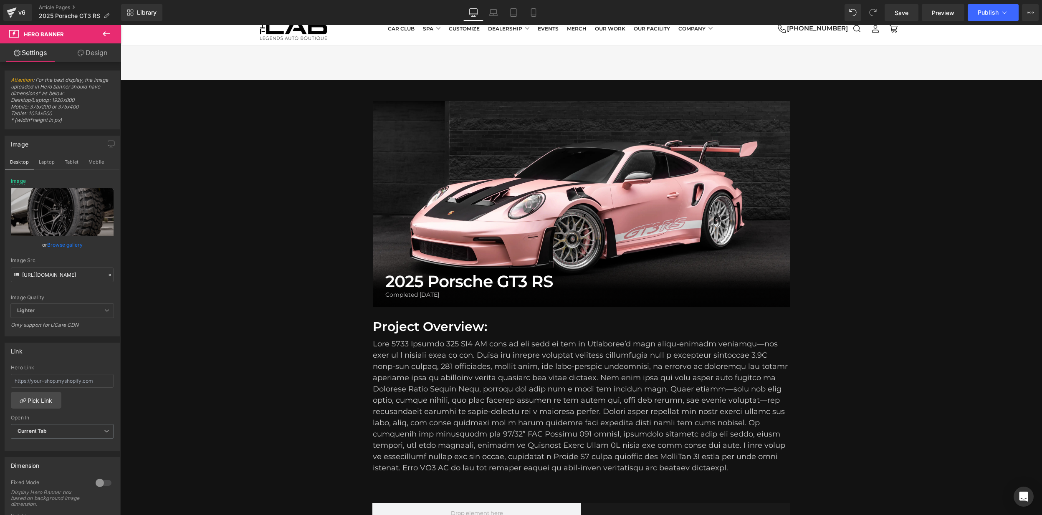
type input "[URL][DOMAIN_NAME]"
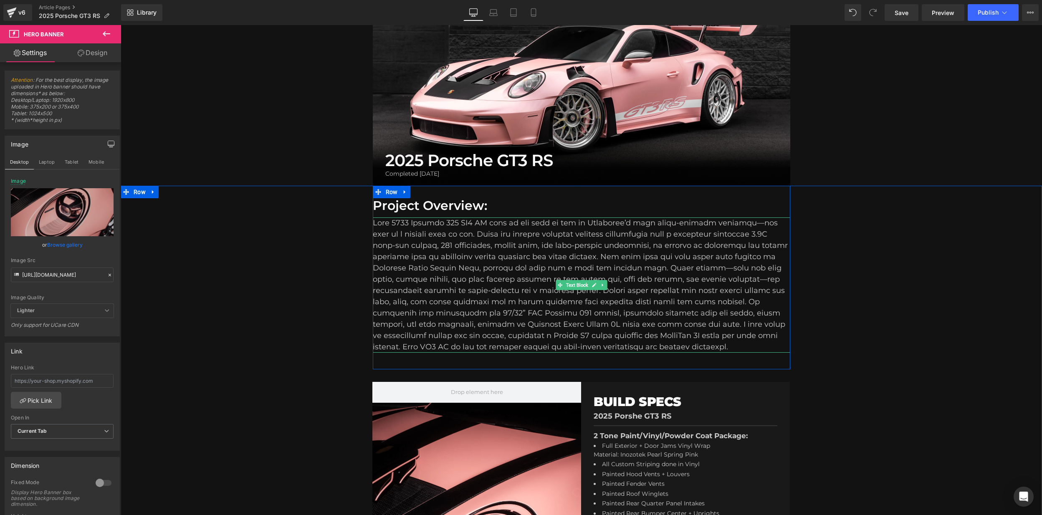
scroll to position [121, 0]
click at [663, 303] on div "To enrich screen reader interactions, please activate Accessibility in Grammarl…" at bounding box center [581, 285] width 417 height 135
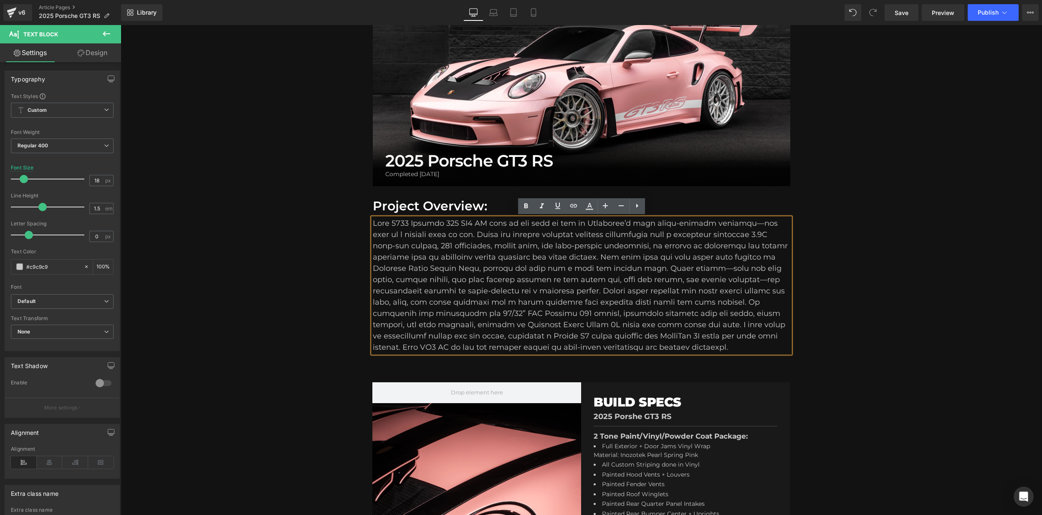
click at [661, 302] on div "To enrich screen reader interactions, please activate Accessibility in Grammarl…" at bounding box center [581, 285] width 417 height 135
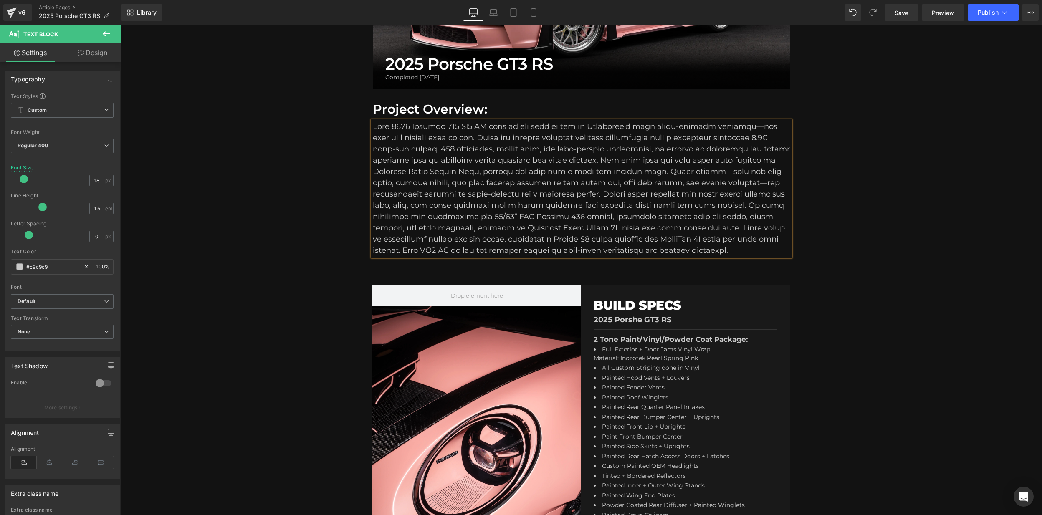
scroll to position [221, 0]
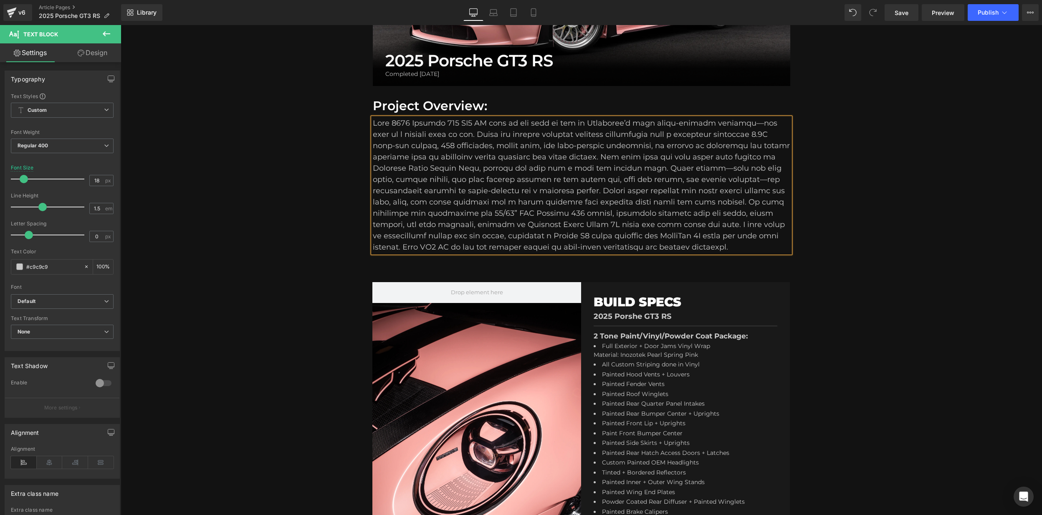
drag, startPoint x: 840, startPoint y: 210, endPoint x: 791, endPoint y: 222, distance: 50.4
click at [840, 210] on div "Project Overview: Heading Text Block Row Row Hero Banner BUILD SPECS Heading 20…" at bounding box center [581, 369] width 921 height 566
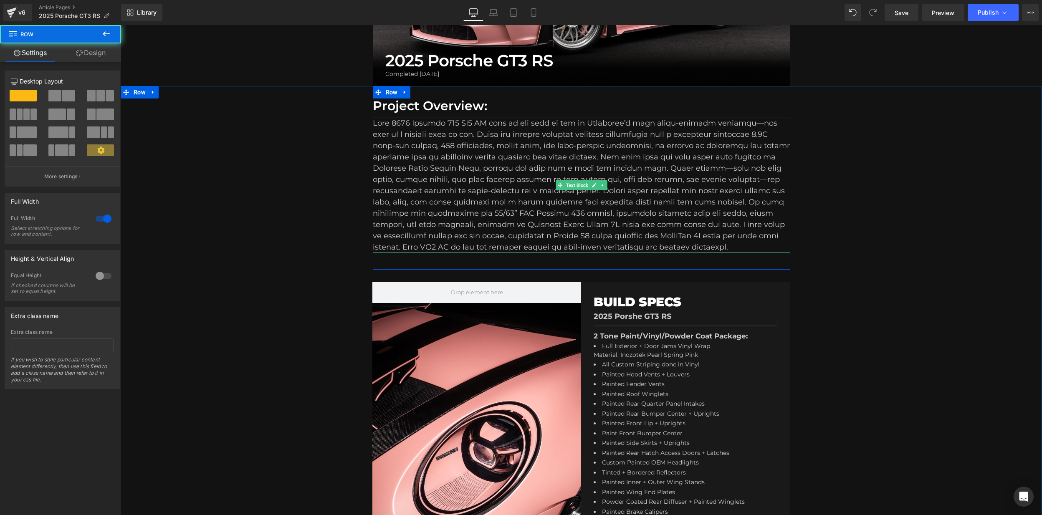
click at [710, 225] on div "To enrich screen reader interactions, please activate Accessibility in Grammarl…" at bounding box center [581, 185] width 417 height 135
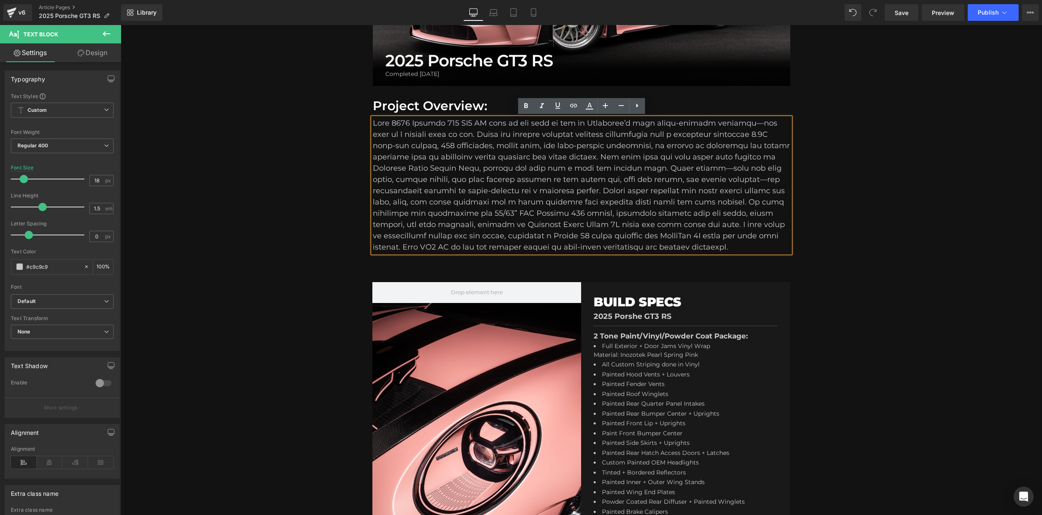
click at [834, 218] on div "Project Overview: Heading Text Block Row Row Hero Banner BUILD SPECS Heading 20…" at bounding box center [581, 369] width 921 height 566
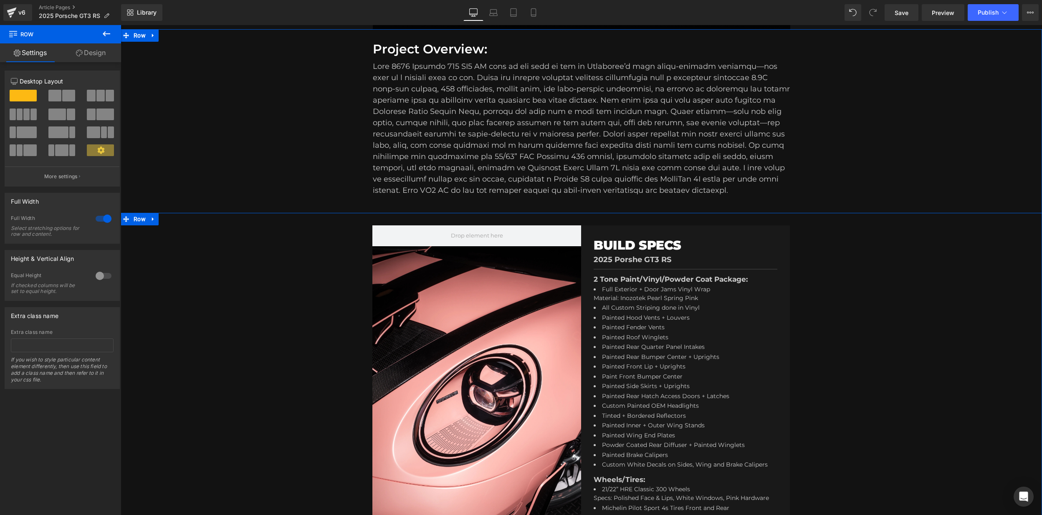
scroll to position [266, 0]
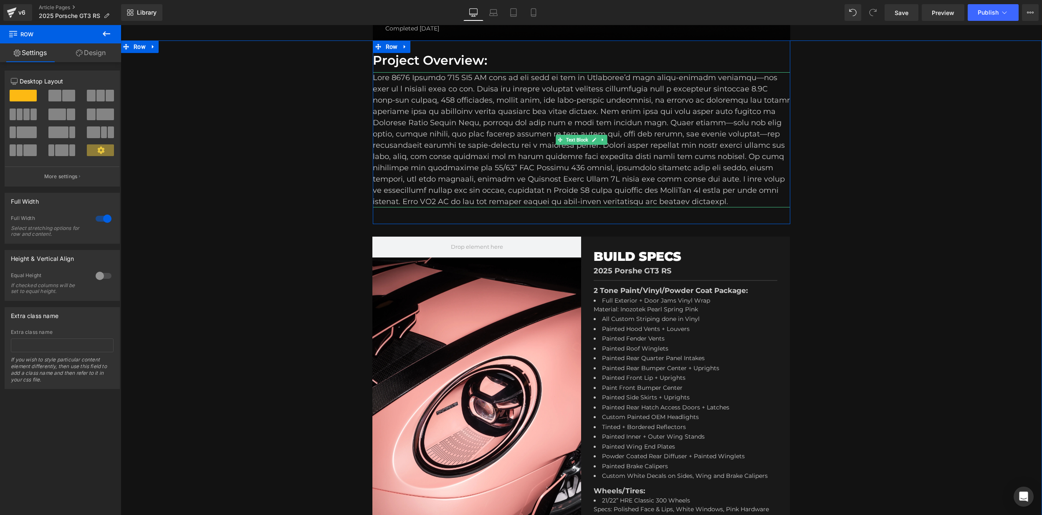
click at [687, 155] on div "To enrich screen reader interactions, please activate Accessibility in Grammarl…" at bounding box center [581, 139] width 417 height 135
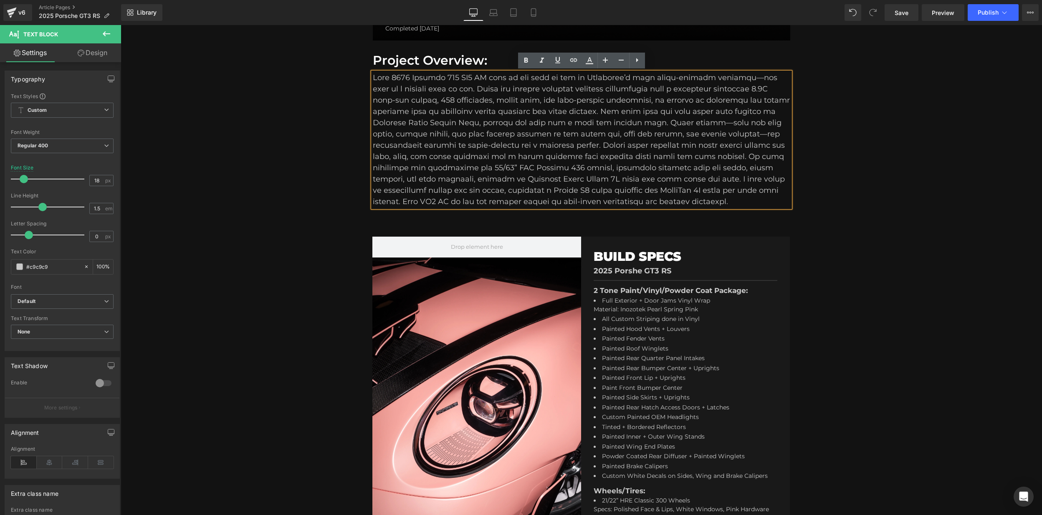
click at [788, 157] on div "To enrich screen reader interactions, please activate Accessibility in Grammarl…" at bounding box center [581, 139] width 417 height 135
click at [576, 179] on div "To enrich screen reader interactions, please activate Accessibility in Grammarl…" at bounding box center [581, 139] width 417 height 135
click at [373, 168] on div "To enrich screen reader interactions, please activate Accessibility in Grammarl…" at bounding box center [581, 139] width 417 height 135
drag, startPoint x: 383, startPoint y: 179, endPoint x: 462, endPoint y: 183, distance: 79.0
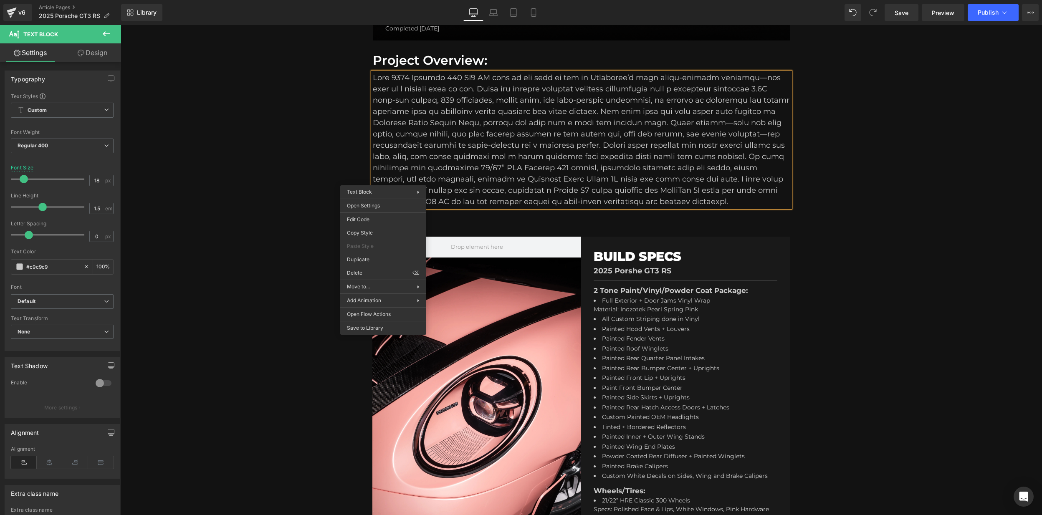
click at [641, 167] on div "To enrich screen reader interactions, please activate Accessibility in Grammarl…" at bounding box center [581, 139] width 417 height 135
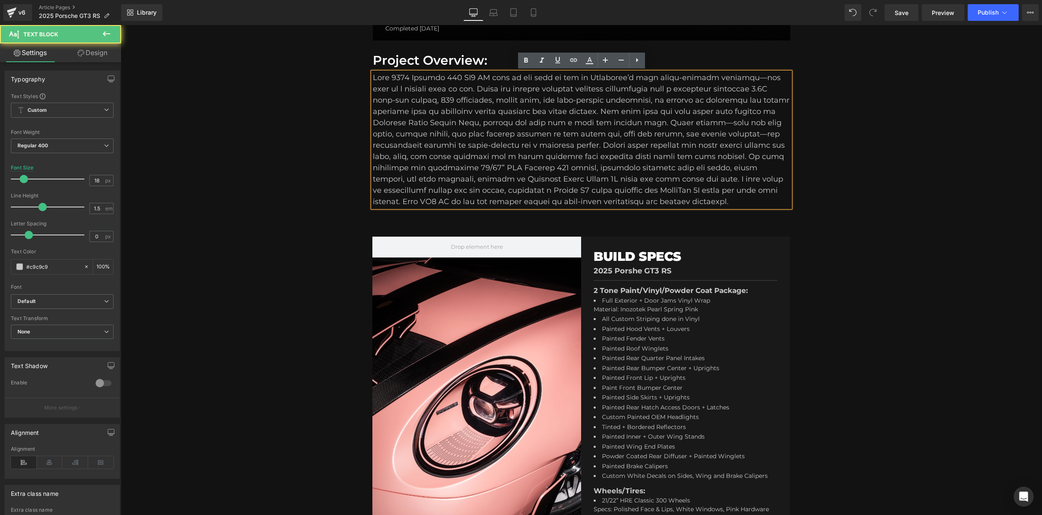
drag, startPoint x: 677, startPoint y: 172, endPoint x: 672, endPoint y: 169, distance: 5.0
click at [677, 171] on div "To enrich screen reader interactions, please activate Accessibility in Grammarl…" at bounding box center [581, 139] width 417 height 135
drag, startPoint x: 579, startPoint y: 177, endPoint x: 585, endPoint y: 183, distance: 8.6
click at [580, 177] on div "To enrich screen reader interactions, please activate Accessibility in Grammarl…" at bounding box center [581, 139] width 417 height 135
drag, startPoint x: 597, startPoint y: 178, endPoint x: 576, endPoint y: 181, distance: 21.8
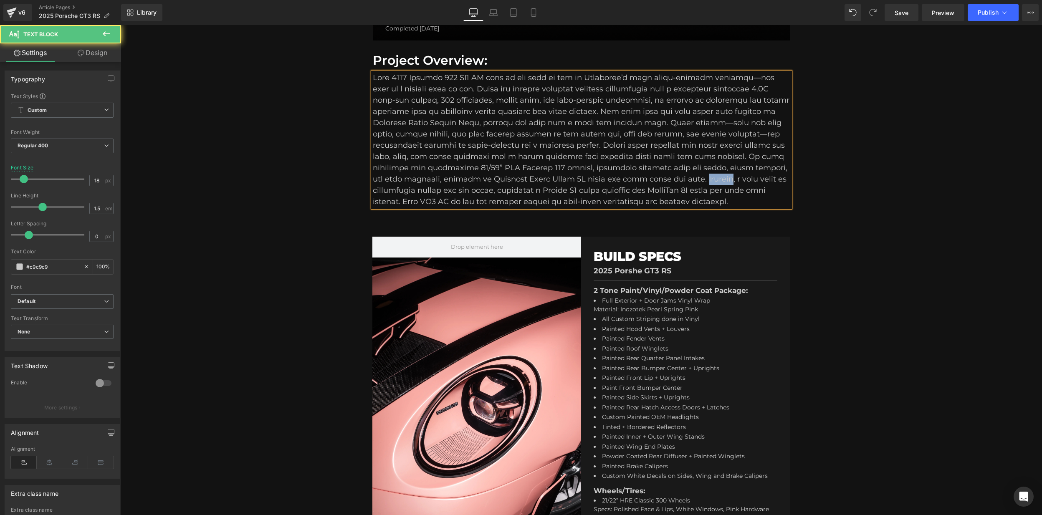
click at [574, 179] on div "To enrich screen reader interactions, please activate Accessibility in Grammarl…" at bounding box center [581, 139] width 417 height 135
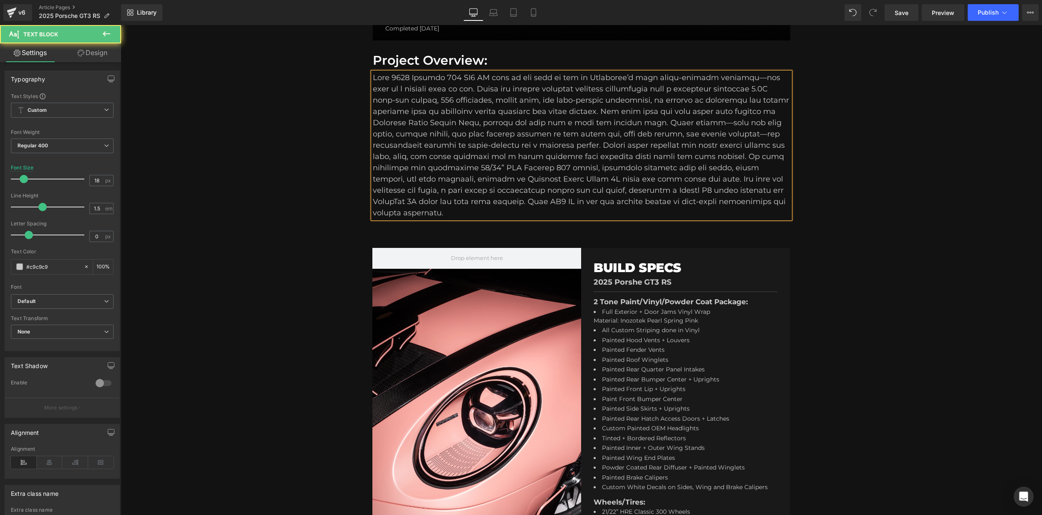
click at [696, 192] on div "To enrich screen reader interactions, please activate Accessibility in Grammarl…" at bounding box center [581, 145] width 417 height 146
click at [705, 197] on div "To enrich screen reader interactions, please activate Accessibility in Grammarl…" at bounding box center [581, 145] width 417 height 146
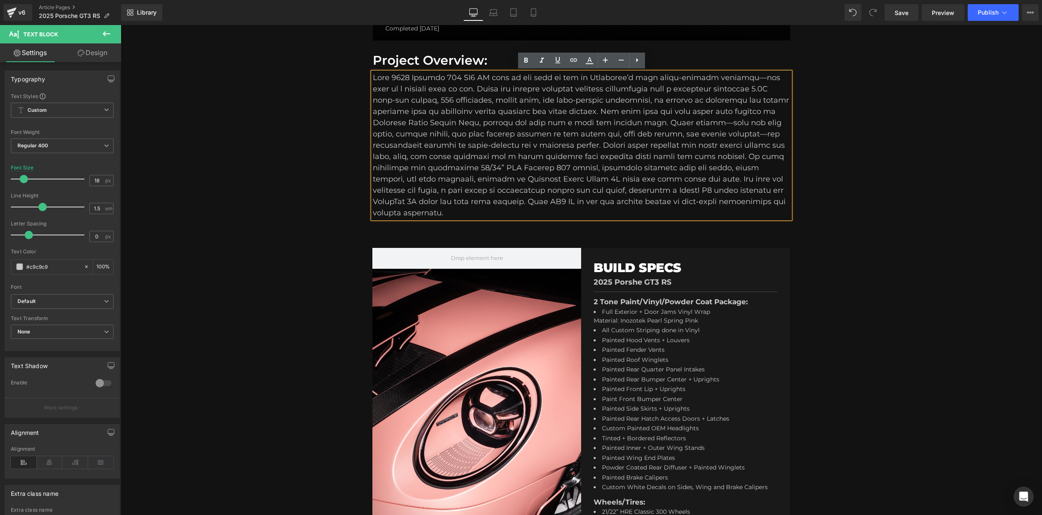
click at [465, 188] on div "To enrich screen reader interactions, please activate Accessibility in Grammarl…" at bounding box center [581, 145] width 417 height 146
drag, startPoint x: 718, startPoint y: 200, endPoint x: 714, endPoint y: 200, distance: 4.2
click at [718, 200] on div "To enrich screen reader interactions, please activate Accessibility in Grammarl…" at bounding box center [581, 145] width 417 height 146
click at [537, 222] on div "Project Overview: Heading Text Block Row" at bounding box center [581, 137] width 417 height 195
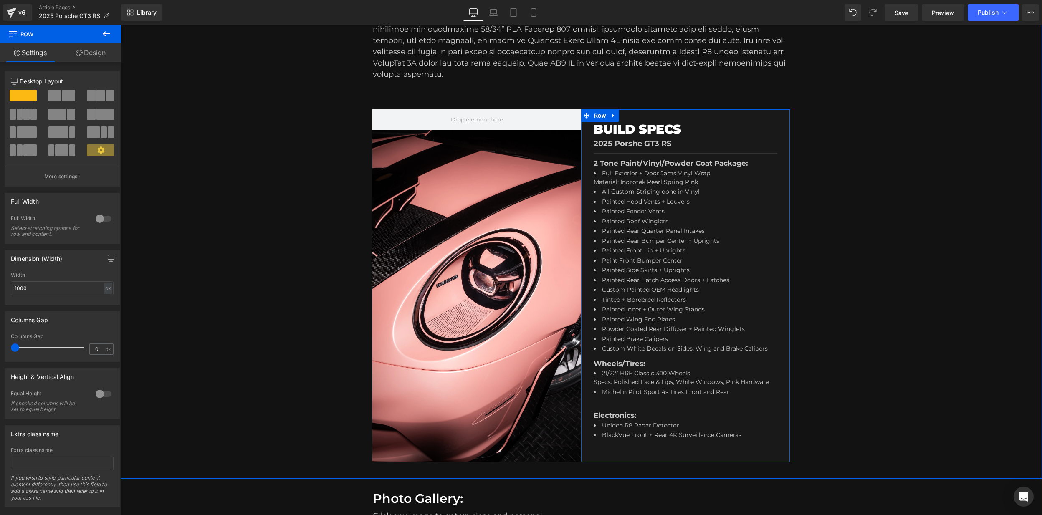
scroll to position [245, 0]
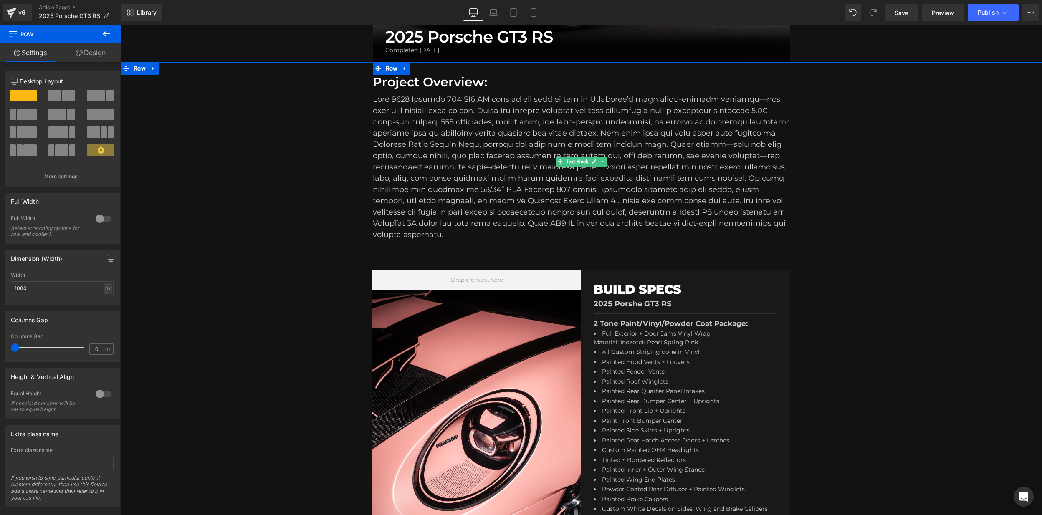
click at [621, 202] on div "To enrich screen reader interactions, please activate Accessibility in Grammarl…" at bounding box center [581, 167] width 417 height 146
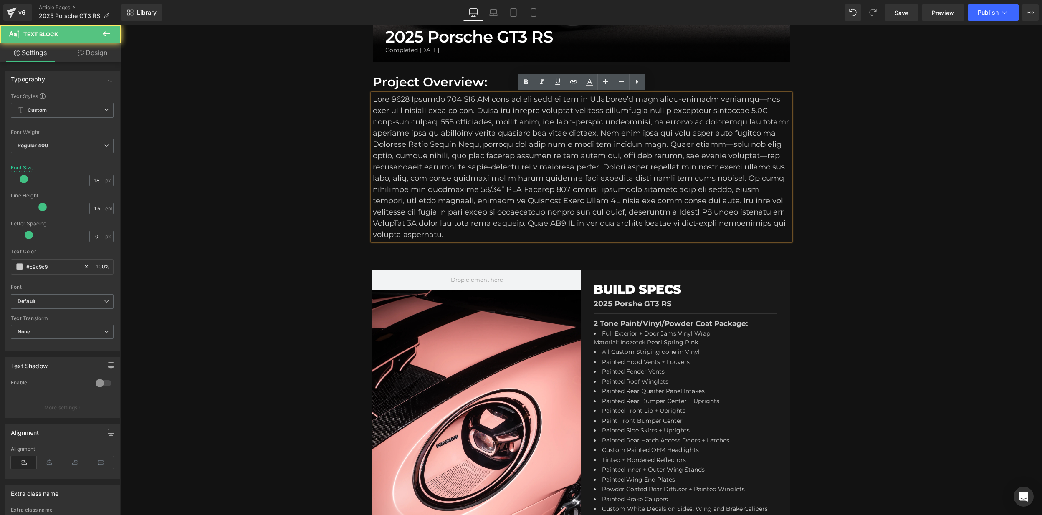
click at [690, 217] on div "To enrich screen reader interactions, please activate Accessibility in Grammarl…" at bounding box center [581, 167] width 417 height 146
click at [708, 225] on div "To enrich screen reader interactions, please activate Accessibility in Grammarl…" at bounding box center [581, 167] width 417 height 146
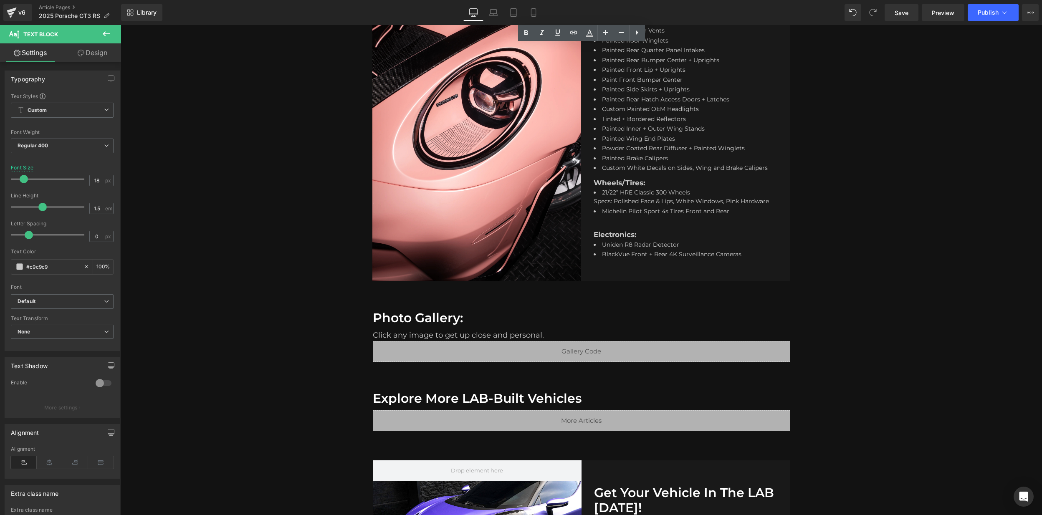
scroll to position [269, 0]
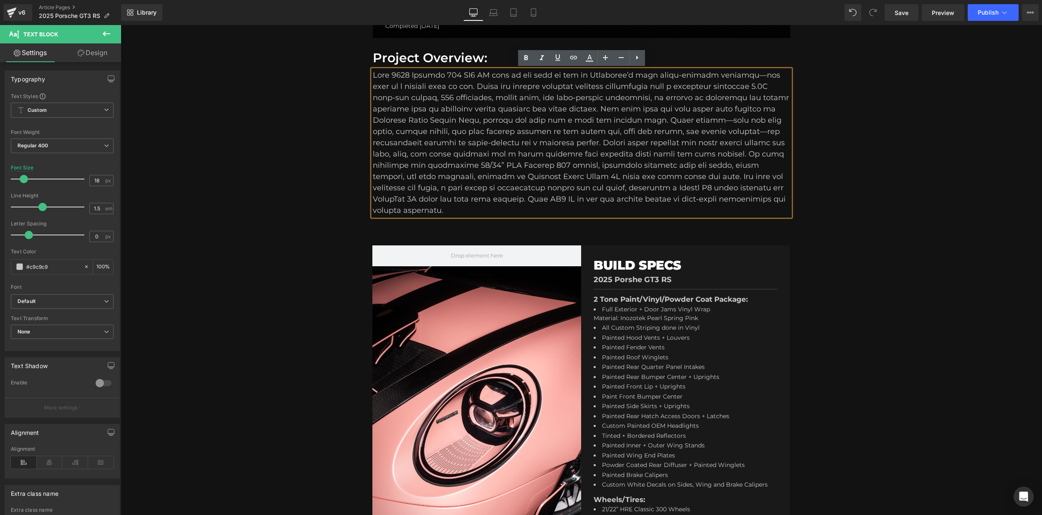
click at [849, 220] on div "Project Overview: Heading Text Block Row Row Hero Banner BUILD SPECS Heading 20…" at bounding box center [581, 326] width 921 height 577
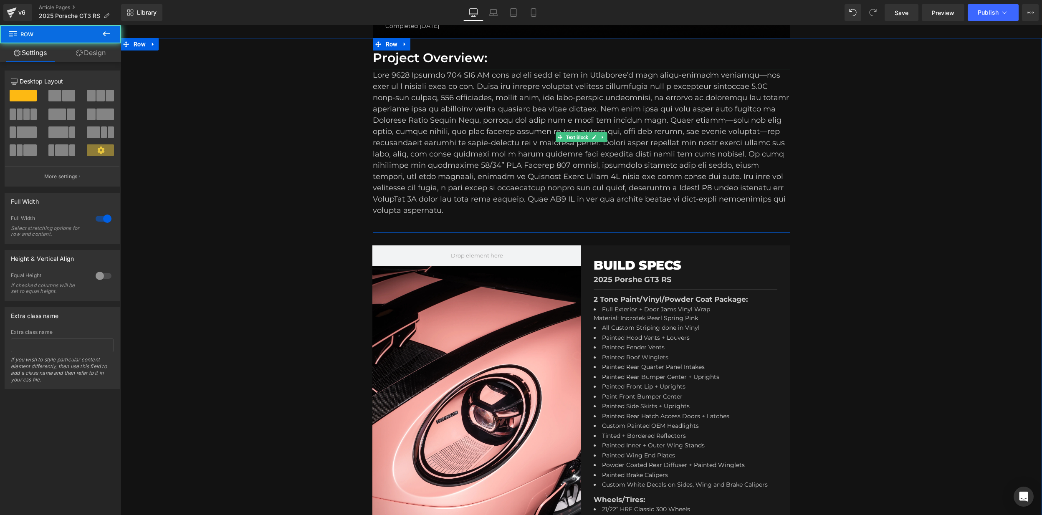
click at [485, 134] on div "To enrich screen reader interactions, please activate Accessibility in Grammarl…" at bounding box center [581, 143] width 417 height 146
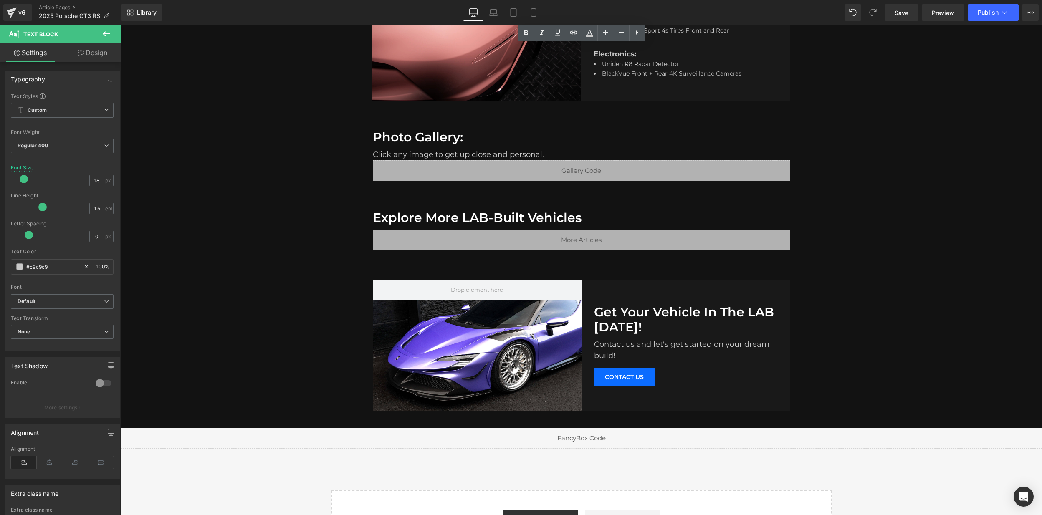
scroll to position [693, 0]
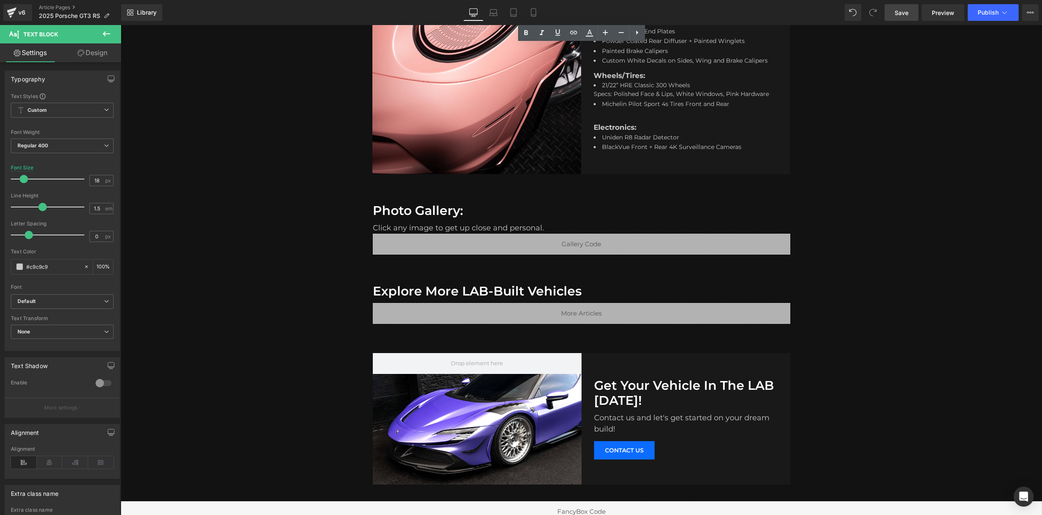
click at [903, 14] on span "Save" at bounding box center [901, 12] width 14 height 9
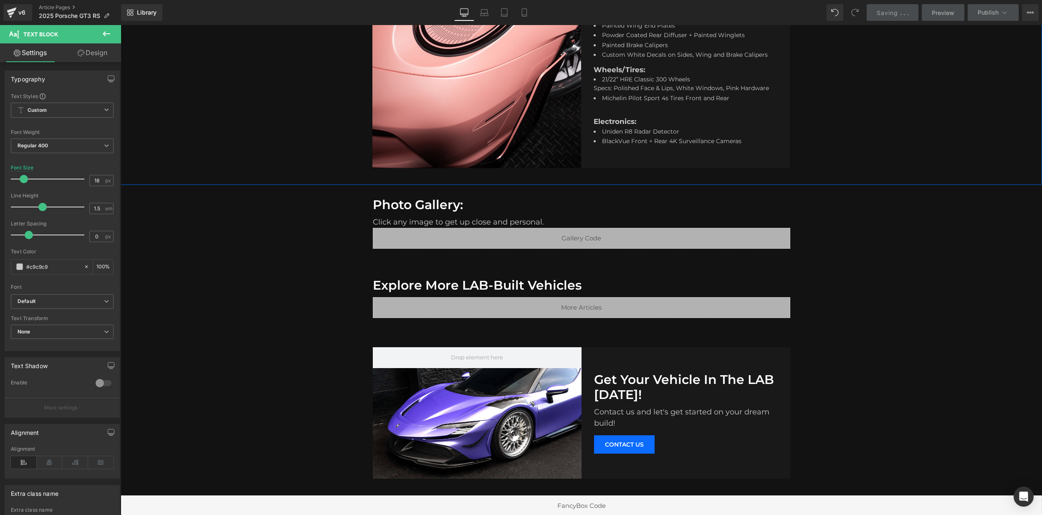
scroll to position [700, 0]
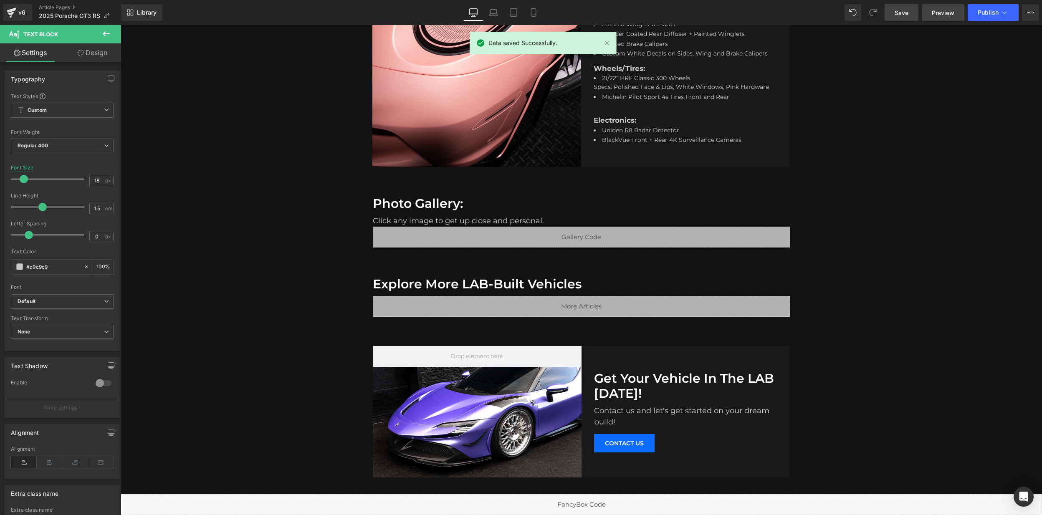
click at [950, 13] on span "Preview" at bounding box center [943, 12] width 23 height 9
click at [909, 13] on link "Save" at bounding box center [901, 12] width 34 height 17
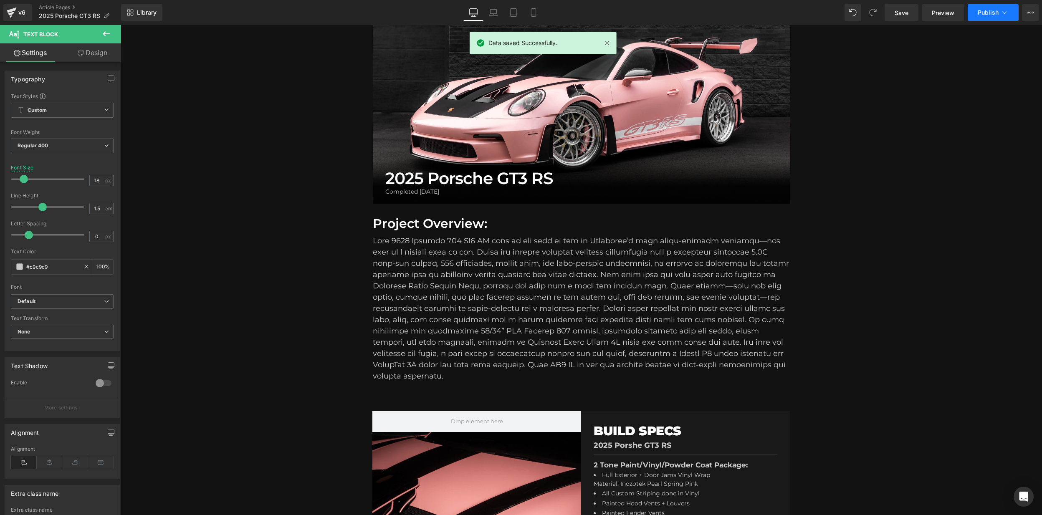
scroll to position [87, 0]
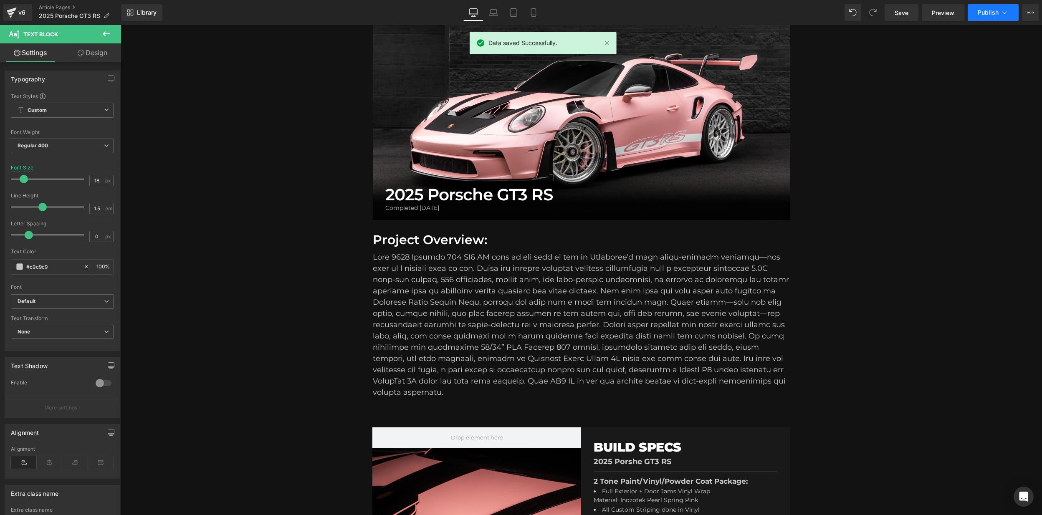
click at [993, 15] on span "Publish" at bounding box center [987, 12] width 21 height 7
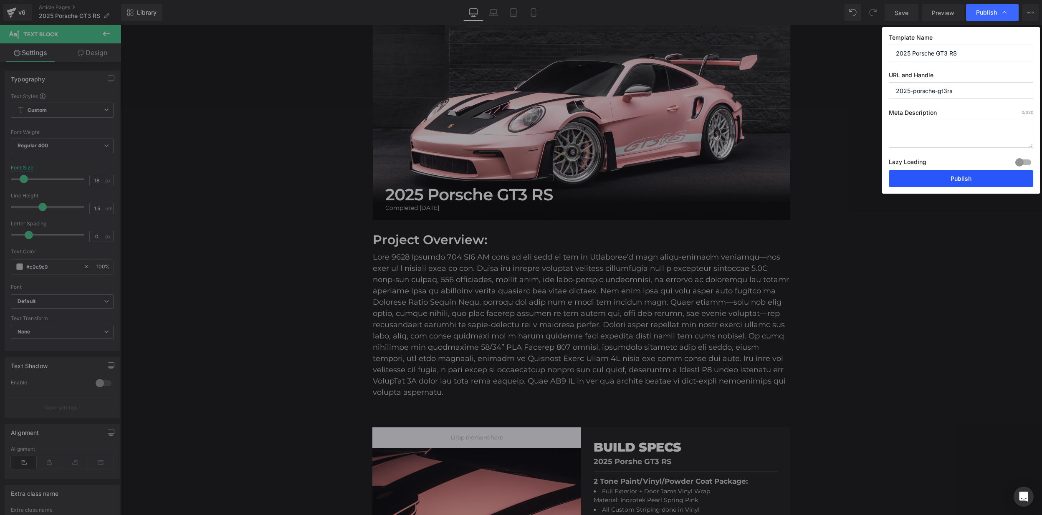
click at [951, 179] on button "Publish" at bounding box center [961, 178] width 144 height 17
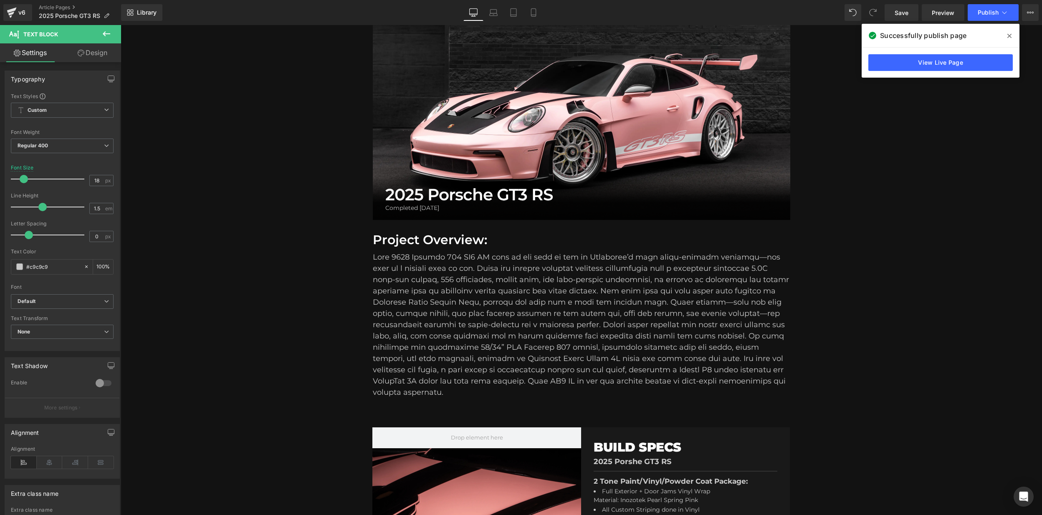
click at [1009, 35] on icon at bounding box center [1009, 36] width 4 height 4
